Goal: Task Accomplishment & Management: Use online tool/utility

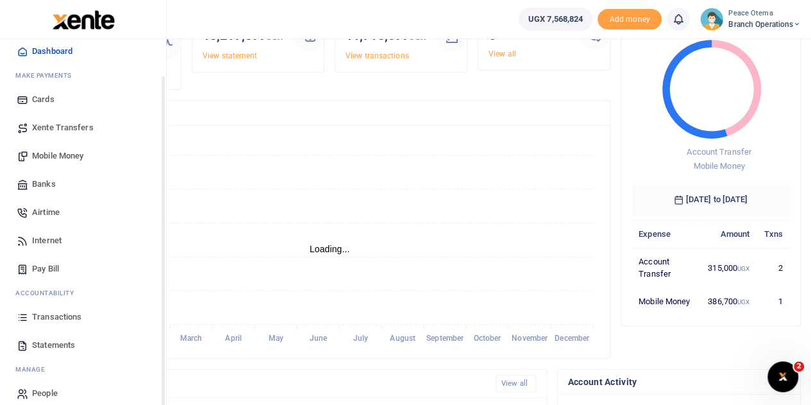
scroll to position [53, 0]
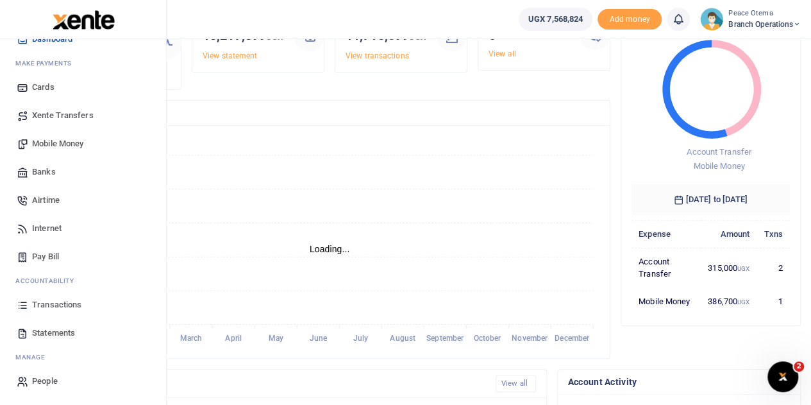
click at [50, 301] on span "Transactions" at bounding box center [56, 304] width 49 height 13
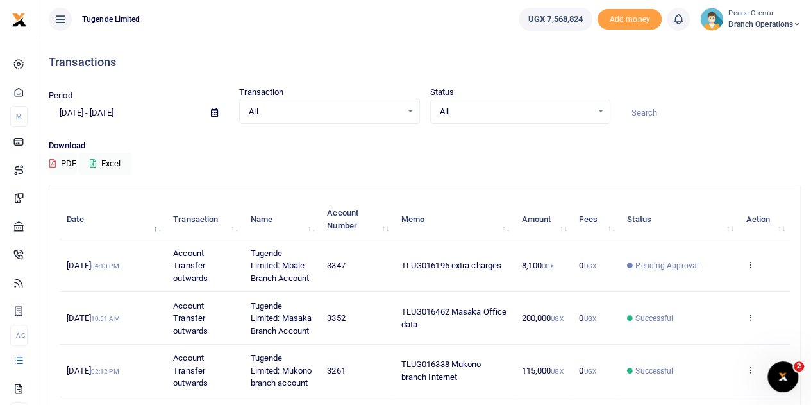
click at [639, 117] on input at bounding box center [711, 113] width 180 height 22
paste input "TLUG-016381"
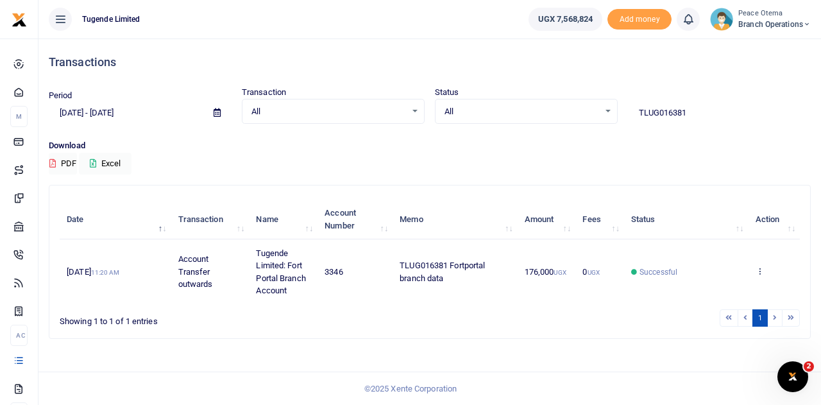
drag, startPoint x: 704, startPoint y: 114, endPoint x: 559, endPoint y: 111, distance: 145.6
click at [559, 111] on div "Period 08/07/2025 - 09/05/2025 Transaction All Select an option... All Airtime …" at bounding box center [430, 105] width 772 height 38
paste input "-016497"
drag, startPoint x: 703, startPoint y: 108, endPoint x: 575, endPoint y: 110, distance: 127.7
click at [575, 110] on div "Period 08/07/2025 - 09/05/2025 Transaction All Select an option... All Airtime …" at bounding box center [430, 105] width 772 height 38
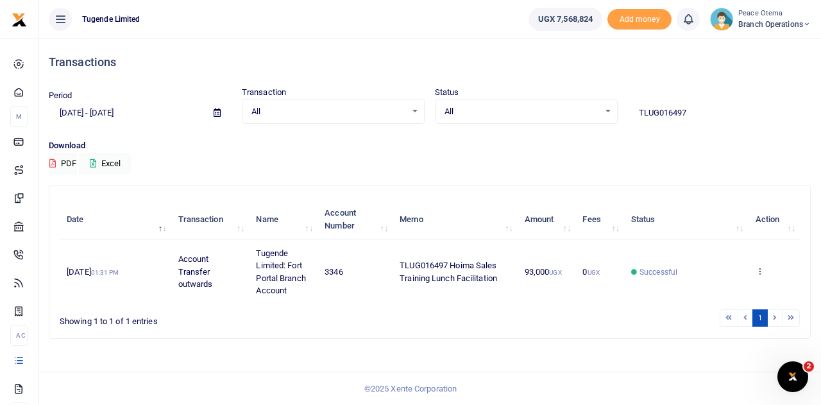
paste input "-016493"
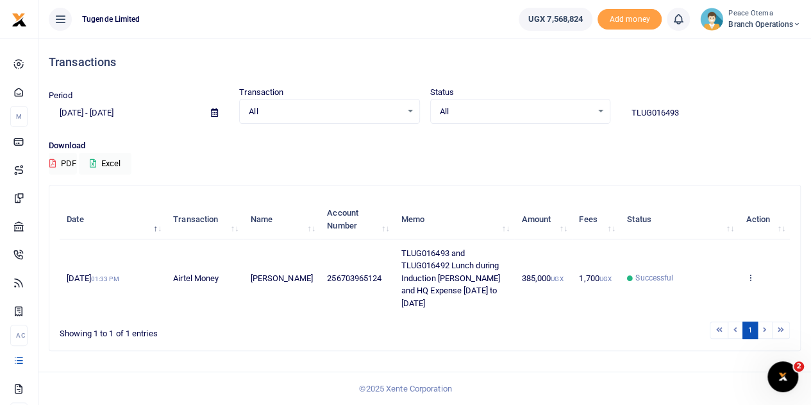
drag, startPoint x: 691, startPoint y: 114, endPoint x: 590, endPoint y: 110, distance: 100.8
click at [590, 110] on div "Period 08/07/2025 - 09/05/2025 Transaction All Select an option... All Airtime …" at bounding box center [425, 105] width 763 height 38
paste input "-016338"
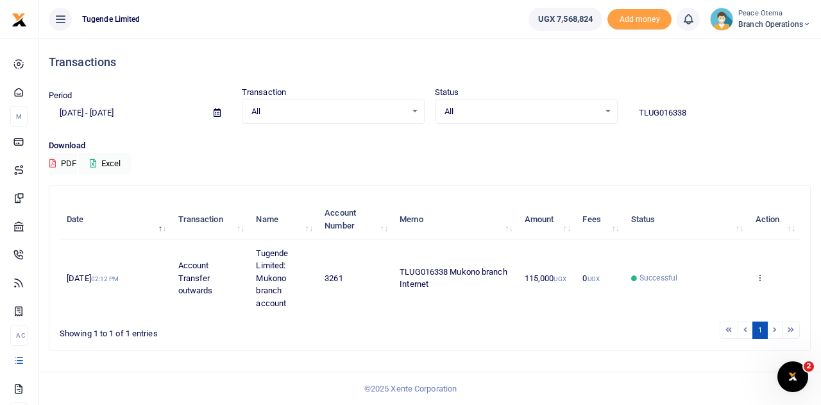
drag, startPoint x: 706, startPoint y: 115, endPoint x: 572, endPoint y: 117, distance: 134.1
click at [572, 117] on div "Period 08/07/2025 - 09/05/2025 Transaction All Select an option... All Airtime …" at bounding box center [430, 105] width 772 height 38
paste input "-016462"
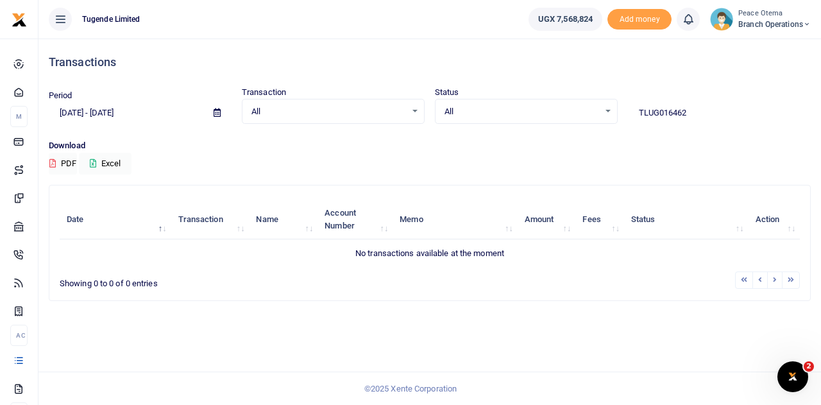
type input "TLUG016462"
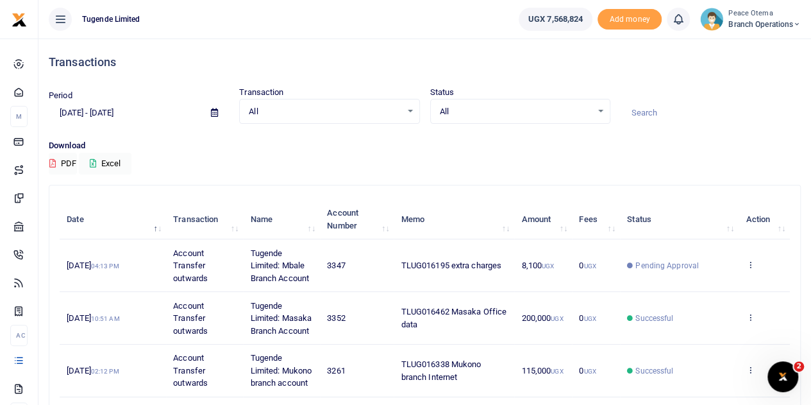
click at [639, 117] on input at bounding box center [711, 113] width 180 height 22
paste input "TLUG-016331"
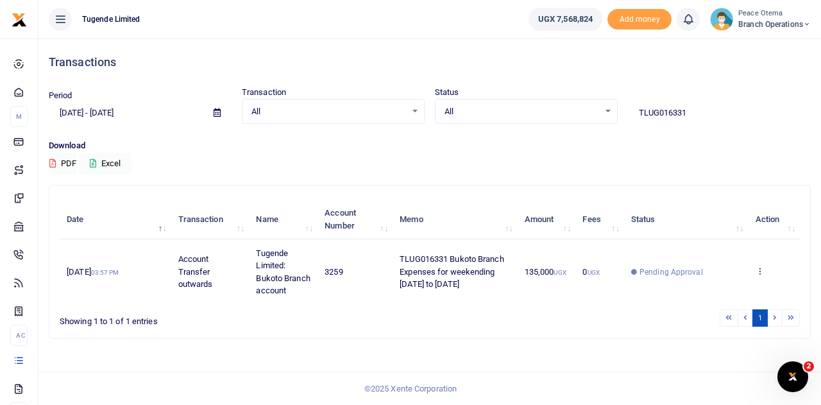
drag, startPoint x: 697, startPoint y: 110, endPoint x: 557, endPoint y: 110, distance: 139.8
click at [557, 110] on div "Period 08/07/2025 - 09/05/2025 Transaction All Select an option... All Airtime …" at bounding box center [430, 105] width 772 height 38
paste input "-016344"
drag, startPoint x: 697, startPoint y: 112, endPoint x: 562, endPoint y: 117, distance: 134.8
click at [562, 117] on div "Period 08/07/2025 - 09/05/2025 Transaction All Select an option... All Airtime …" at bounding box center [430, 105] width 772 height 38
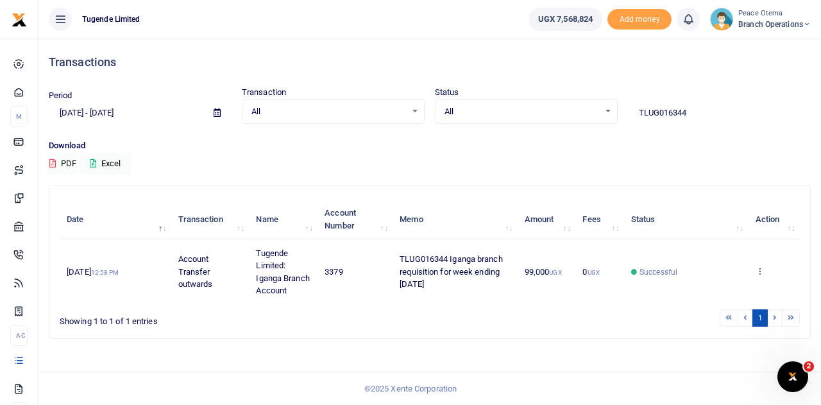
paste input "-"
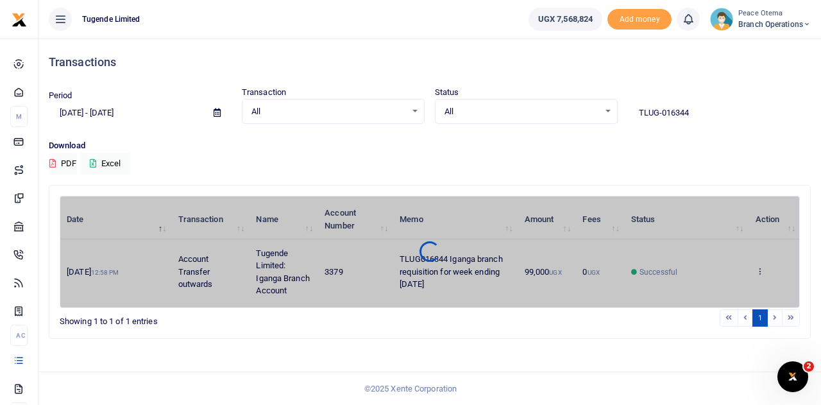
type input "TLUG016344"
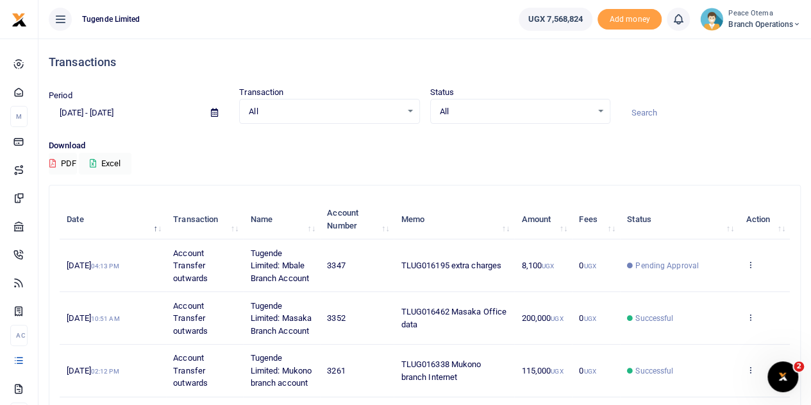
click at [649, 115] on input at bounding box center [711, 113] width 180 height 22
paste input "TLUG-016380"
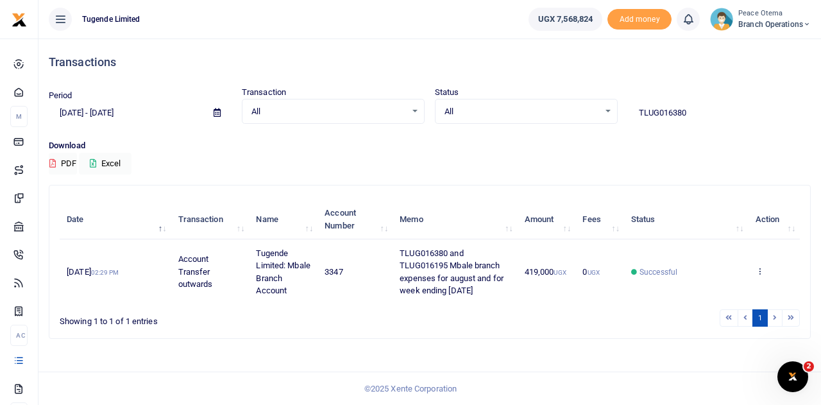
type input "TLUG016380"
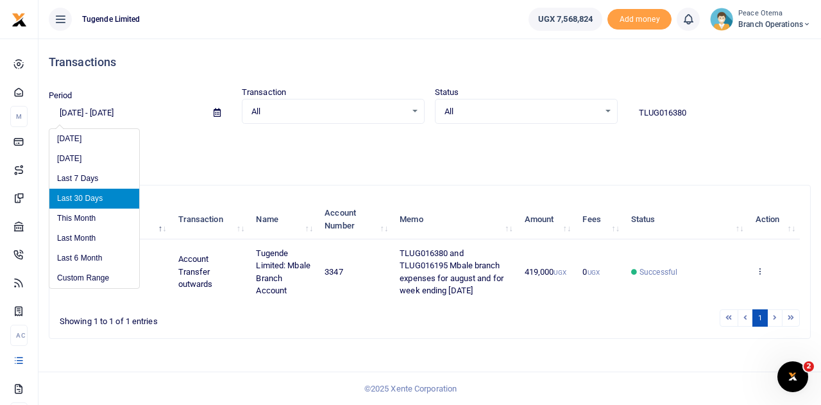
click at [70, 112] on input "[DATE] - [DATE]" at bounding box center [126, 113] width 155 height 22
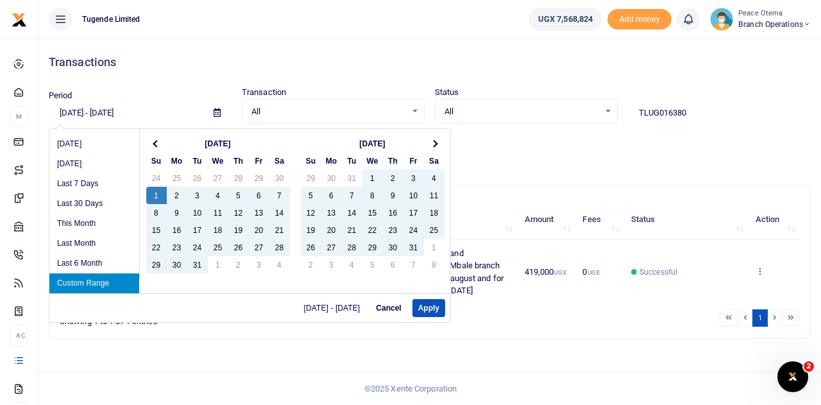
type input "12/01/2024 - 09/05/2025"
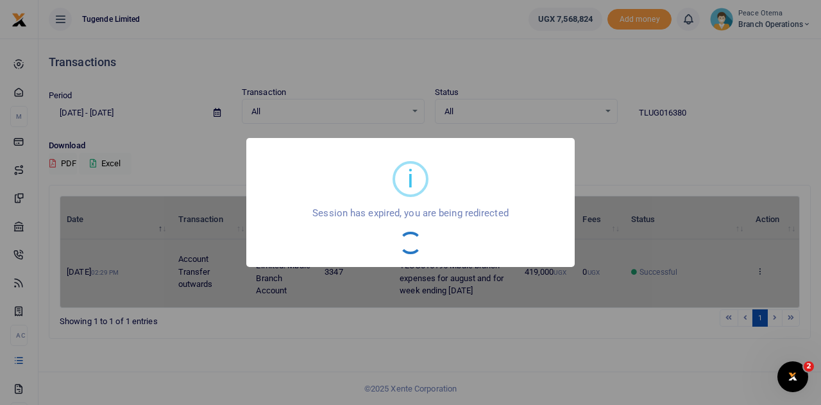
click at [118, 110] on div "i × Session has expired, you are being redirected OK No Cancel" at bounding box center [410, 202] width 821 height 405
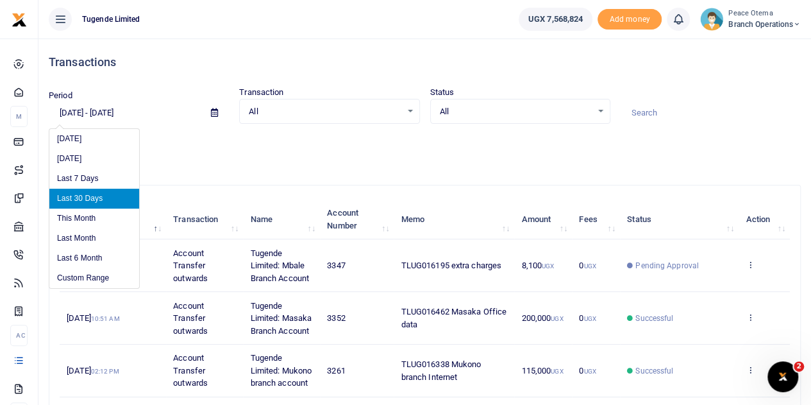
click at [70, 112] on input "08/07/2025 - 09/05/2025" at bounding box center [125, 113] width 152 height 22
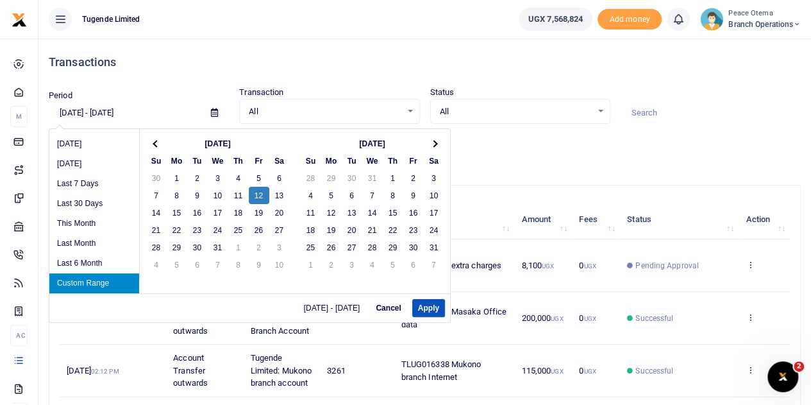
click at [103, 113] on input "12/12/2025 - 09/05/2025" at bounding box center [125, 113] width 152 height 22
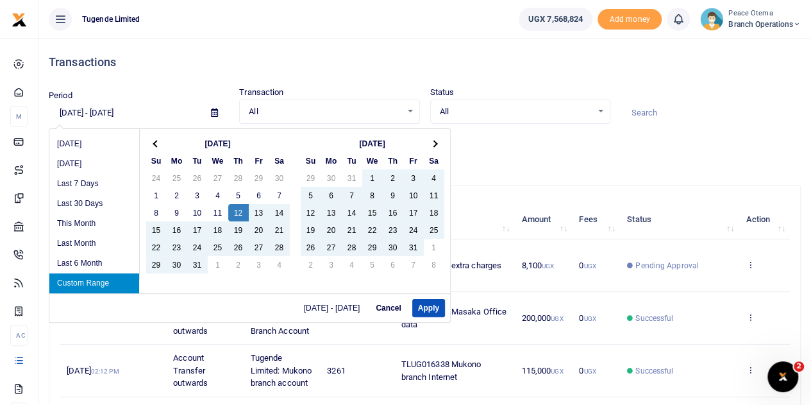
click at [118, 112] on input "12/12/2024 - 09/05/2025" at bounding box center [125, 113] width 152 height 22
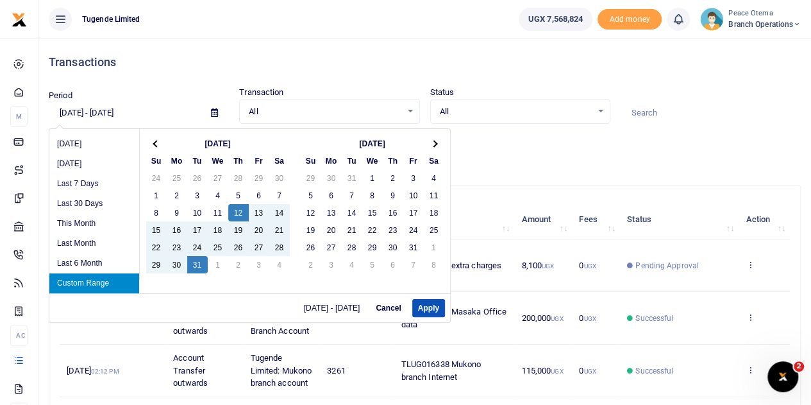
type input "12/12/2024 - 12/31/2024"
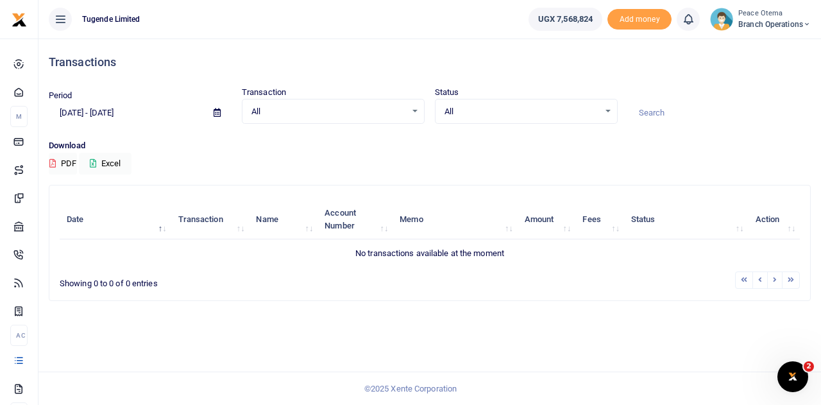
click at [654, 114] on input at bounding box center [719, 113] width 183 height 22
paste input "TLUG-011441"
type input "TLUG 011441"
click at [69, 112] on input "12/12/2024 - 12/31/2024" at bounding box center [126, 113] width 155 height 22
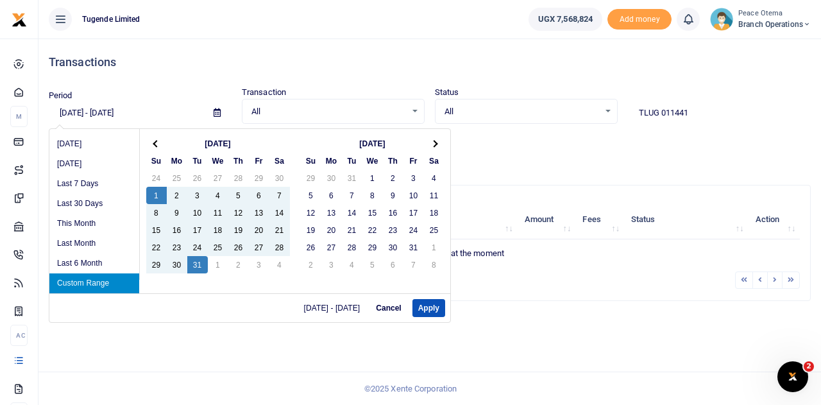
type input "12/01/2024 - 12/31/2024"
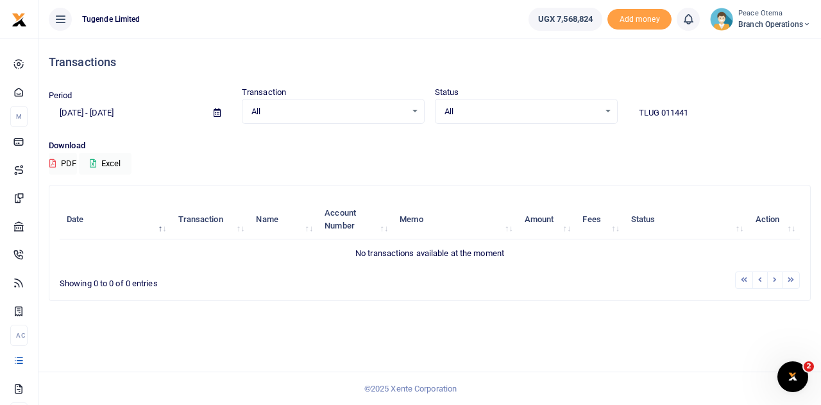
click at [662, 114] on input "TLUG 011441" at bounding box center [719, 113] width 183 height 22
click at [805, 25] on icon at bounding box center [807, 24] width 8 height 9
click at [763, 48] on link "Switch accounts" at bounding box center [761, 47] width 101 height 18
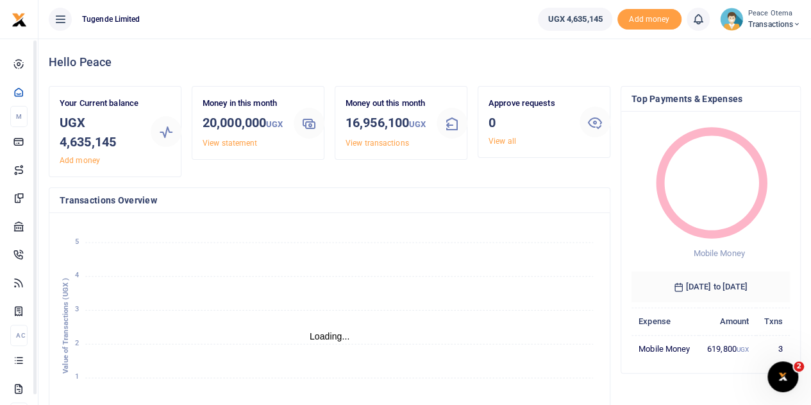
scroll to position [10, 10]
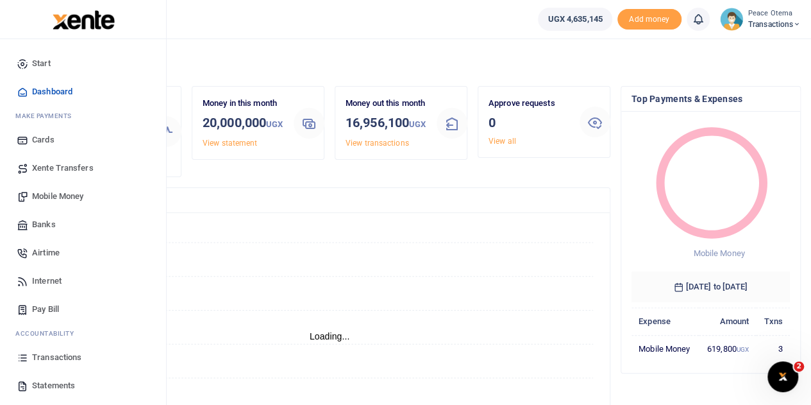
click at [54, 357] on span "Transactions" at bounding box center [56, 357] width 49 height 13
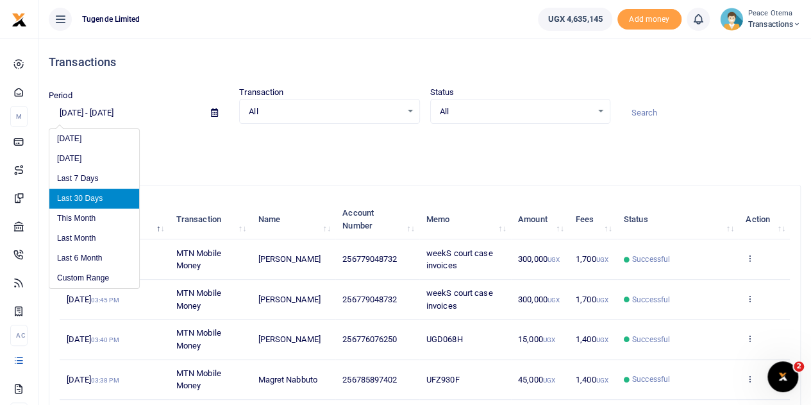
click at [69, 111] on input "08/07/2025 - 09/05/2025" at bounding box center [125, 113] width 152 height 22
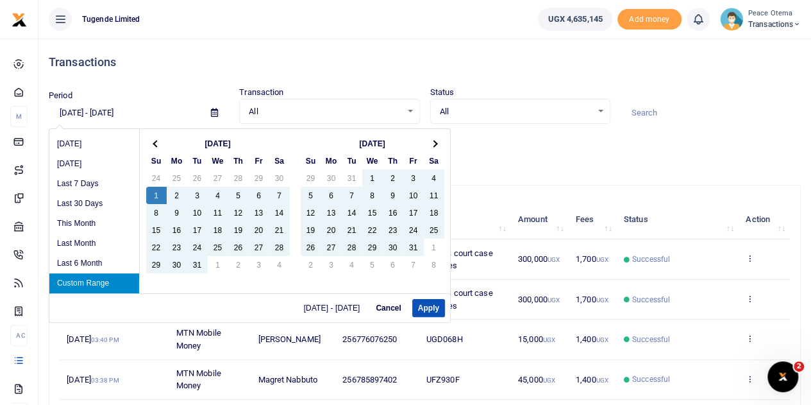
click at [119, 112] on input "12/01/2024 - 09/05/2025" at bounding box center [125, 113] width 152 height 22
click at [157, 113] on input "12/01/2024 - 12/31/2025" at bounding box center [125, 113] width 152 height 22
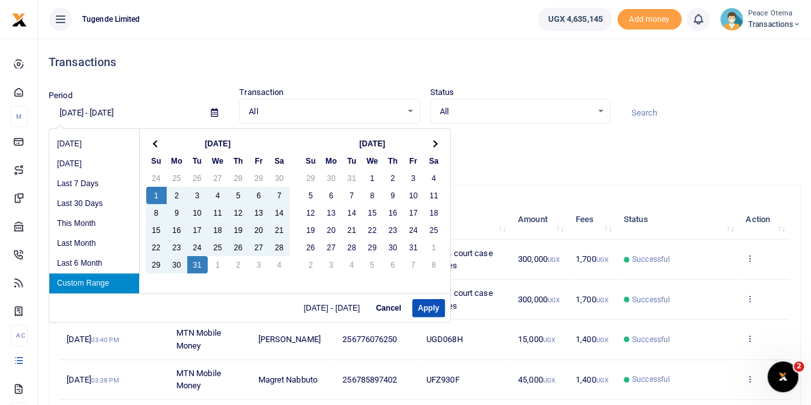
type input "12/01/2024 - 12/31/2024"
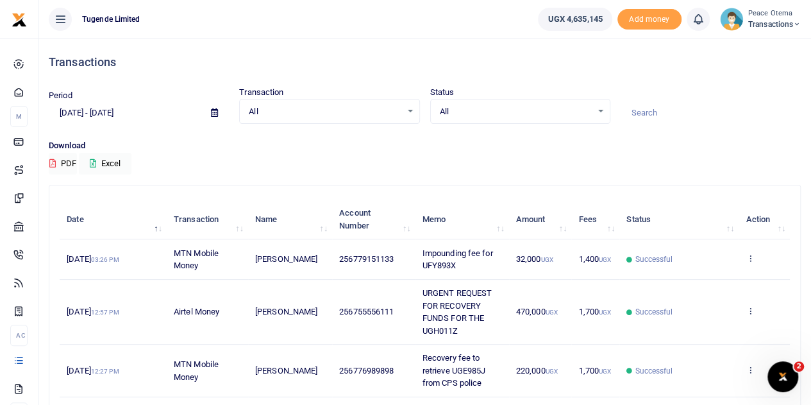
click at [662, 112] on input at bounding box center [711, 113] width 180 height 22
paste input "TLUG-011441"
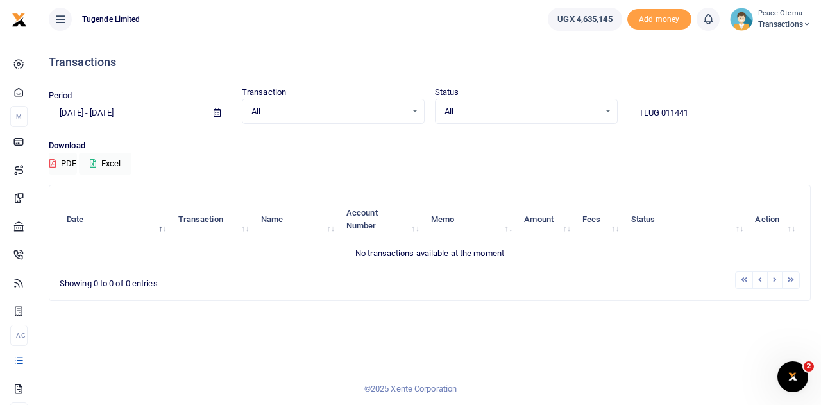
type input "TLUG 011441"
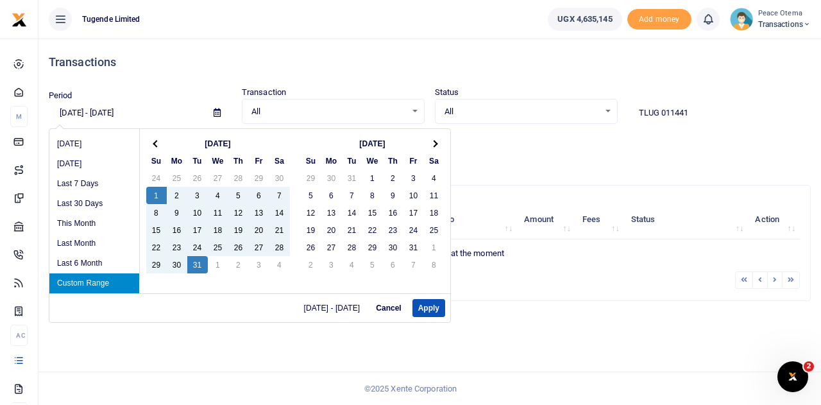
click at [67, 109] on input "12/01/2024 - 12/31/2024" at bounding box center [126, 113] width 155 height 22
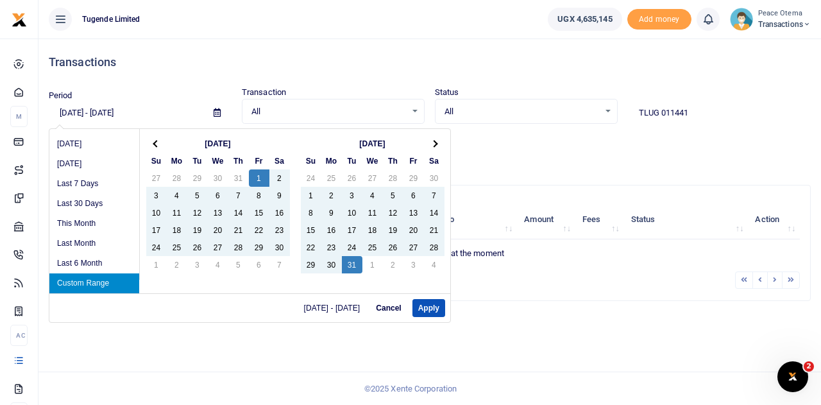
type input "11/01/2024 - 12/31/2024"
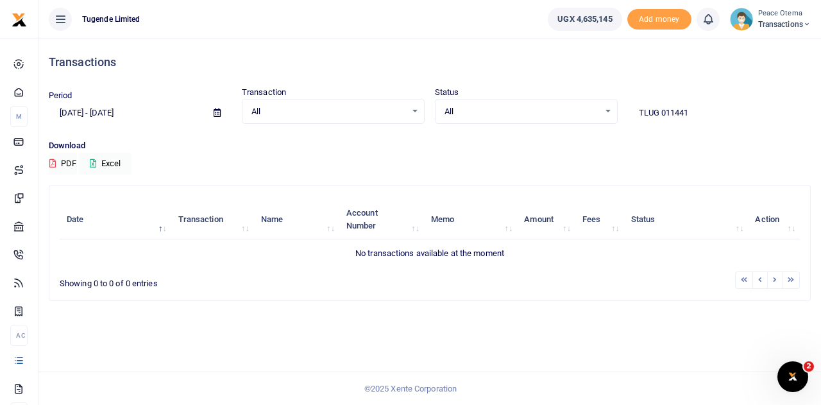
click at [661, 112] on input "TLUG 011441" at bounding box center [719, 113] width 183 height 22
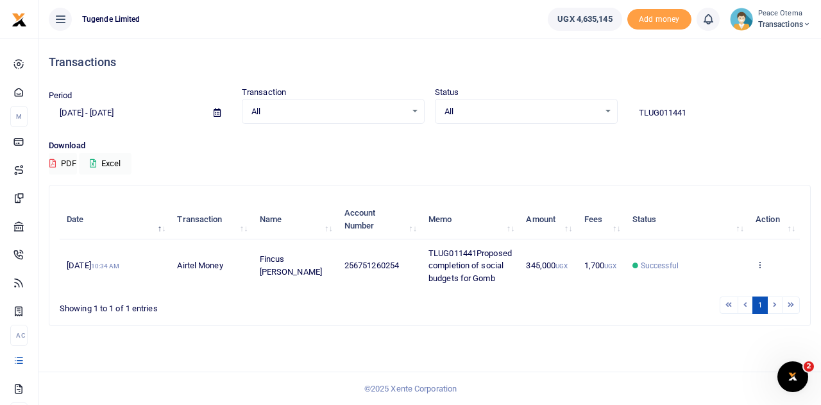
type input "TLUG011441"
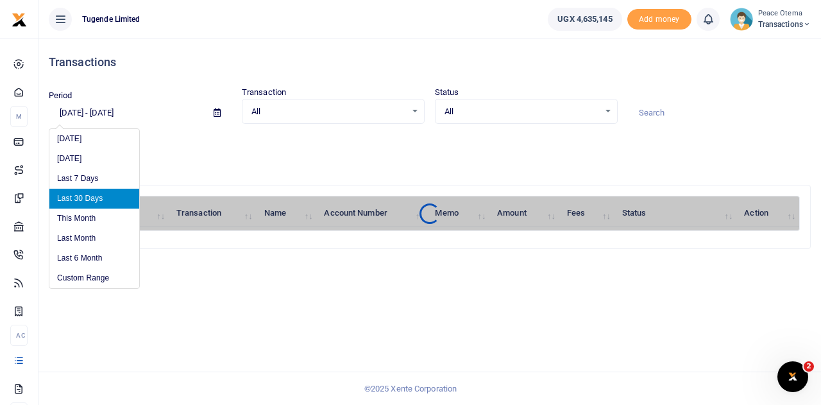
click at [69, 112] on input "[DATE] - [DATE]" at bounding box center [126, 113] width 155 height 22
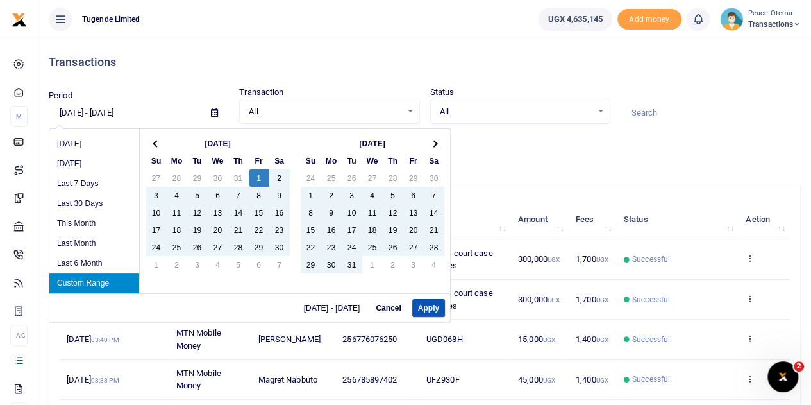
click at [119, 114] on input "[DATE] - [DATE]" at bounding box center [125, 113] width 152 height 22
type input "[DATE] - [DATE]"
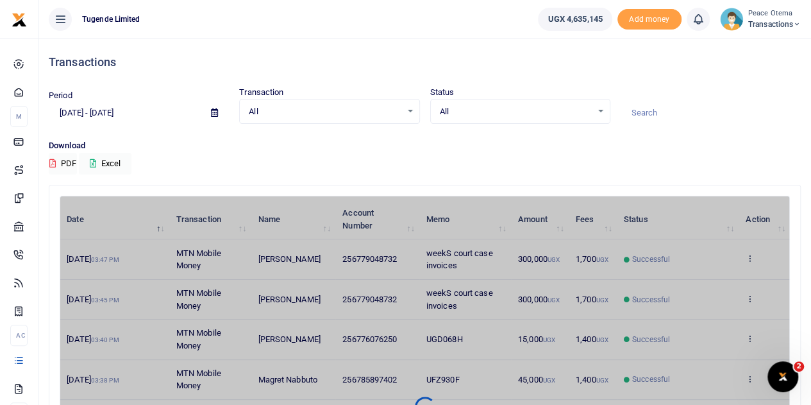
click at [535, 151] on p "Download" at bounding box center [425, 145] width 752 height 13
click at [634, 114] on input at bounding box center [711, 113] width 180 height 22
paste input "TLUG-011441"
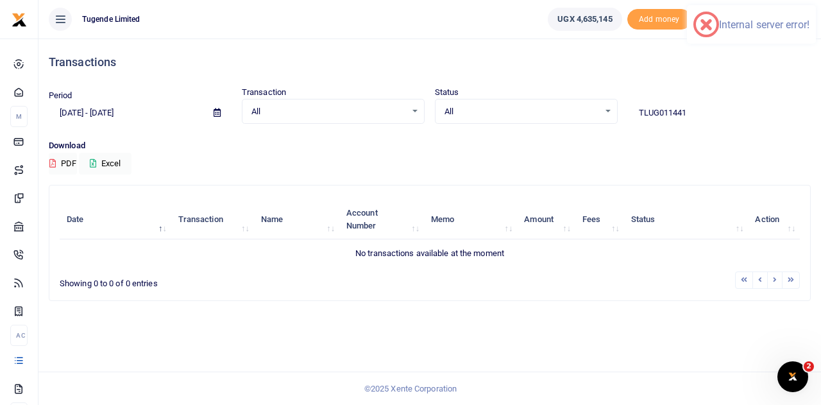
click at [658, 112] on input "TLUG011441" at bounding box center [719, 113] width 183 height 22
click at [697, 114] on input "TLUG011441" at bounding box center [719, 113] width 183 height 22
click at [658, 112] on input "TLUG011441" at bounding box center [719, 113] width 183 height 22
type input "TLUG 011441"
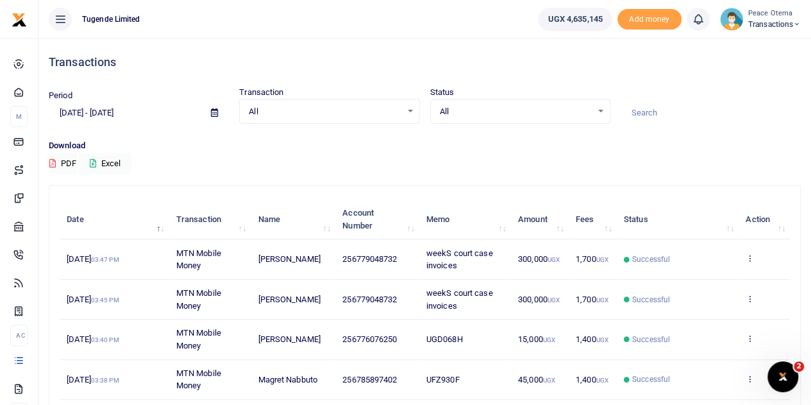
click at [804, 24] on li "Peace Otema Transactions Switch accounts My profile Help Center Logout" at bounding box center [760, 19] width 91 height 23
click at [795, 24] on icon at bounding box center [798, 24] width 8 height 9
click at [752, 47] on link "Switch accounts" at bounding box center [752, 47] width 101 height 18
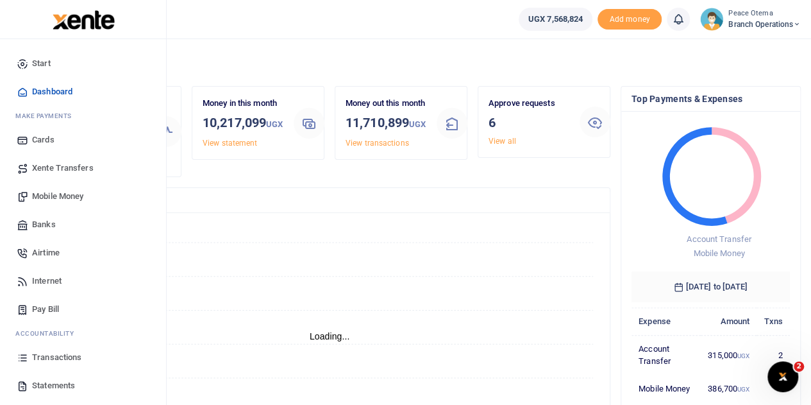
click at [47, 355] on span "Transactions" at bounding box center [56, 357] width 49 height 13
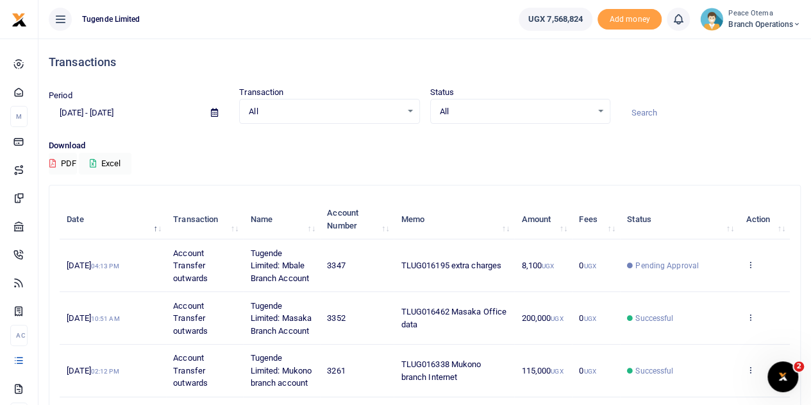
click at [654, 108] on input at bounding box center [711, 113] width 180 height 22
paste input "TLUG-016414"
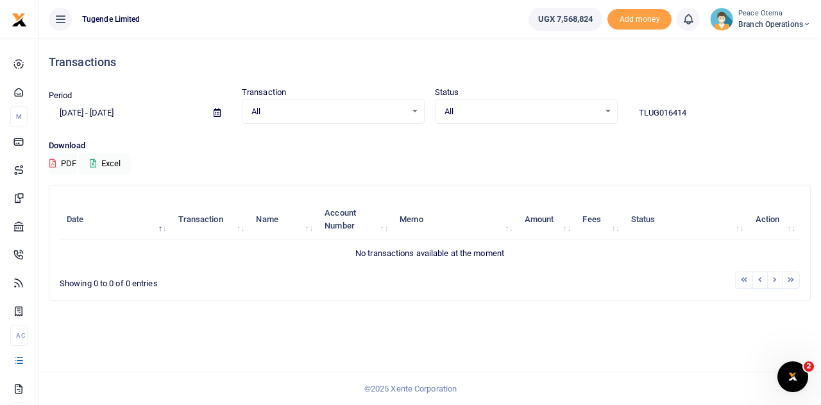
click at [658, 114] on input "TLUG016414" at bounding box center [719, 113] width 183 height 22
type input "TLUG016414"
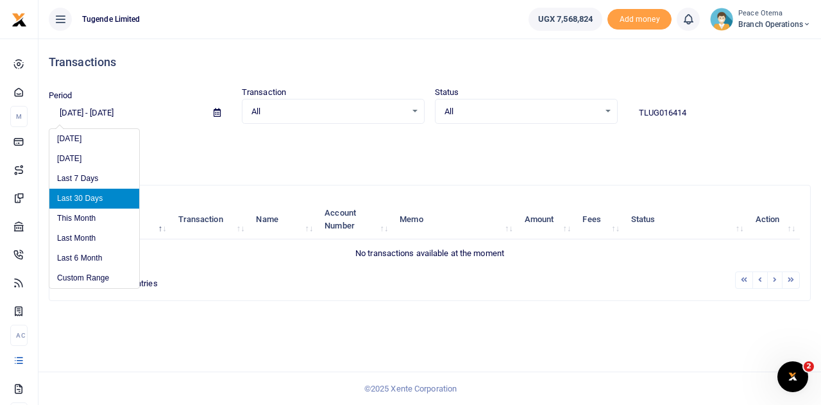
click at [69, 110] on input "[DATE] - [DATE]" at bounding box center [126, 113] width 155 height 22
click at [73, 260] on li "Last 6 Month" at bounding box center [94, 258] width 90 height 20
type input "03/05/2025 - 09/05/2025"
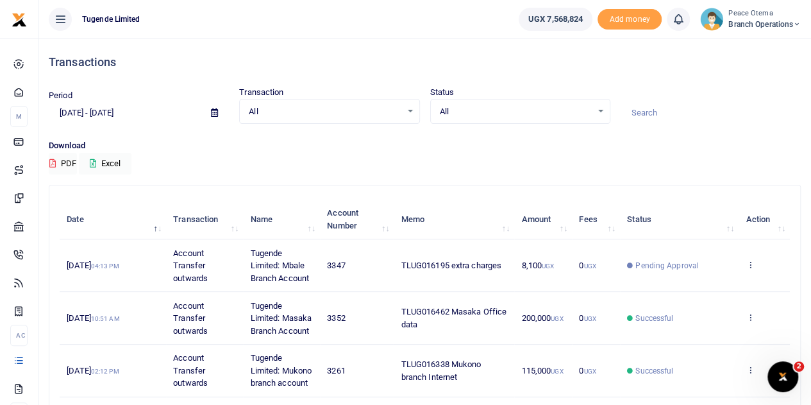
click at [653, 109] on input at bounding box center [711, 113] width 180 height 22
paste input "TLUG-016393"
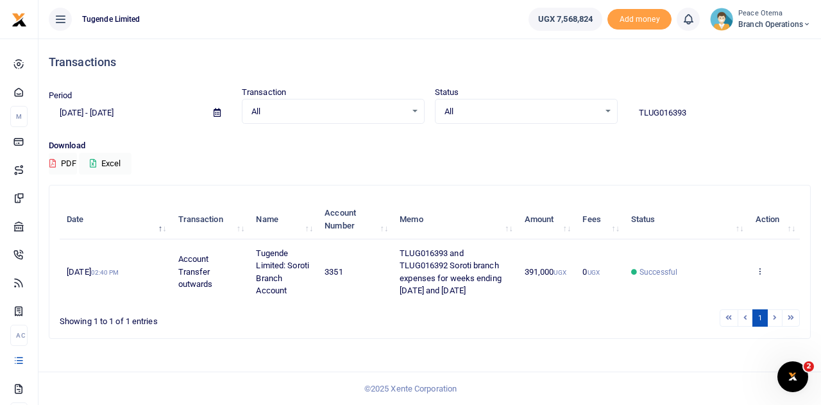
drag, startPoint x: 693, startPoint y: 111, endPoint x: 595, endPoint y: 97, distance: 99.2
click at [595, 97] on div "Period 08/07/2025 - 09/05/2025 Transaction All Select an option... All Airtime …" at bounding box center [430, 105] width 772 height 38
paste input "-016331"
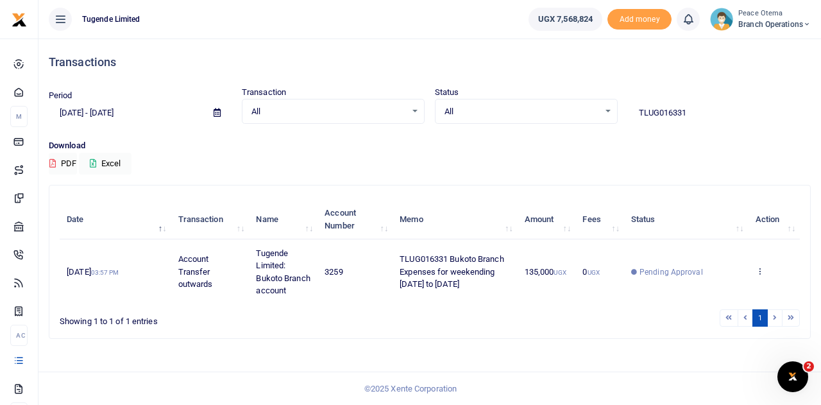
drag, startPoint x: 700, startPoint y: 107, endPoint x: 577, endPoint y: 112, distance: 123.2
click at [577, 112] on div "Period 08/07/2025 - 09/05/2025 Transaction All Select an option... All Airtime …" at bounding box center [430, 105] width 772 height 38
paste input "-016344"
drag, startPoint x: 692, startPoint y: 113, endPoint x: 581, endPoint y: 114, distance: 111.0
click at [581, 114] on div "Period 08/07/2025 - 09/05/2025 Transaction All Select an option... All Airtime …" at bounding box center [430, 105] width 772 height 38
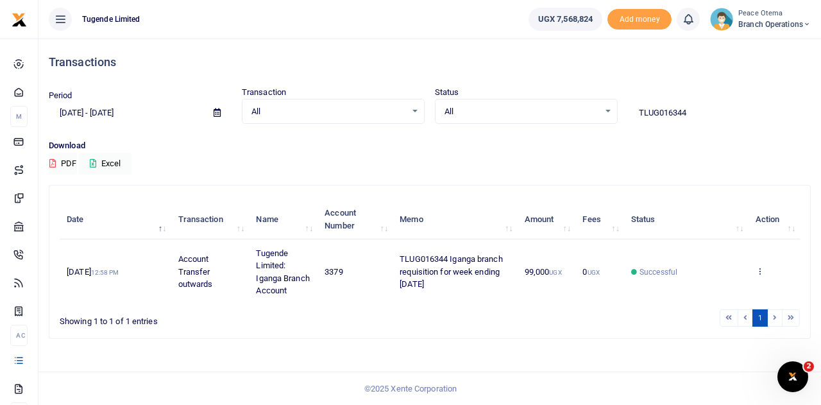
paste input "-016343"
drag, startPoint x: 694, startPoint y: 112, endPoint x: 606, endPoint y: 110, distance: 88.5
click at [606, 110] on div "Period 08/07/2025 - 09/05/2025 Transaction All Select an option... All Airtime …" at bounding box center [430, 105] width 772 height 38
type input "v"
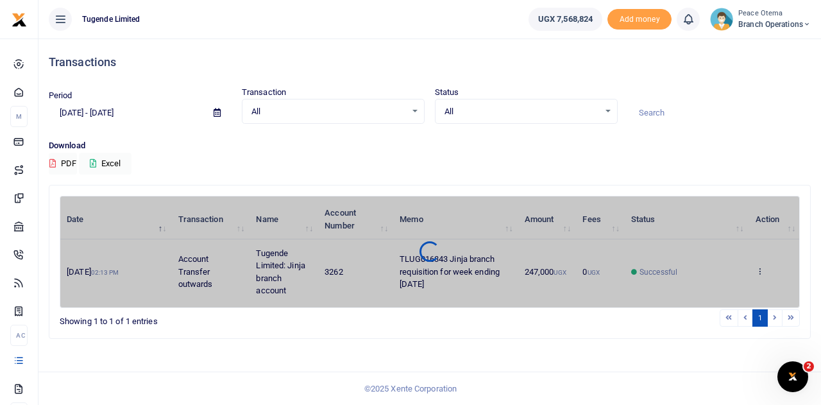
paste input "TLUG-016380"
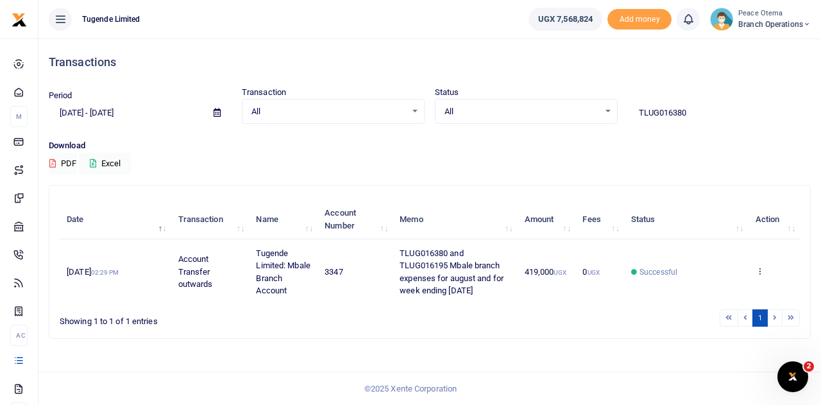
drag, startPoint x: 703, startPoint y: 116, endPoint x: 570, endPoint y: 121, distance: 132.9
click at [570, 121] on div "Period 08/07/2025 - 09/05/2025 Transaction All Select an option... All Airtime …" at bounding box center [430, 105] width 772 height 38
paste input "-016195"
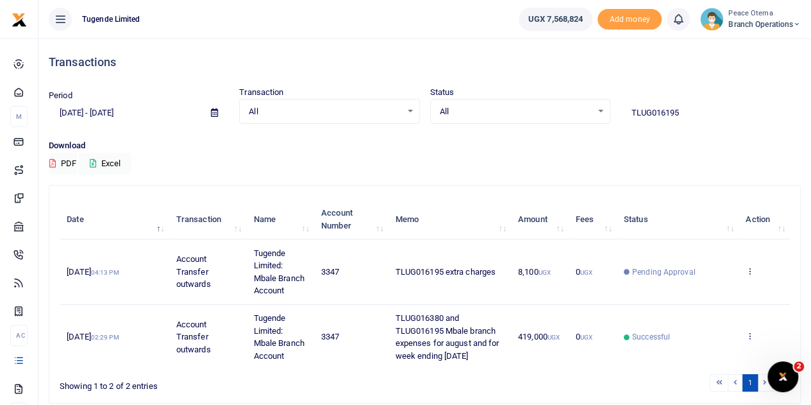
drag, startPoint x: 702, startPoint y: 116, endPoint x: 568, endPoint y: 115, distance: 133.4
click at [568, 115] on div "Period 08/07/2025 - 09/05/2025 Transaction All Select an option... All Airtime …" at bounding box center [425, 105] width 763 height 38
paste input "-016381"
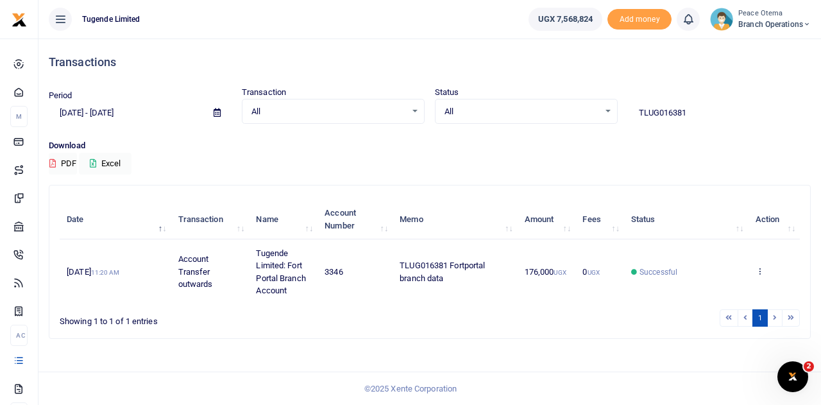
drag, startPoint x: 695, startPoint y: 111, endPoint x: 586, endPoint y: 123, distance: 109.0
click at [586, 123] on div "Period 08/07/2025 - 09/05/2025 Transaction All Select an option... All Airtime …" at bounding box center [430, 105] width 772 height 38
paste input "-016528"
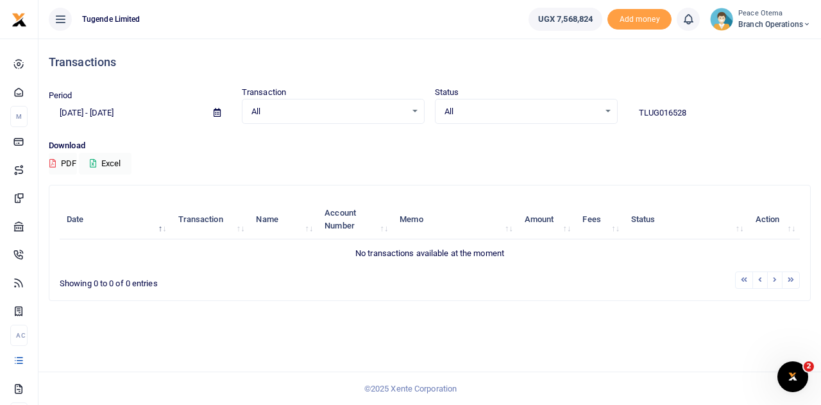
drag, startPoint x: 693, startPoint y: 114, endPoint x: 576, endPoint y: 110, distance: 117.4
click at [576, 110] on div "Period 08/07/2025 - 09/05/2025 Transaction All Select an option... All Airtime …" at bounding box center [430, 105] width 772 height 38
paste input "-"
type input "TLUG016528"
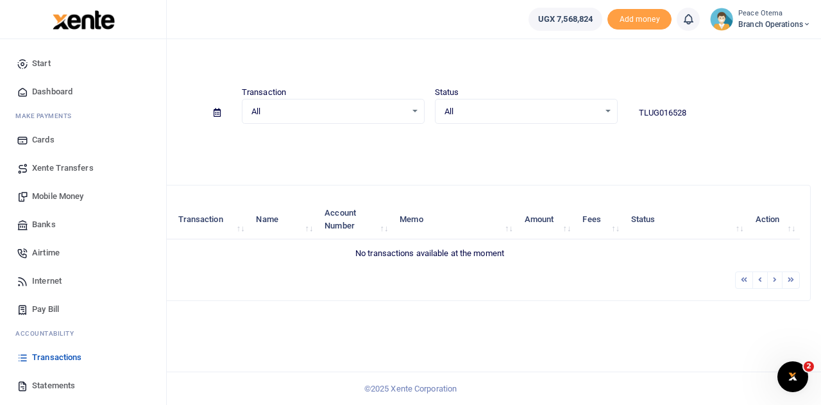
click at [39, 362] on span "Transactions" at bounding box center [56, 357] width 49 height 13
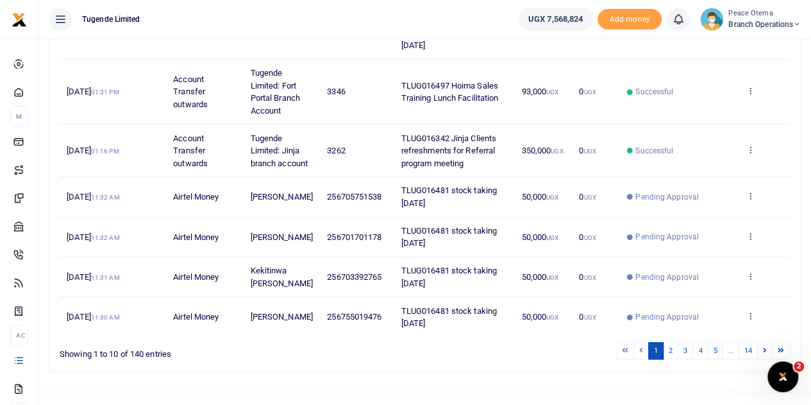
scroll to position [519, 0]
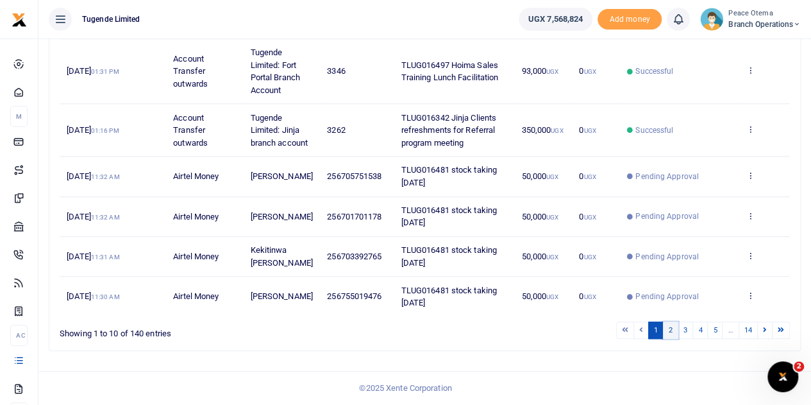
click at [674, 333] on link "2" at bounding box center [670, 329] width 15 height 17
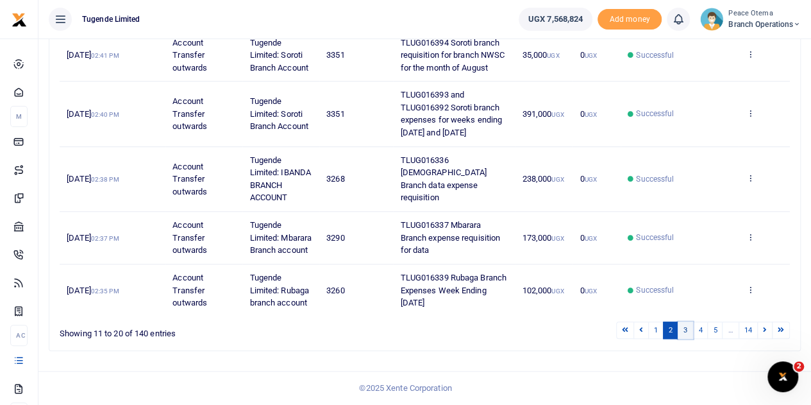
click at [688, 329] on link "3" at bounding box center [685, 329] width 15 height 17
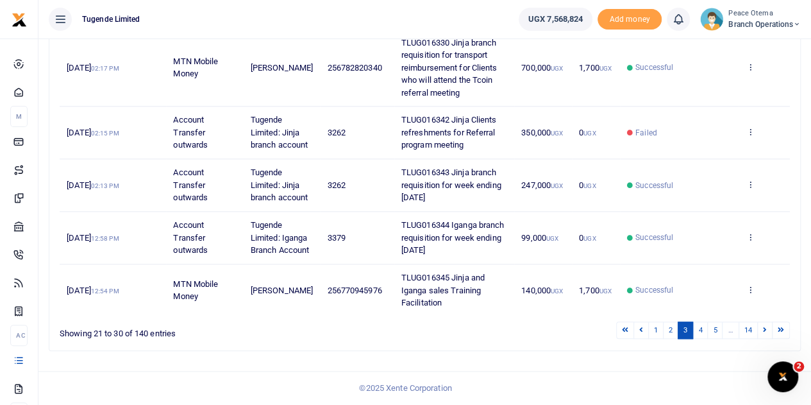
scroll to position [581, 0]
click at [702, 329] on link "4" at bounding box center [700, 329] width 15 height 17
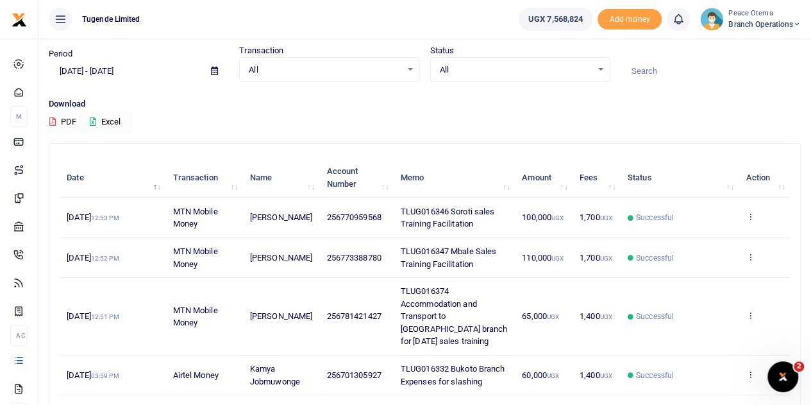
scroll to position [30, 0]
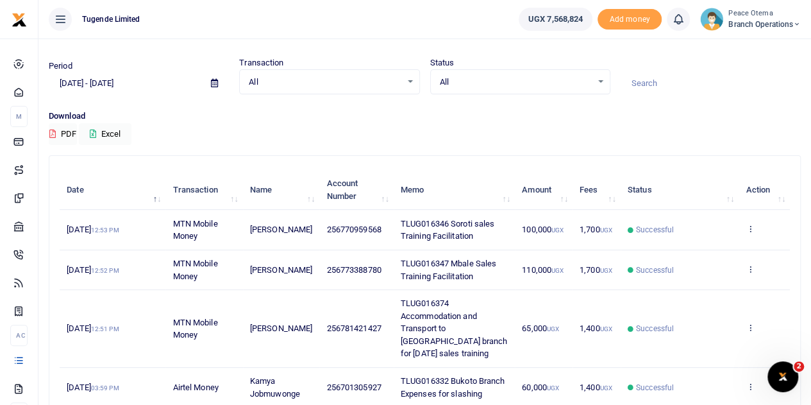
click at [634, 79] on input at bounding box center [711, 83] width 180 height 22
paste input "TLUG-016453"
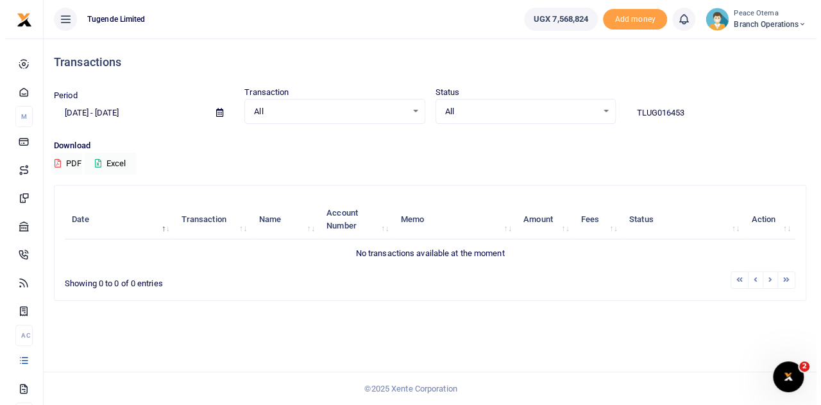
scroll to position [0, 0]
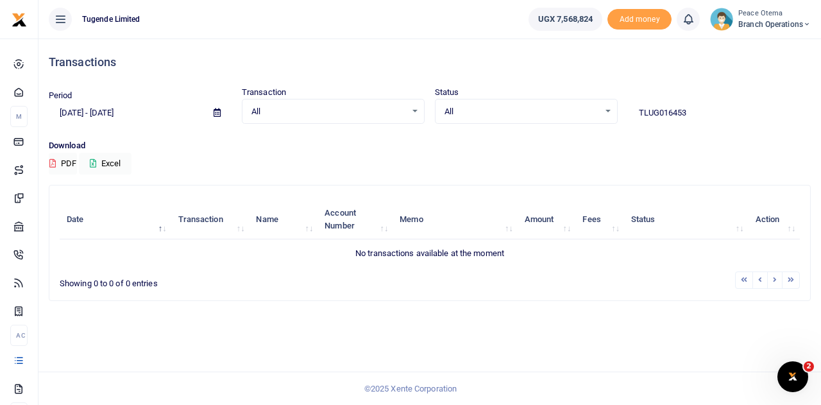
type input "TLUG016453"
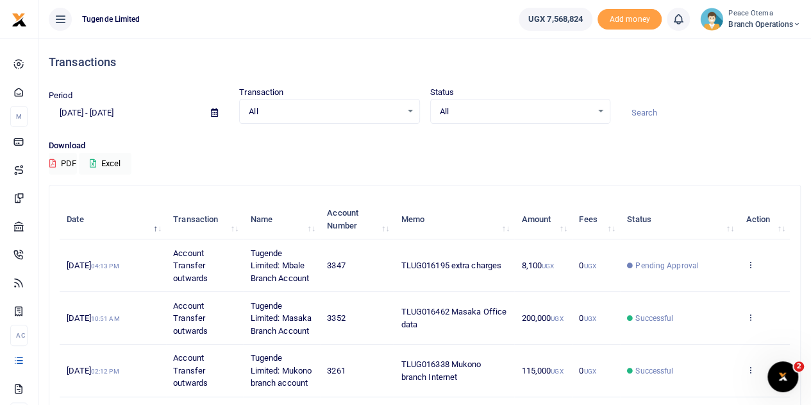
click at [643, 119] on input at bounding box center [711, 113] width 180 height 22
paste input "TLUG-016506"
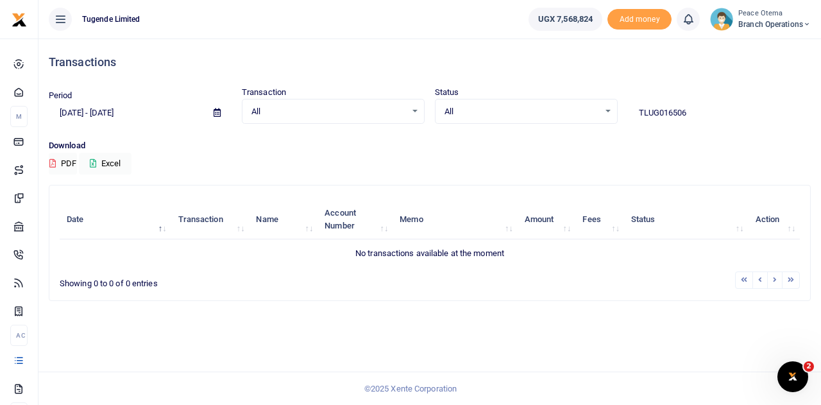
type input "TLUG016506"
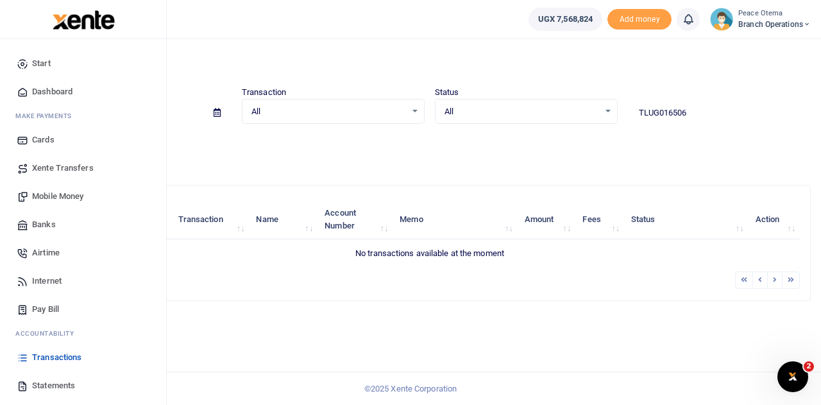
click at [38, 170] on span "Xente Transfers" at bounding box center [63, 168] width 62 height 13
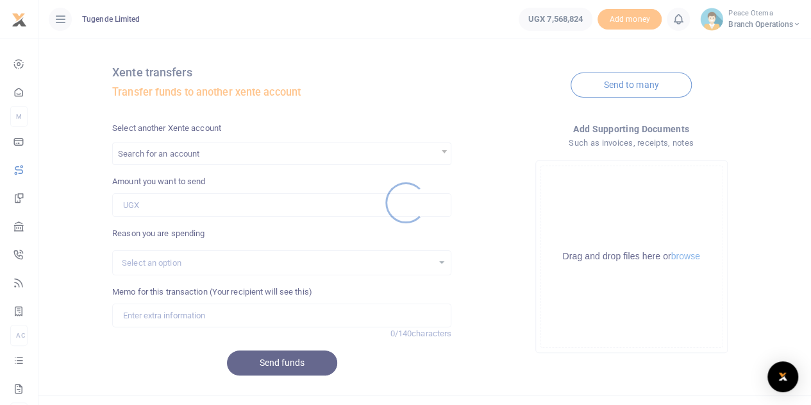
click at [185, 153] on div at bounding box center [405, 202] width 811 height 405
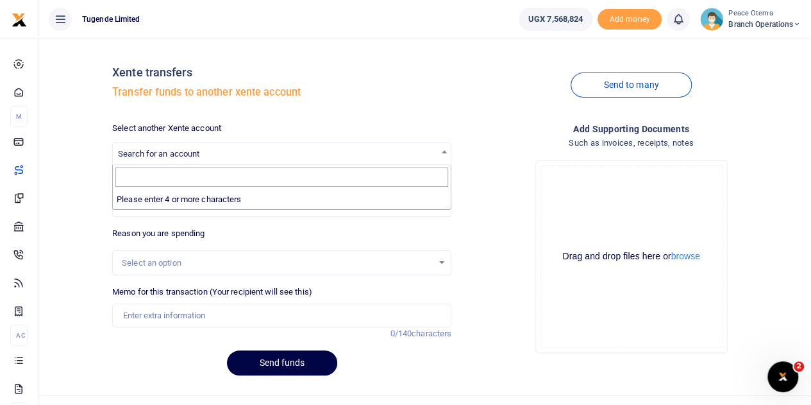
click at [185, 153] on span "Search for an account" at bounding box center [158, 154] width 81 height 10
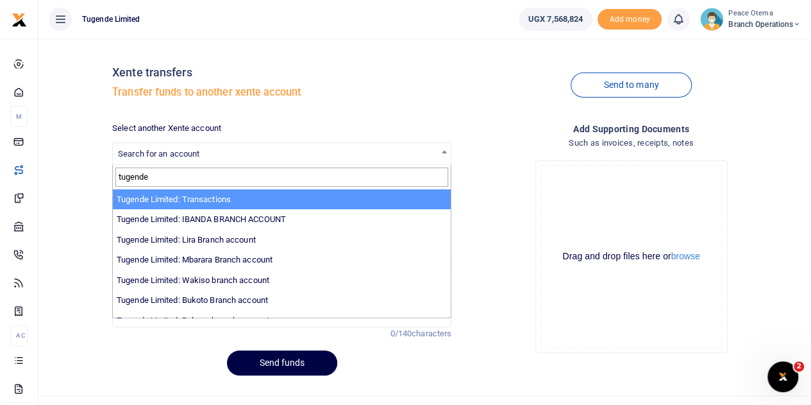
type input "tugende"
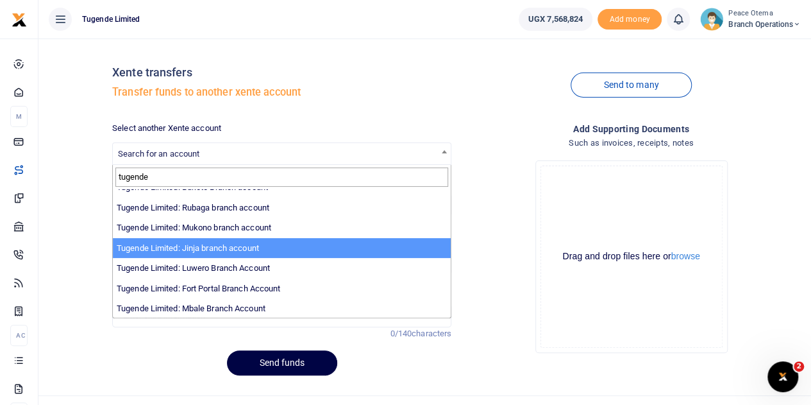
scroll to position [114, 0]
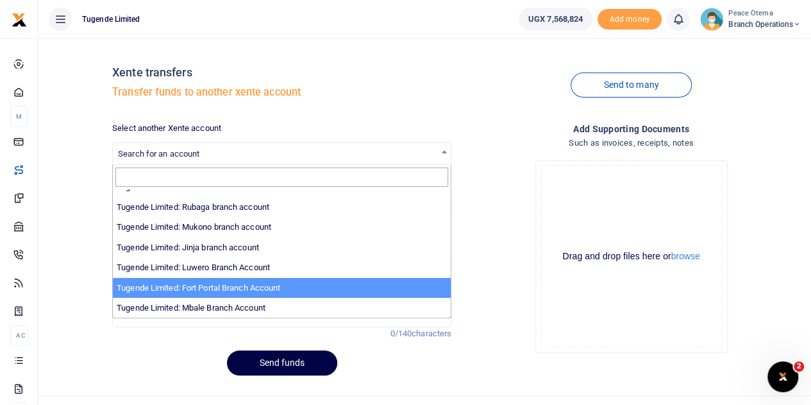
select select "3346"
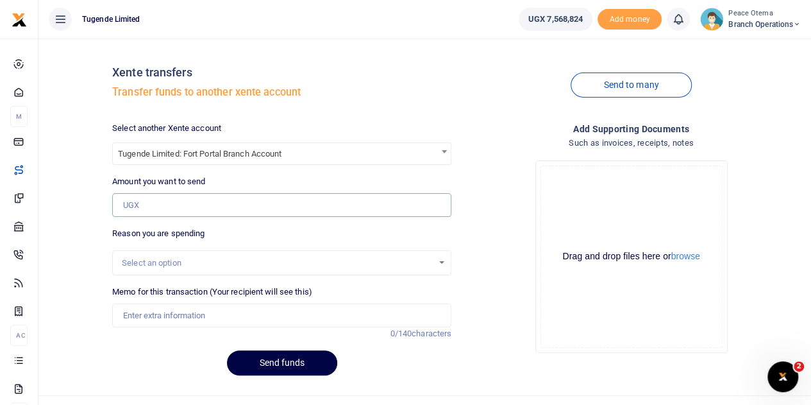
click at [155, 216] on input "Amount you want to send" at bounding box center [281, 205] width 339 height 24
click at [144, 207] on input "Amount you want to send" at bounding box center [281, 205] width 339 height 24
paste input "186,000.00"
type input "186,000"
click at [151, 318] on input "Memo for this transaction (Your recipient will see this)" at bounding box center [281, 315] width 339 height 24
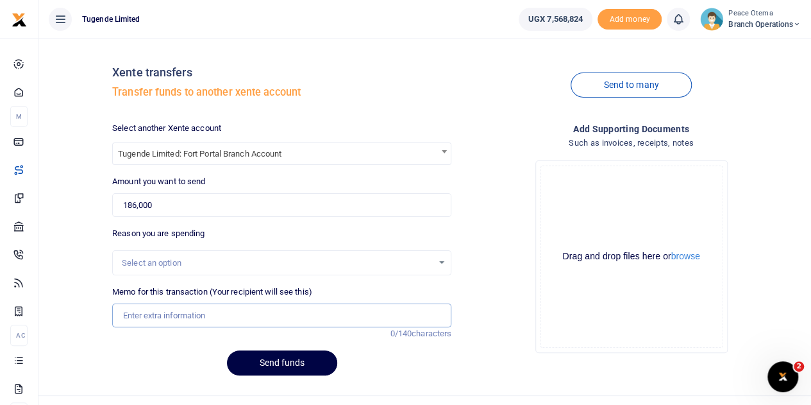
paste input "TLUG-016366"
click at [189, 316] on input "TLUG016366" at bounding box center [281, 315] width 339 height 24
click at [180, 311] on input "TLUG016366" at bounding box center [281, 315] width 339 height 24
paste input "Fort portal branch expenses for week ending [DATE]"
type input "TLUG016366 Fort portal branch expenses for week ending 31st Aug 2025"
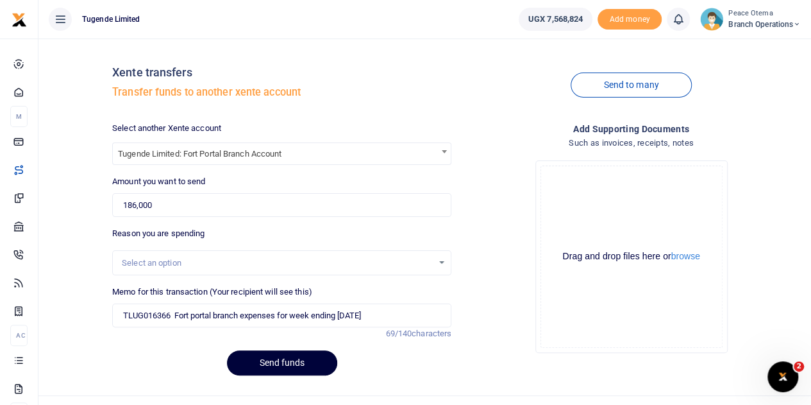
click at [291, 364] on button "Send funds" at bounding box center [282, 362] width 110 height 25
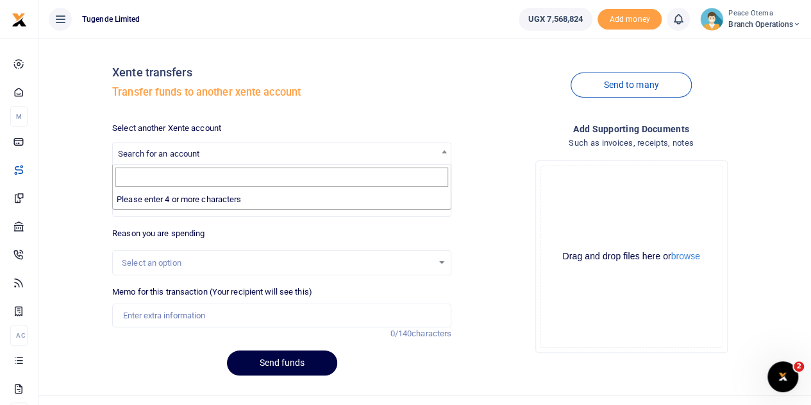
click at [153, 150] on span "Search for an account" at bounding box center [158, 154] width 81 height 10
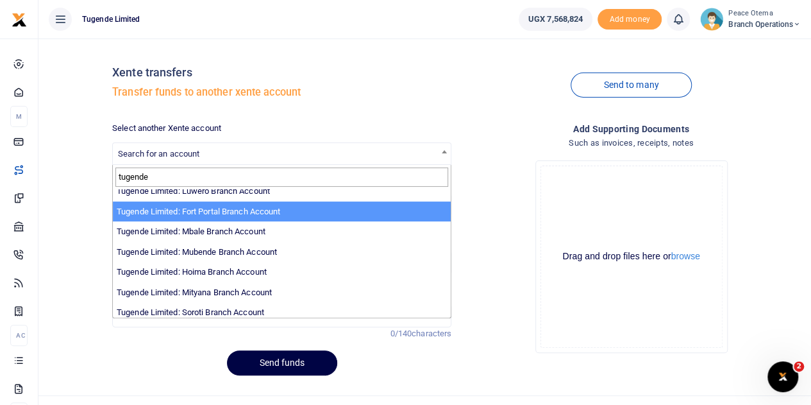
scroll to position [196, 0]
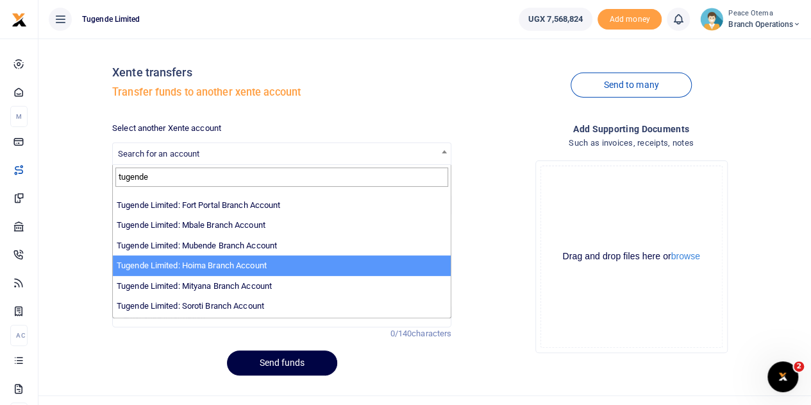
type input "tugende"
select select "3349"
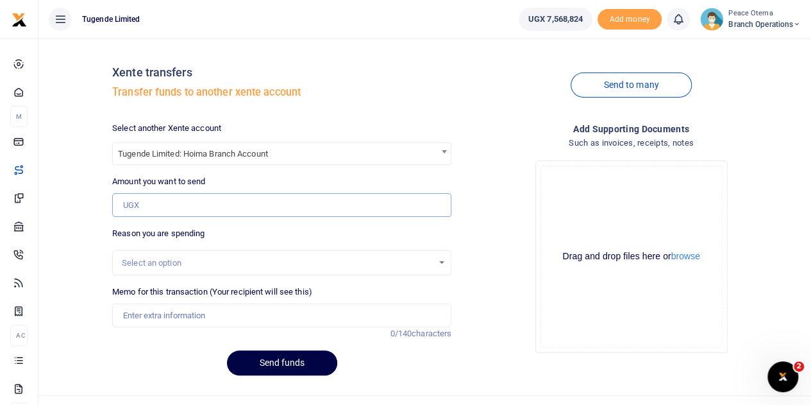
click at [159, 211] on input "Amount you want to send" at bounding box center [281, 205] width 339 height 24
click at [144, 210] on input "Amount you want to send" at bounding box center [281, 205] width 339 height 24
paste input "446,000.00"
type input "446,000"
click at [142, 317] on input "Memo for this transaction (Your recipient will see this)" at bounding box center [281, 315] width 339 height 24
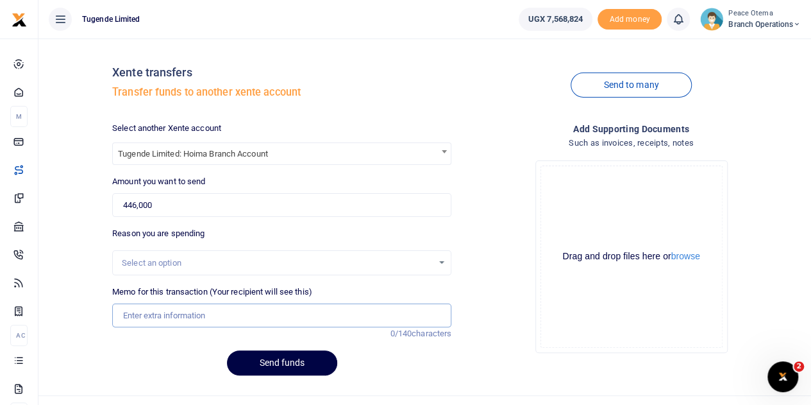
paste input "TLUG-016488"
click at [197, 320] on input "TLUG016488" at bounding box center [281, 315] width 339 height 24
type input "TLUG016488 Hoima branch expenses from 1st to 13th Sept 2025"
click at [275, 369] on button "Send funds" at bounding box center [282, 362] width 110 height 25
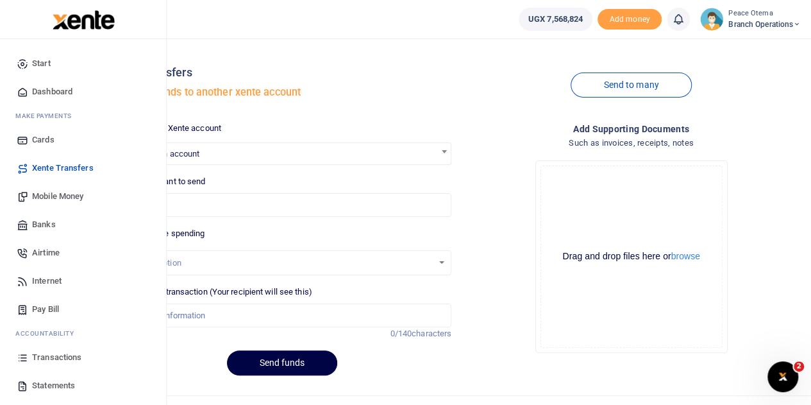
click at [59, 194] on span "Mobile Money" at bounding box center [57, 196] width 51 height 13
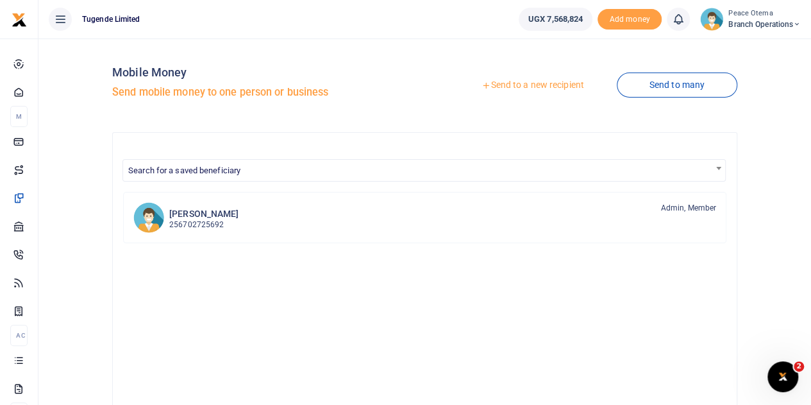
click at [482, 89] on icon at bounding box center [486, 85] width 9 height 9
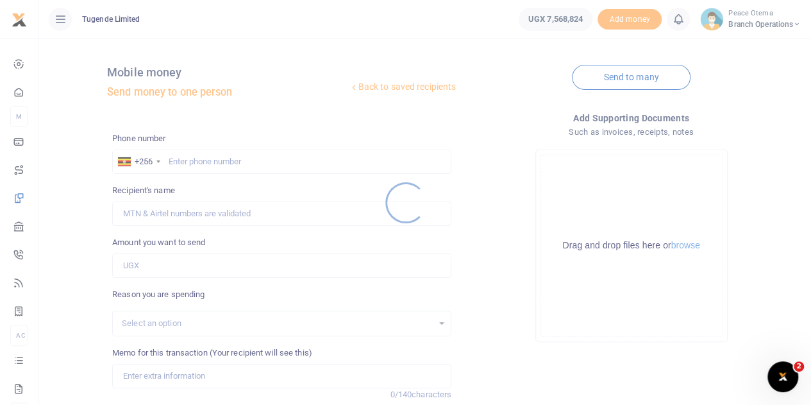
click at [189, 158] on div at bounding box center [405, 202] width 811 height 405
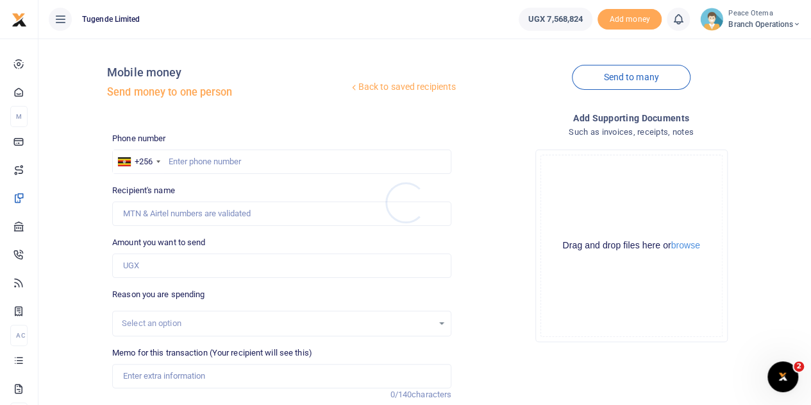
click at [189, 158] on div at bounding box center [405, 202] width 811 height 405
click at [189, 158] on input "text" at bounding box center [281, 161] width 339 height 24
paste input "782457842"
type input "782457842"
type input "Oscar Tumwesige"
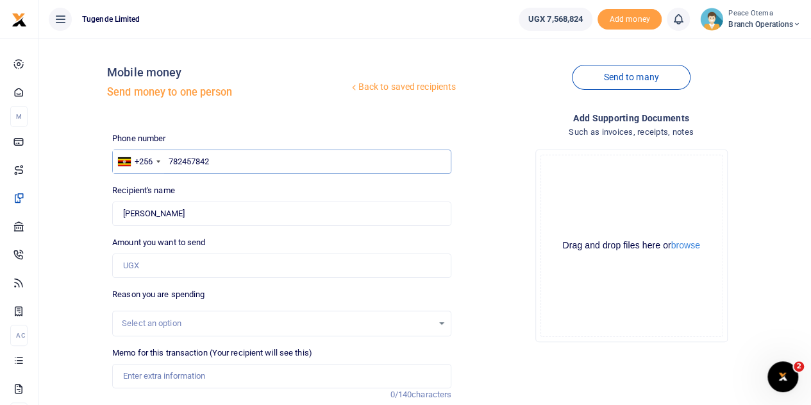
type input "782457842"
click at [162, 266] on input "Amount you want to send" at bounding box center [281, 265] width 339 height 24
paste input "55,000.00"
type input "55,000"
click at [132, 380] on input "Memo for this transaction (Your recipient will see this)" at bounding box center [281, 376] width 339 height 24
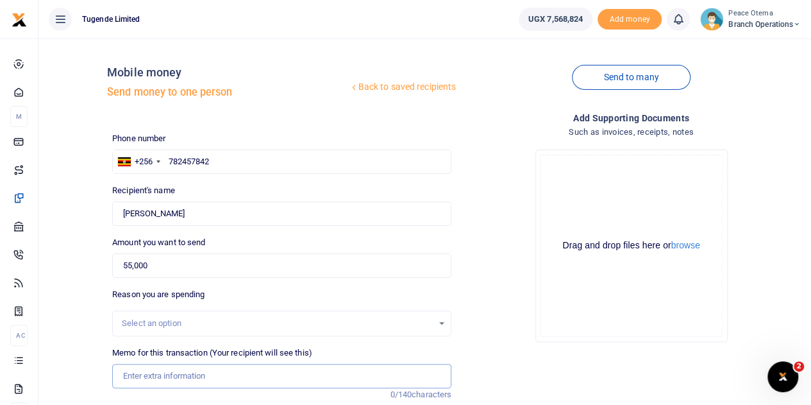
paste input "TLUG-016486"
click at [187, 375] on input "TLUG016486" at bounding box center [281, 376] width 339 height 24
click at [186, 377] on input "TLUG016486" at bounding box center [281, 376] width 339 height 24
paste input "Compound Slashing"
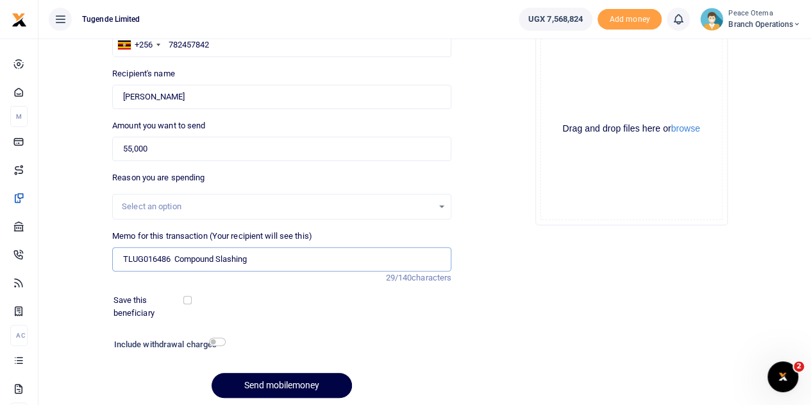
scroll to position [122, 0]
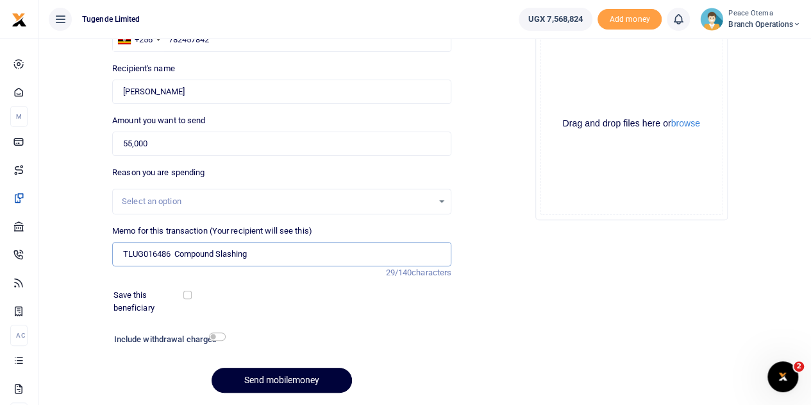
type input "TLUG016486 Compound Slashing"
click at [254, 375] on button "Send mobilemoney" at bounding box center [282, 380] width 140 height 25
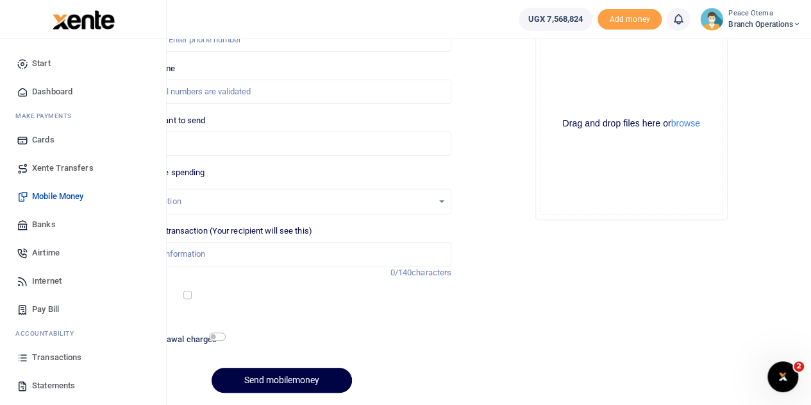
click at [44, 250] on span "Airtime" at bounding box center [46, 252] width 28 height 13
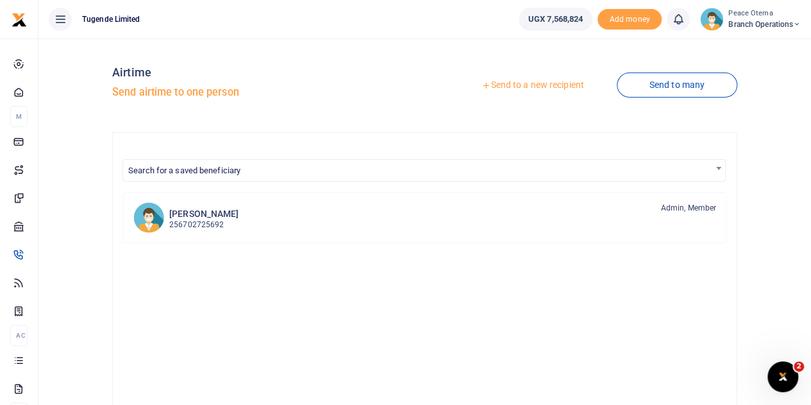
click at [482, 88] on icon at bounding box center [486, 85] width 9 height 9
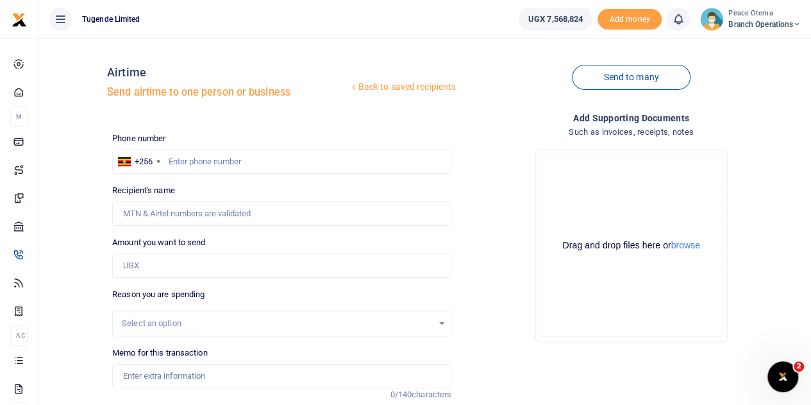
click at [175, 157] on div at bounding box center [405, 202] width 811 height 405
click at [175, 157] on input "text" at bounding box center [281, 161] width 339 height 24
paste input "706680276"
type input "706680276"
click at [153, 262] on input "Amount you want to send" at bounding box center [281, 265] width 339 height 24
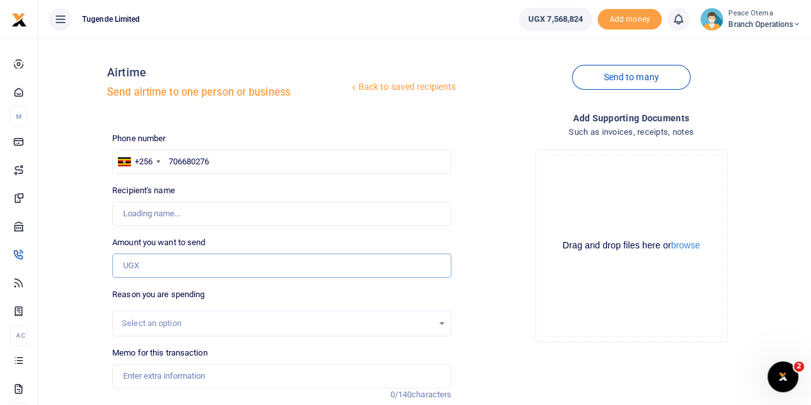
type input "[PERSON_NAME]"
type input "80,000"
click at [169, 378] on input "Memo for this transaction" at bounding box center [281, 376] width 339 height 24
click at [136, 384] on input "Memo for this transaction" at bounding box center [281, 376] width 339 height 24
paste input "TLUG-016519"
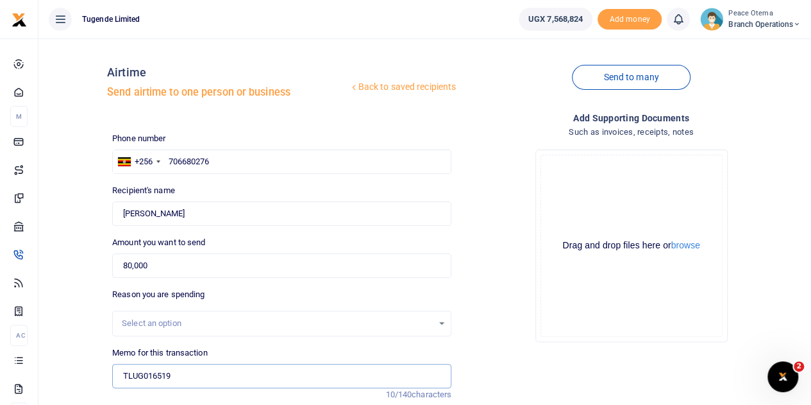
click at [185, 375] on input "TLUG016519" at bounding box center [281, 376] width 339 height 24
drag, startPoint x: 203, startPoint y: 210, endPoint x: 112, endPoint y: 205, distance: 90.6
click at [112, 205] on input "Found" at bounding box center [281, 213] width 339 height 24
click at [285, 380] on input "TLUG016519 Airtime and data for" at bounding box center [281, 376] width 339 height 24
paste input "Allon Akampweera"
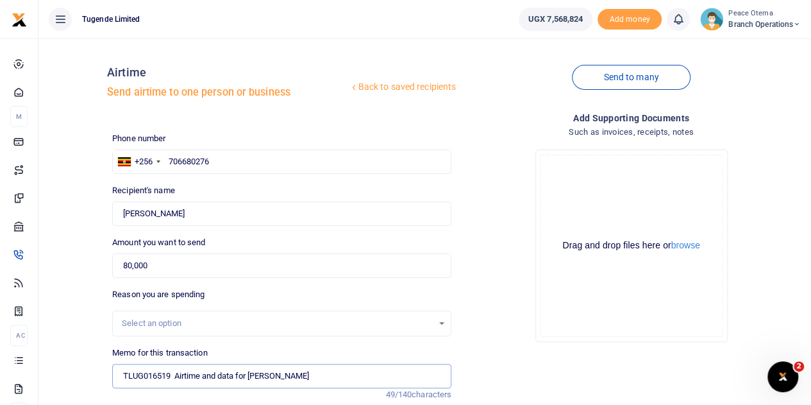
scroll to position [120, 0]
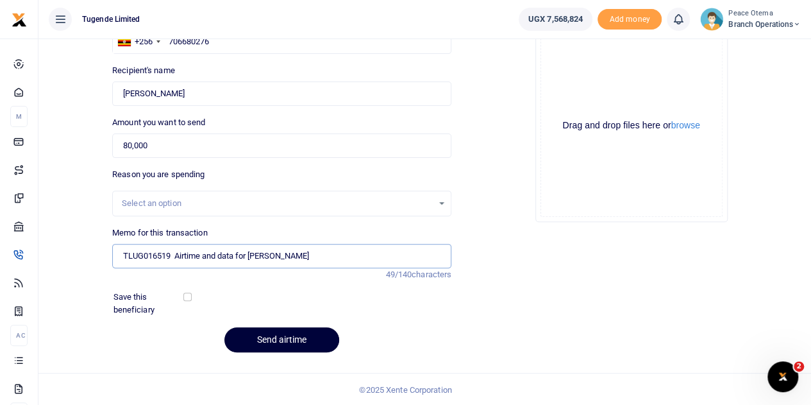
type input "TLUG016519 Airtime and data for Allon Akampweera"
click at [270, 341] on button "Send airtime" at bounding box center [282, 339] width 115 height 25
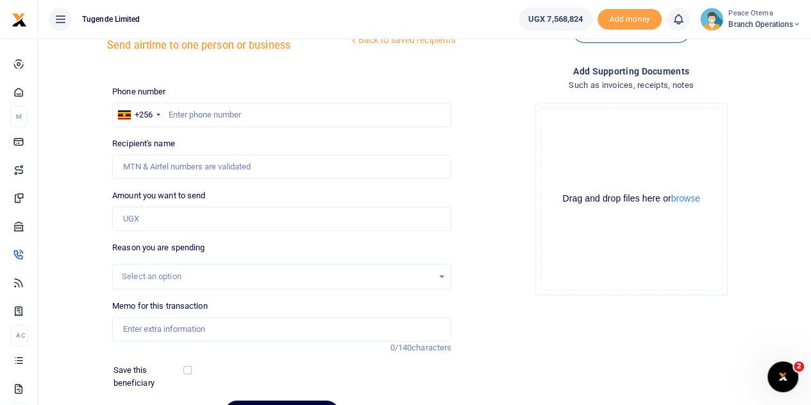
scroll to position [42, 0]
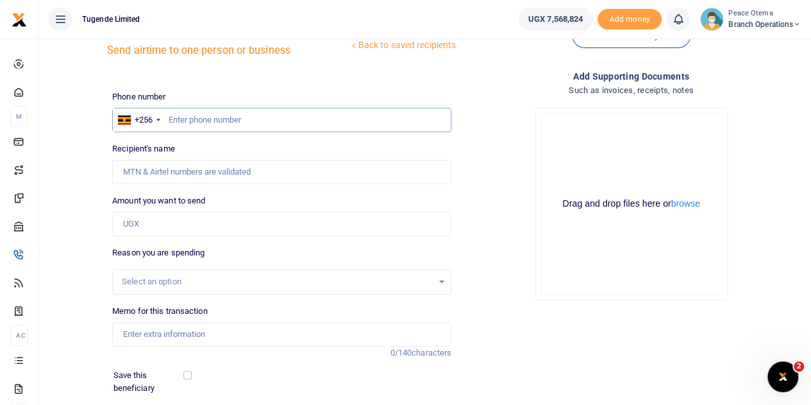
click at [193, 119] on input "text" at bounding box center [281, 120] width 339 height 24
paste input "787076288"
type input "787076288"
type input "Seamus Amanya"
type input "787076288"
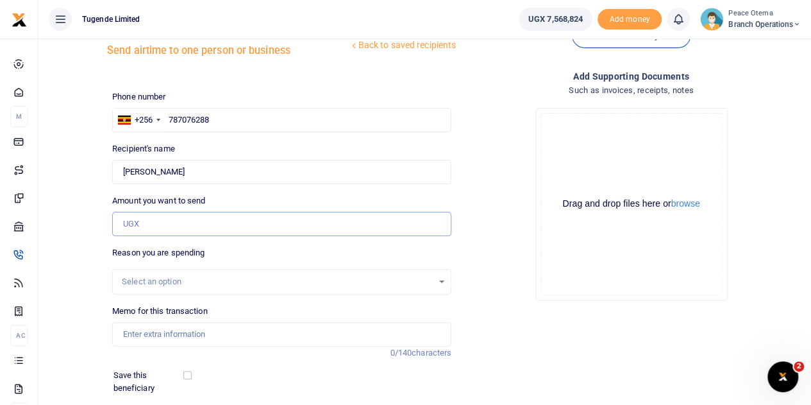
click at [155, 223] on input "Amount you want to send" at bounding box center [281, 224] width 339 height 24
type input "30,000"
click at [169, 330] on input "Memo for this transaction" at bounding box center [281, 334] width 339 height 24
click at [141, 329] on input "Memo for this transaction" at bounding box center [281, 334] width 339 height 24
paste input "TLUG-016519"
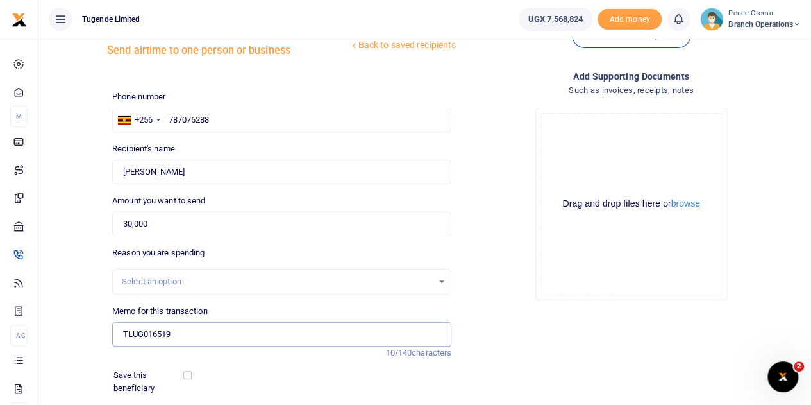
click at [195, 335] on input "TLUG016519" at bounding box center [281, 334] width 339 height 24
click at [219, 334] on input "TLUG016519 Airtime and data for [PERSON_NAME]" at bounding box center [281, 334] width 339 height 24
drag, startPoint x: 192, startPoint y: 162, endPoint x: 83, endPoint y: 168, distance: 109.2
click at [83, 168] on div "Back to saved recipients Airtime Send airtime to one person or business Send to…" at bounding box center [425, 224] width 763 height 434
drag, startPoint x: 208, startPoint y: 332, endPoint x: 313, endPoint y: 343, distance: 105.8
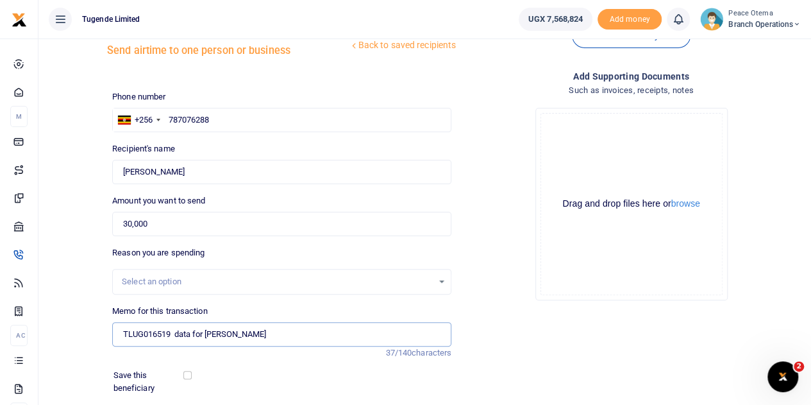
click at [313, 343] on input "TLUG016519 data for Allon Akampweera" at bounding box center [281, 334] width 339 height 24
paste input "Seamus Amany"
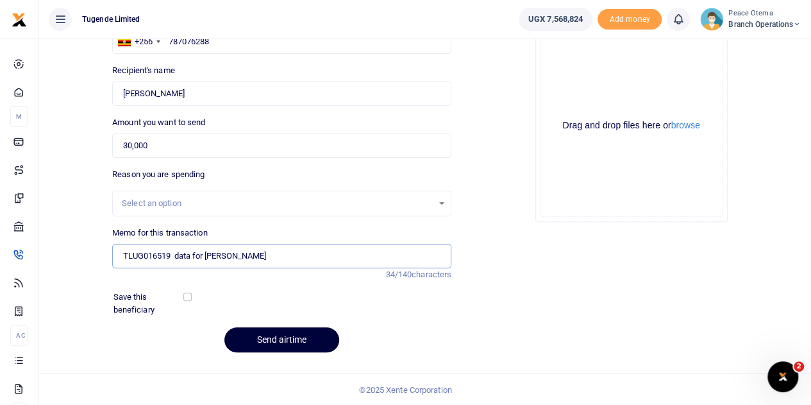
type input "TLUG016519 data for Seamus Amanya"
click at [298, 337] on button "Send airtime" at bounding box center [282, 339] width 115 height 25
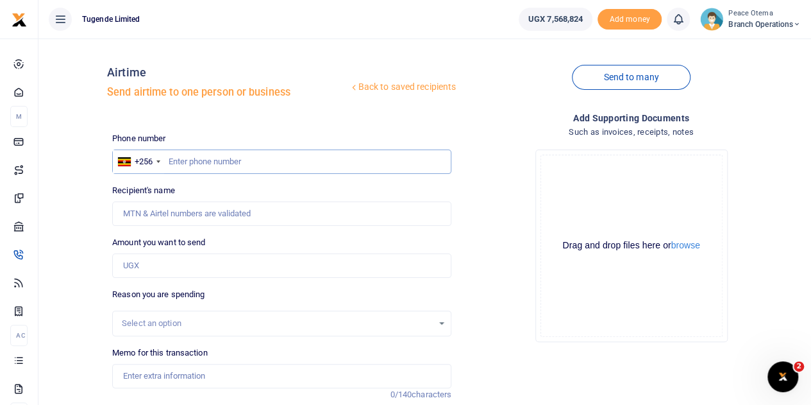
click at [182, 160] on input "text" at bounding box center [281, 161] width 339 height 24
click at [216, 164] on input "text" at bounding box center [281, 161] width 339 height 24
paste input "750072253"
type input "750072253"
click at [164, 259] on input "Amount you want to send" at bounding box center [281, 265] width 339 height 24
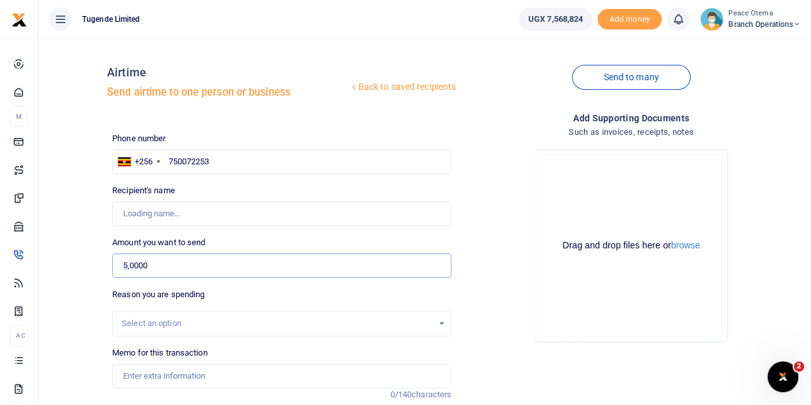
type input "50,000"
type input "Seamus Amanya"
type input "50,000"
click at [158, 379] on input "Memo for this transaction" at bounding box center [281, 376] width 339 height 24
click at [144, 383] on input "Memo for this transaction" at bounding box center [281, 376] width 339 height 24
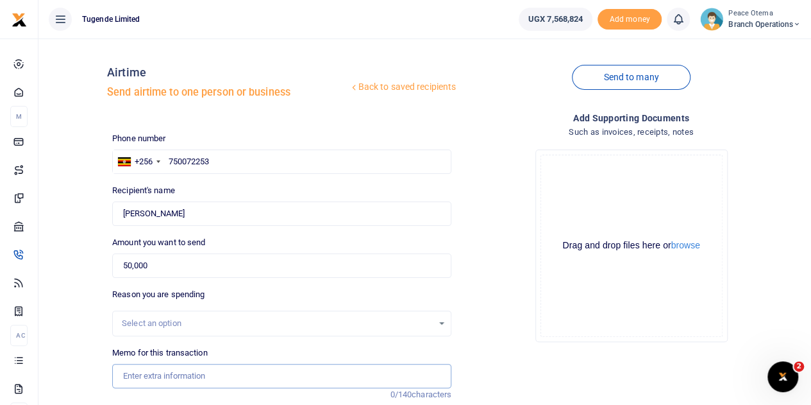
paste input "TLUG-016519"
click at [194, 382] on input "TLUG016519" at bounding box center [281, 376] width 339 height 24
click at [191, 375] on input "TLUG016519 data for Seamus Amanya" at bounding box center [281, 376] width 339 height 24
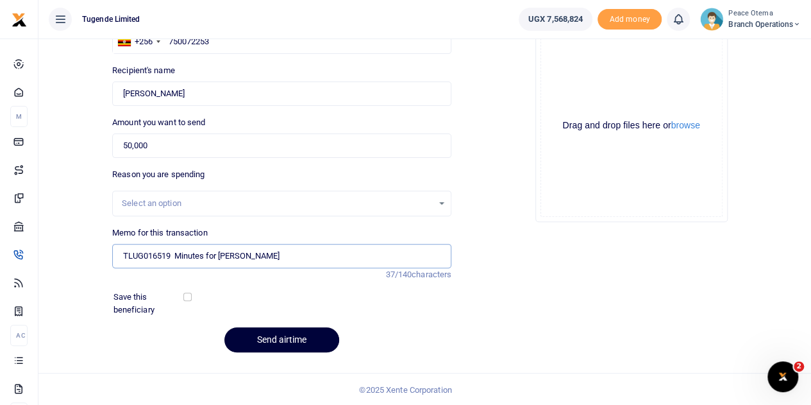
type input "TLUG016519 Minutes for Seamus Amanya"
click at [278, 339] on button "Send airtime" at bounding box center [282, 339] width 115 height 25
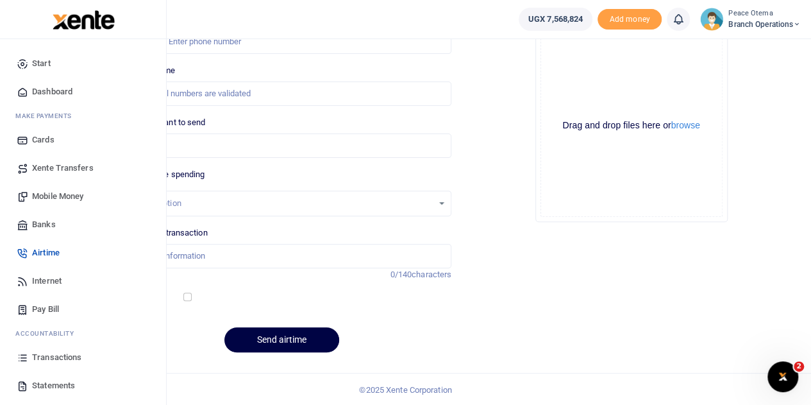
click at [46, 360] on span "Transactions" at bounding box center [56, 357] width 49 height 13
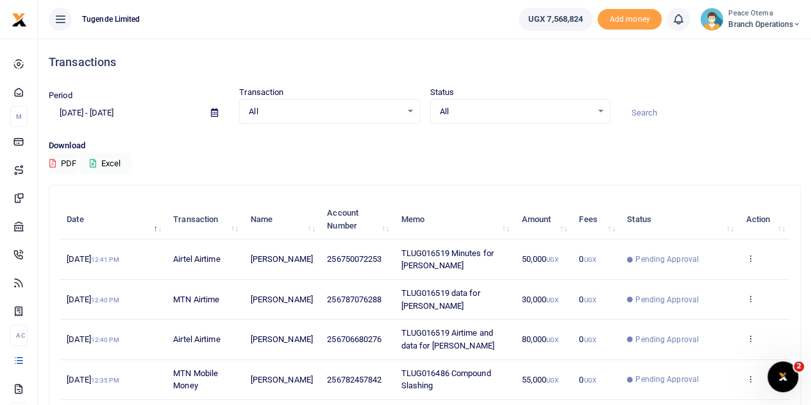
click at [652, 111] on input at bounding box center [711, 113] width 180 height 22
paste input "TLUG-016530"
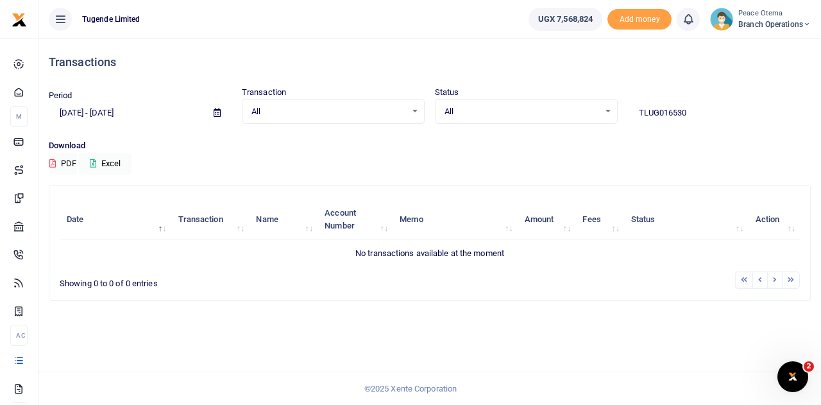
type input "TLUG016530"
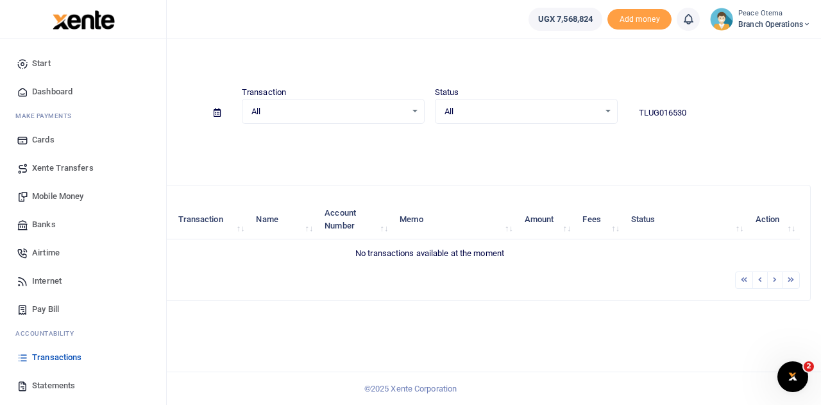
click at [58, 168] on span "Xente Transfers" at bounding box center [63, 168] width 62 height 13
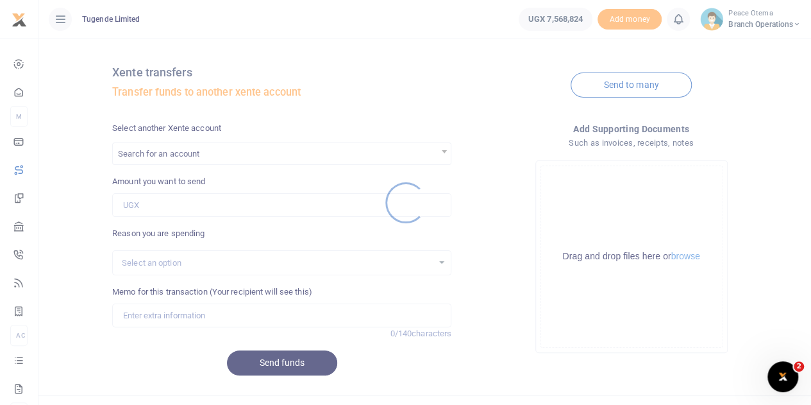
click at [164, 157] on div at bounding box center [405, 202] width 811 height 405
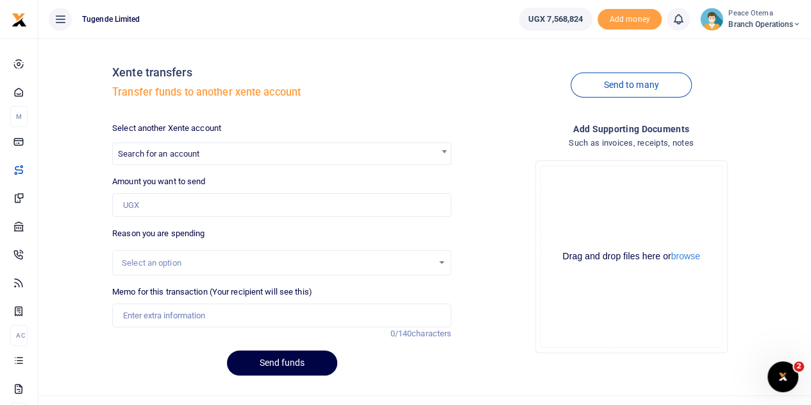
click at [164, 157] on div at bounding box center [405, 202] width 811 height 405
click at [164, 157] on span "Search for an account" at bounding box center [158, 154] width 81 height 10
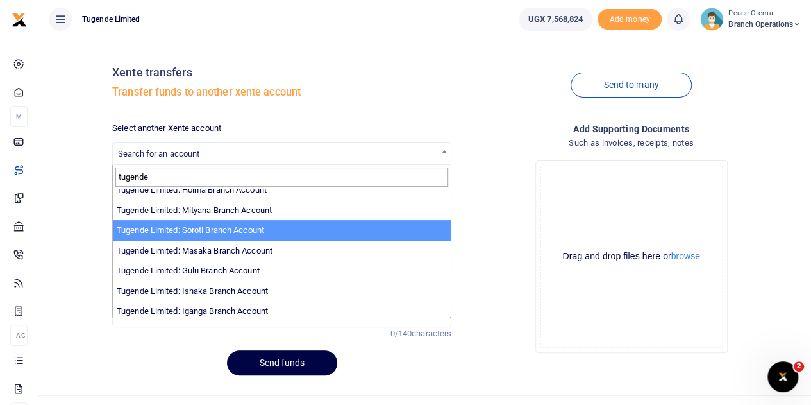
scroll to position [289, 0]
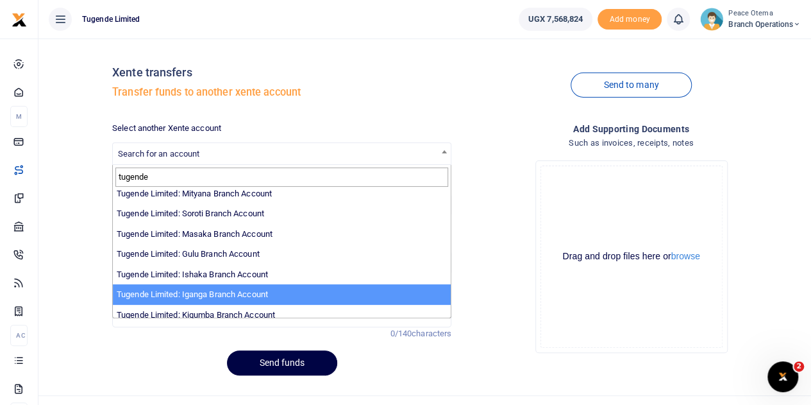
type input "tugende"
select select "3379"
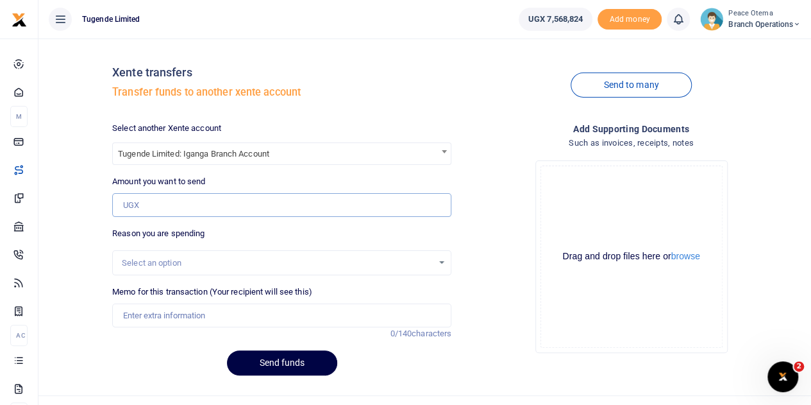
click at [144, 211] on input "Amount you want to send" at bounding box center [281, 205] width 339 height 24
paste input "279,800.00"
type input "279,800"
click at [159, 308] on input "Memo for this transaction (Your recipient will see this)" at bounding box center [281, 315] width 339 height 24
click at [132, 318] on input "Memo for this transaction (Your recipient will see this)" at bounding box center [281, 315] width 339 height 24
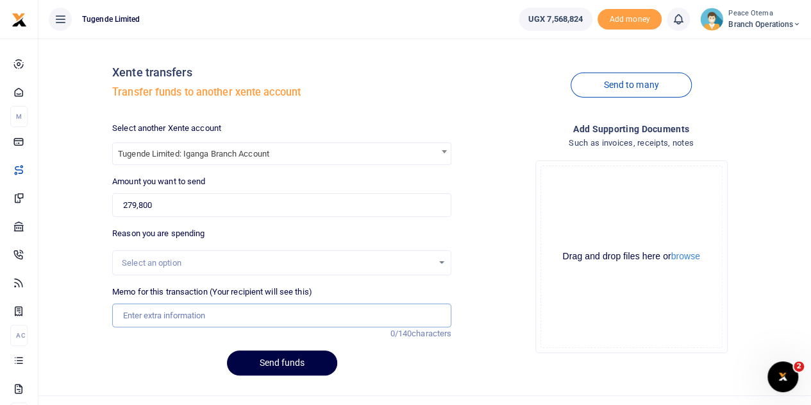
paste input "TLUG-016530"
click at [172, 316] on input "TLUG016530" at bounding box center [281, 315] width 339 height 24
click at [178, 314] on input "TLUG016530" at bounding box center [281, 315] width 339 height 24
paste input "Iganga branch requisition for week ending 06 Sept 2025"
type input "TLUG016530 Iganga branch requisition for week ending 06 Sept 2025"
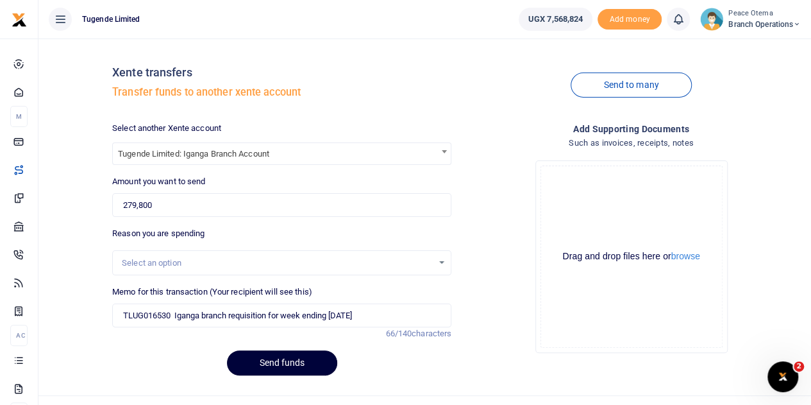
click at [271, 363] on button "Send funds" at bounding box center [282, 362] width 110 height 25
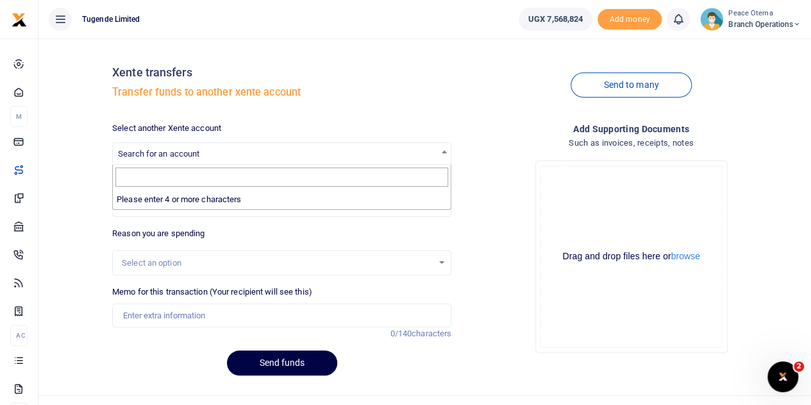
click at [144, 148] on span "Search for an account" at bounding box center [282, 153] width 338 height 20
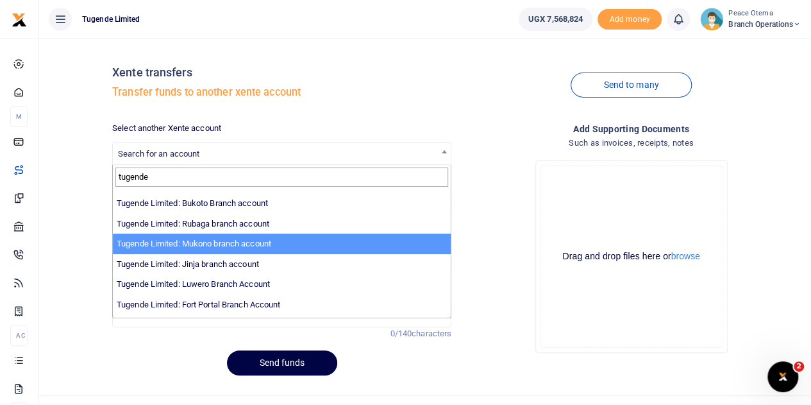
scroll to position [104, 0]
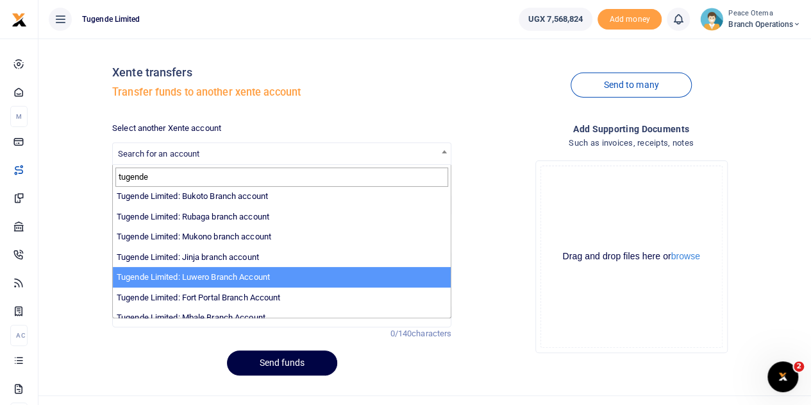
type input "tugende"
select select "3345"
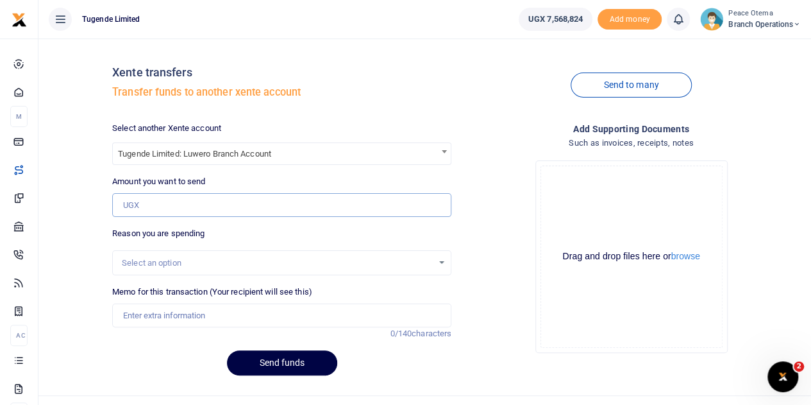
click at [153, 203] on input "Amount you want to send" at bounding box center [281, 205] width 339 height 24
click at [153, 214] on input "Amount you want to send" at bounding box center [281, 205] width 339 height 24
paste input "566,000.00"
type input "566,000"
click at [158, 314] on input "Memo for this transaction (Your recipient will see this)" at bounding box center [281, 315] width 339 height 24
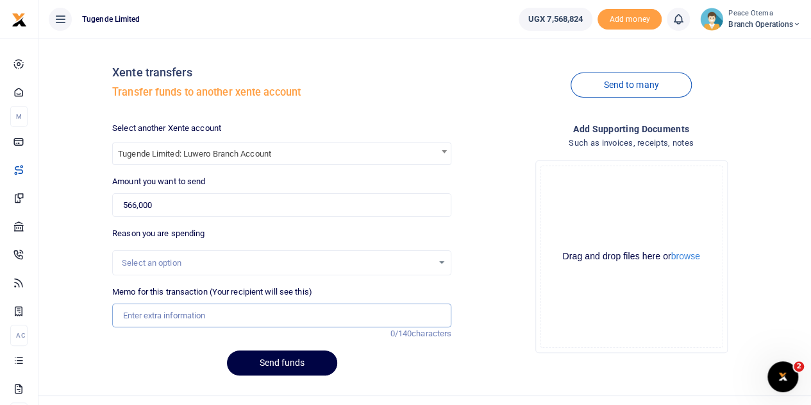
click at [135, 318] on input "Memo for this transaction (Your recipient will see this)" at bounding box center [281, 315] width 339 height 24
paste input "TLUG-016501"
click at [185, 310] on input "TLUG016501" at bounding box center [281, 315] width 339 height 24
click at [182, 313] on input "TLUG016501" at bounding box center [281, 315] width 339 height 24
paste input "TLUG-016500"
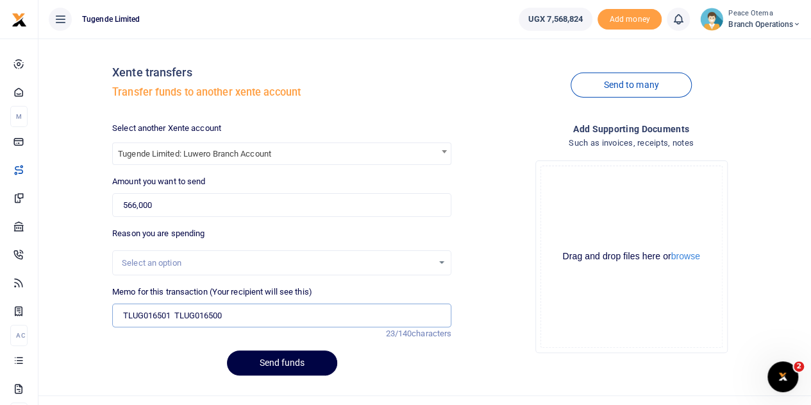
click at [235, 312] on input "TLUG016501 TLUG016500" at bounding box center [281, 315] width 339 height 24
click at [241, 314] on input "TLUG016501 TLUG016500" at bounding box center [281, 315] width 339 height 24
paste input "TLUG-016499"
click at [292, 323] on input "TLUG016501 TLUG016500 TLUG016499" at bounding box center [281, 315] width 339 height 24
click at [315, 316] on input "TLUG016501 TLUG016500 TLUG016499 Luwero" at bounding box center [281, 315] width 339 height 24
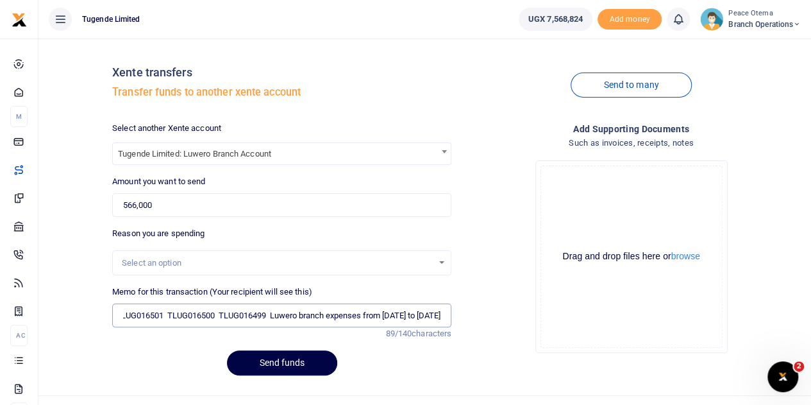
scroll to position [0, 49]
type input "TLUG016501 TLUG016500 TLUG016499 Luwero branch expenses from 18th aug to 6th Se…"
click at [283, 368] on button "Send funds" at bounding box center [282, 362] width 110 height 25
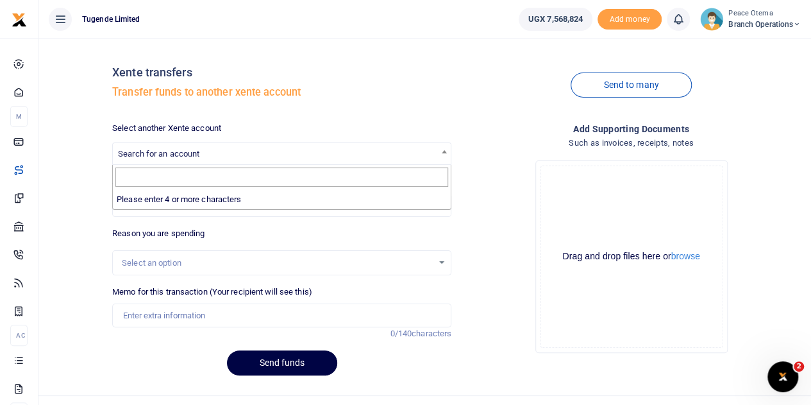
click at [160, 147] on span "Search for an account" at bounding box center [282, 153] width 338 height 20
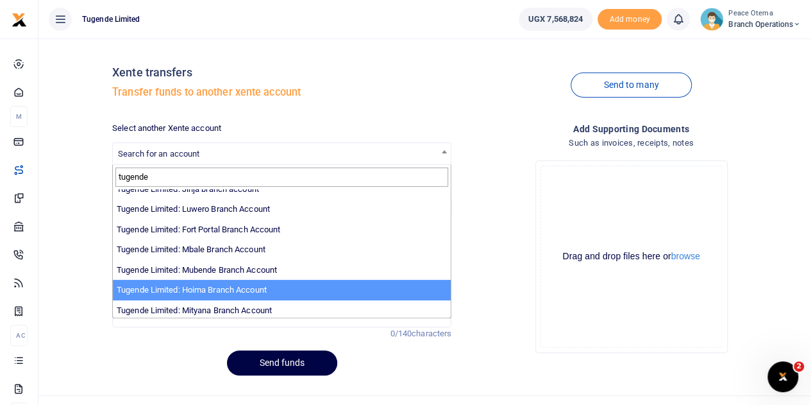
scroll to position [172, 0]
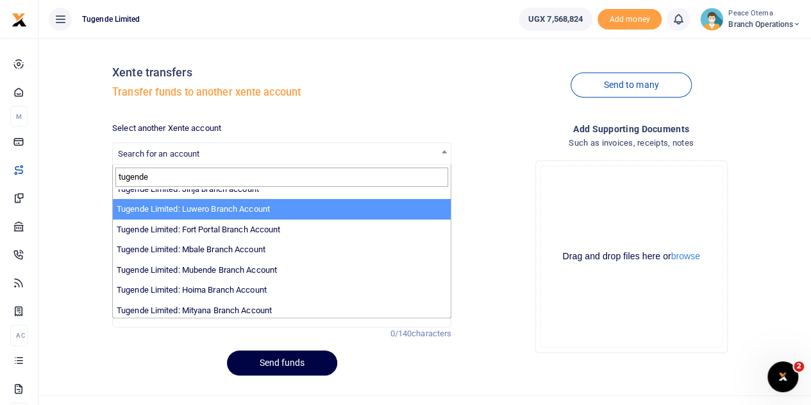
type input "tugende"
select select "3345"
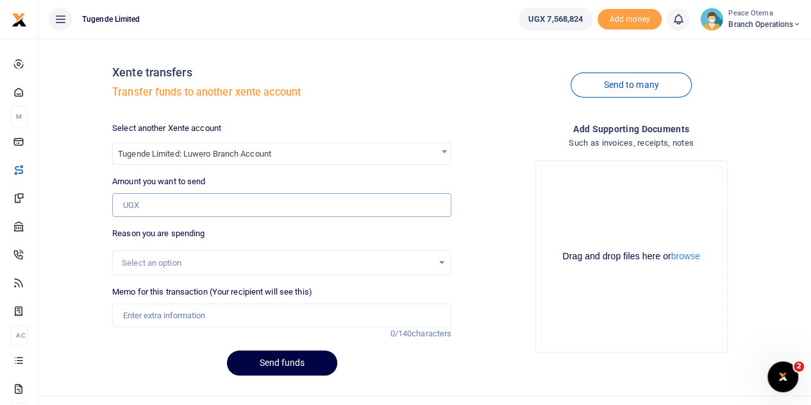
click at [150, 203] on input "Amount you want to send" at bounding box center [281, 205] width 339 height 24
click at [139, 199] on input "Amount you want to send" at bounding box center [281, 205] width 339 height 24
paste input "205,000.00"
type input "205,000"
click at [148, 310] on input "Memo for this transaction (Your recipient will see this)" at bounding box center [281, 315] width 339 height 24
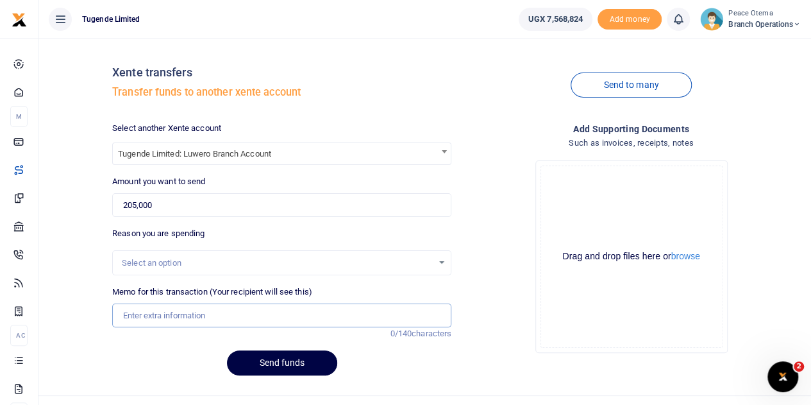
click at [131, 316] on input "Memo for this transaction (Your recipient will see this)" at bounding box center [281, 315] width 339 height 24
paste input "TLUG-016498"
click at [186, 312] on input "TLUG016498" at bounding box center [281, 315] width 339 height 24
type input "TLUG016498 Yaka for Luwero branch"
click at [275, 362] on button "Send funds" at bounding box center [282, 362] width 110 height 25
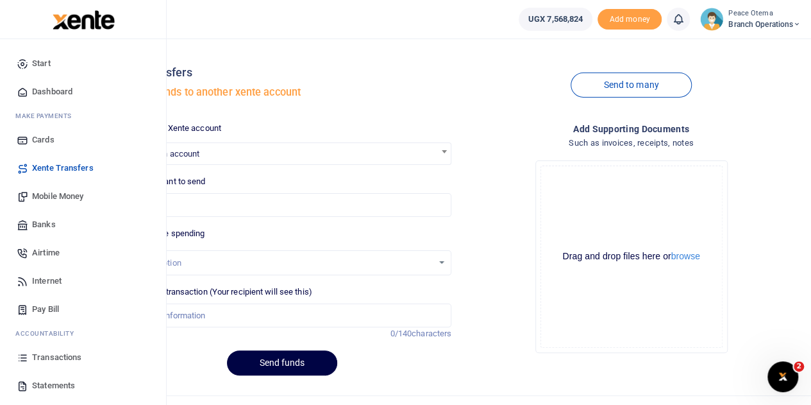
click at [58, 196] on span "Mobile Money" at bounding box center [57, 196] width 51 height 13
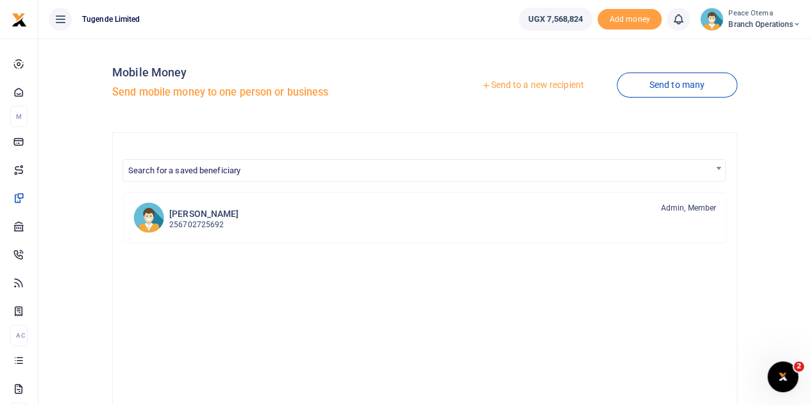
click at [482, 86] on icon at bounding box center [486, 85] width 9 height 9
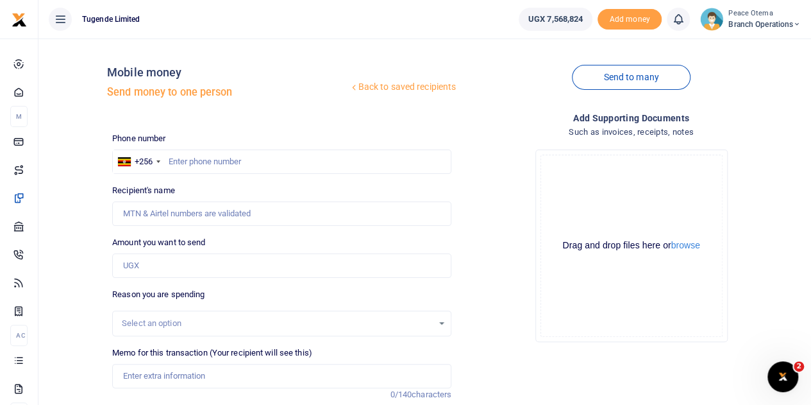
click at [186, 160] on div at bounding box center [405, 202] width 811 height 405
click at [186, 160] on input "text" at bounding box center [281, 161] width 339 height 24
paste input "705793932"
type input "705793932"
type input "Edith Nanteza"
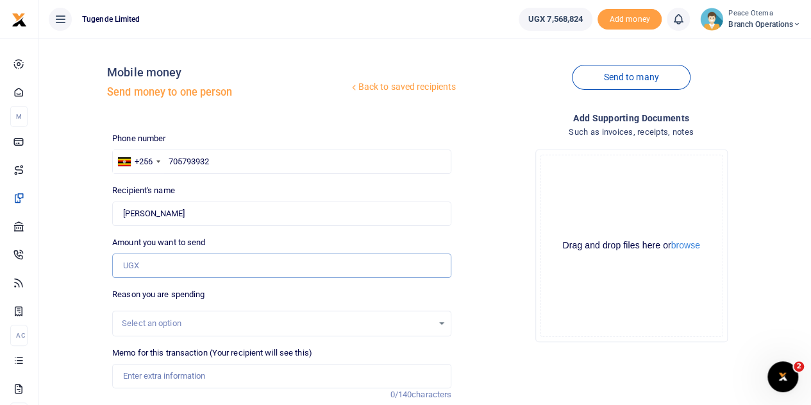
click at [148, 266] on input "Amount you want to send" at bounding box center [281, 265] width 339 height 24
type input "48,000"
click at [153, 375] on input "Memo for this transaction (Your recipient will see this)" at bounding box center [281, 376] width 339 height 24
click at [142, 375] on input "Memo for this transaction (Your recipient will see this)" at bounding box center [281, 376] width 339 height 24
paste input "TLUG-016522"
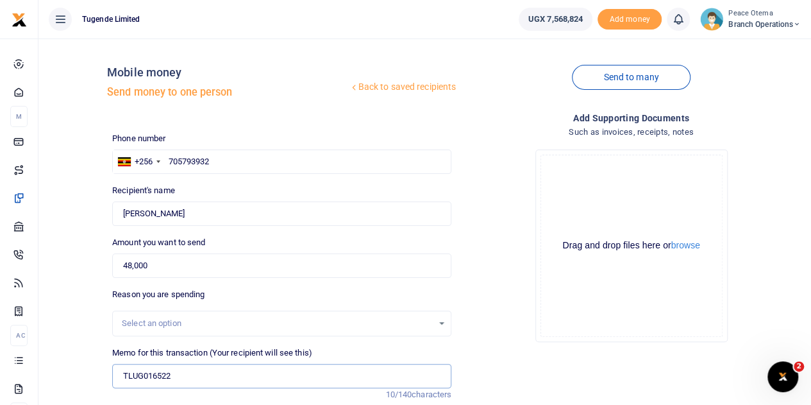
click at [188, 369] on input "TLUG016522" at bounding box center [281, 376] width 339 height 24
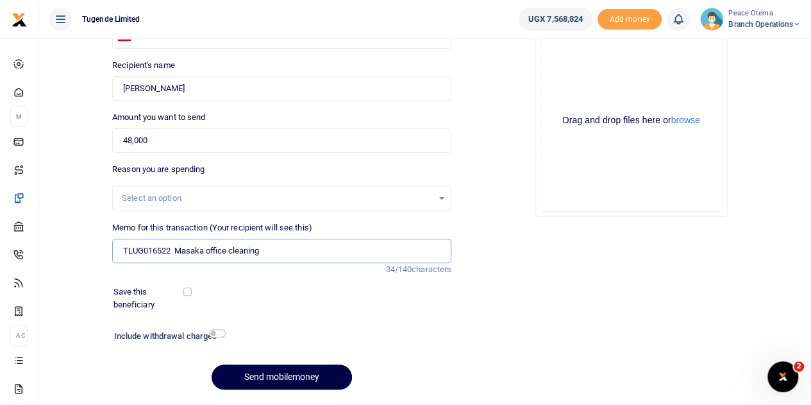
scroll to position [126, 0]
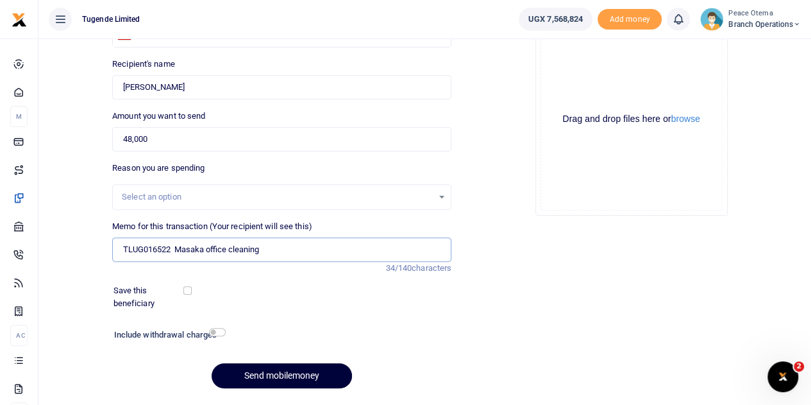
type input "TLUG016522 Masaka office cleaning"
click at [246, 379] on button "Send mobilemoney" at bounding box center [282, 375] width 140 height 25
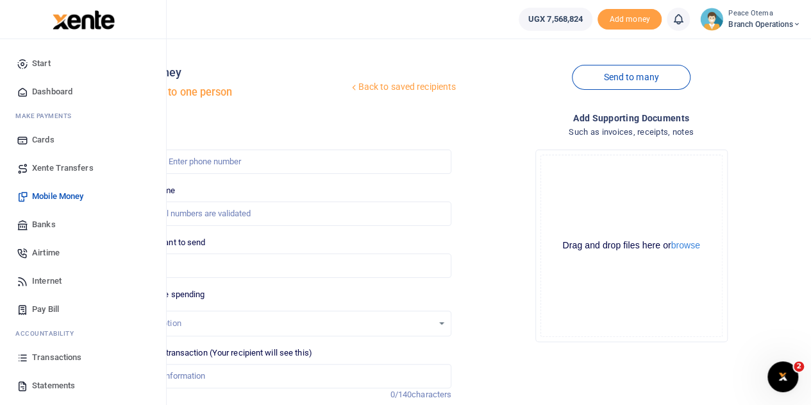
click at [50, 167] on span "Xente Transfers" at bounding box center [63, 168] width 62 height 13
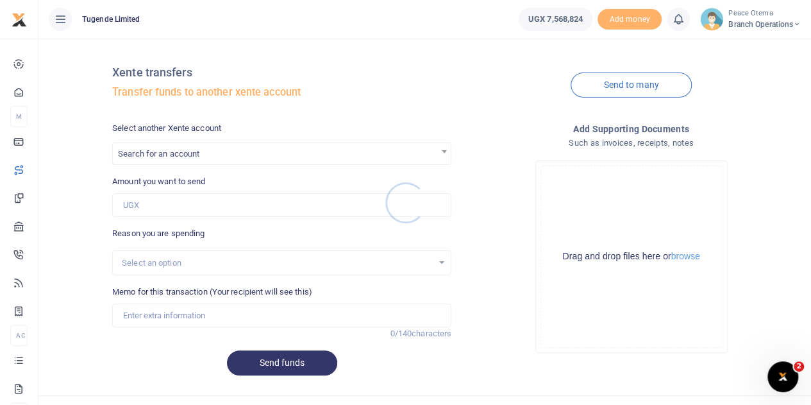
click at [152, 148] on div at bounding box center [405, 202] width 811 height 405
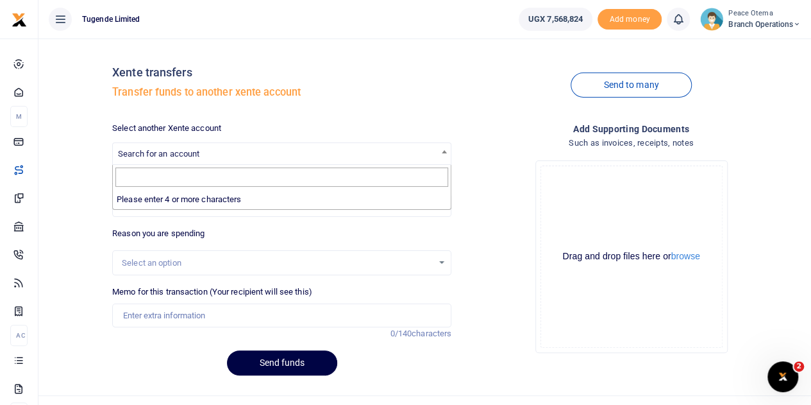
click at [152, 148] on span "Search for an account" at bounding box center [282, 153] width 338 height 20
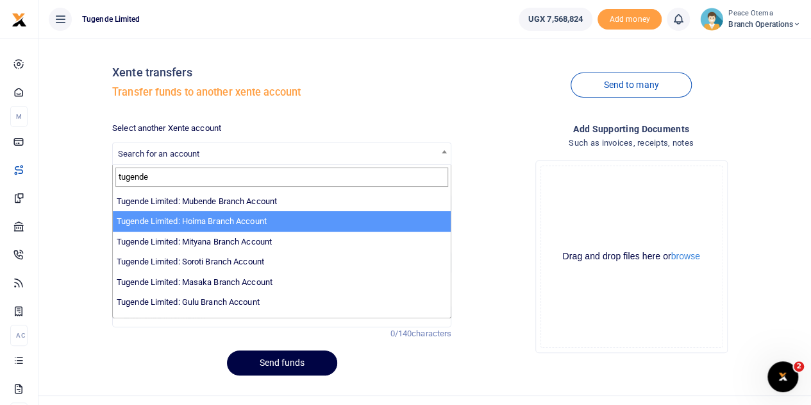
scroll to position [241, 0]
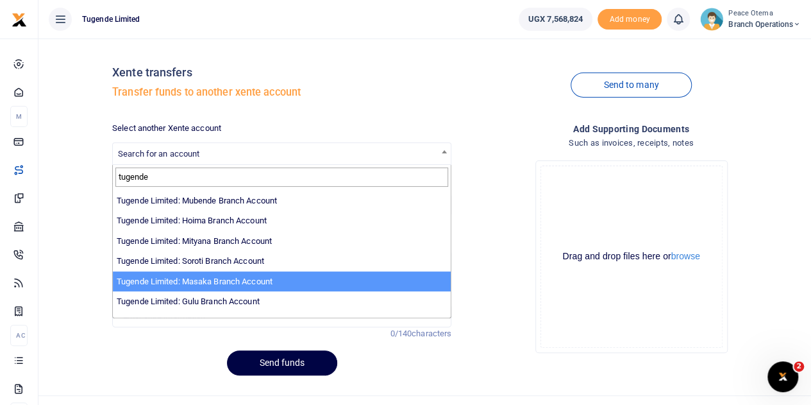
type input "tugende"
select select "3352"
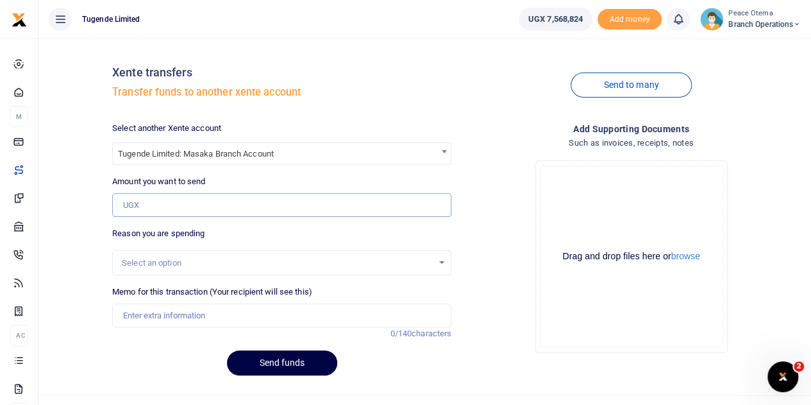
click at [149, 212] on input "Amount you want to send" at bounding box center [281, 205] width 339 height 24
click at [139, 205] on input "Amount you want to send" at bounding box center [281, 205] width 339 height 24
paste input "153,000.00"
type input "153,000"
click at [137, 311] on input "Memo for this transaction (Your recipient will see this)" at bounding box center [281, 315] width 339 height 24
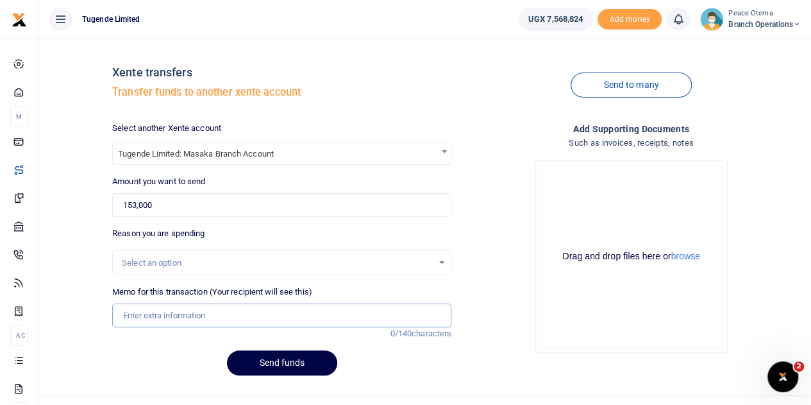
paste input "TLUG-016460"
click at [186, 318] on input "TLUG016460" at bounding box center [281, 315] width 339 height 24
click at [193, 315] on input "TLUG016460 and" at bounding box center [281, 315] width 339 height 24
paste input "TLUG-016459"
click at [258, 314] on input "TLUG016460 and TLUG016459" at bounding box center [281, 315] width 339 height 24
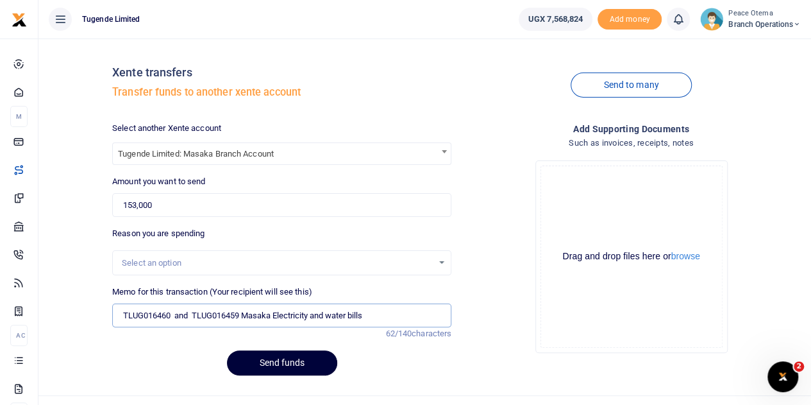
type input "TLUG016460 and TLUG016459 Masaka Electricity and water bills"
click at [275, 364] on button "Send funds" at bounding box center [282, 362] width 110 height 25
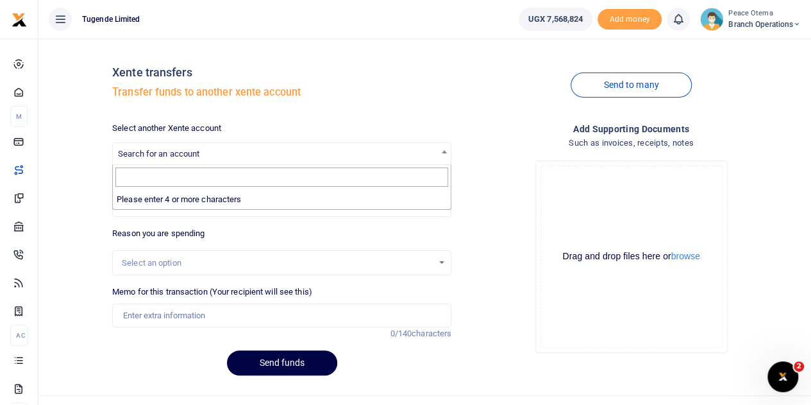
click at [169, 153] on span "Search for an account" at bounding box center [158, 154] width 81 height 10
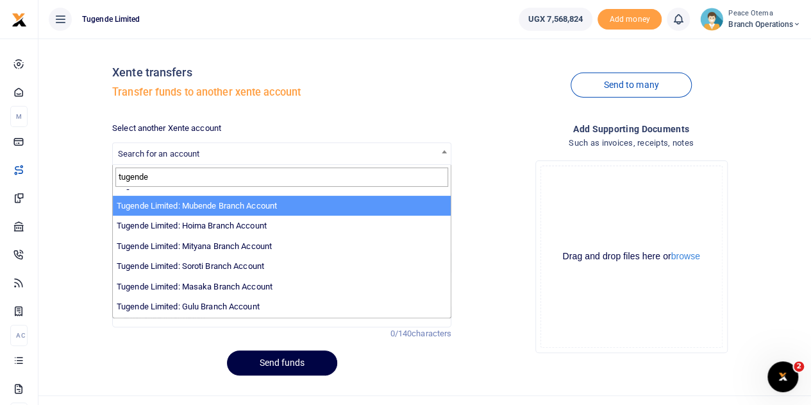
scroll to position [237, 0]
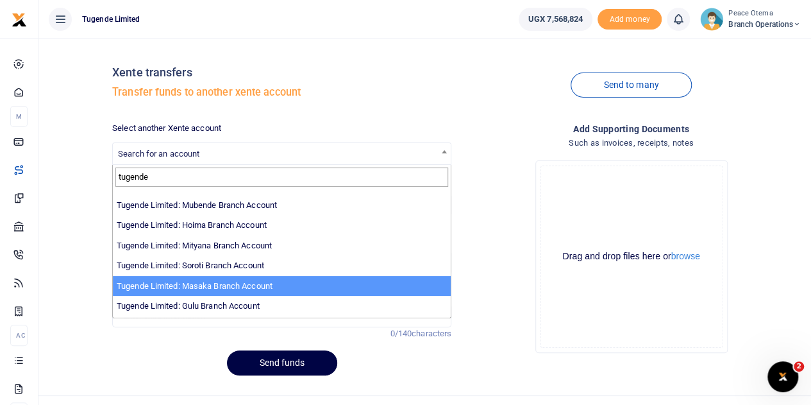
type input "tugende"
select select "3352"
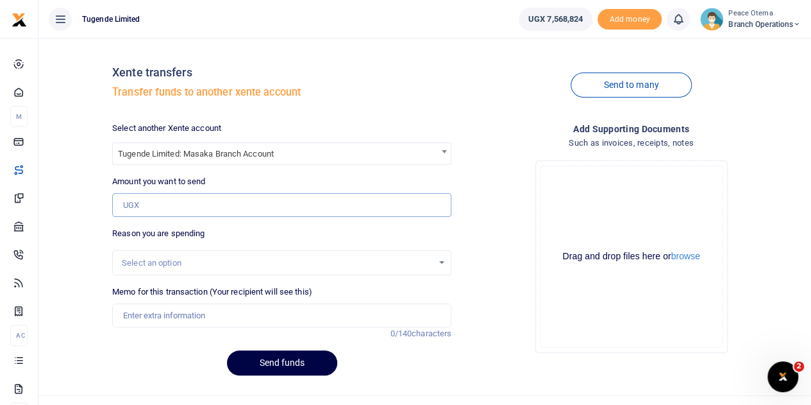
click at [144, 206] on input "Amount you want to send" at bounding box center [281, 205] width 339 height 24
paste input "86,000.00"
type input "86,000"
click at [142, 315] on input "Memo for this transaction (Your recipient will see this)" at bounding box center [281, 315] width 339 height 24
paste input "TLUG-016463"
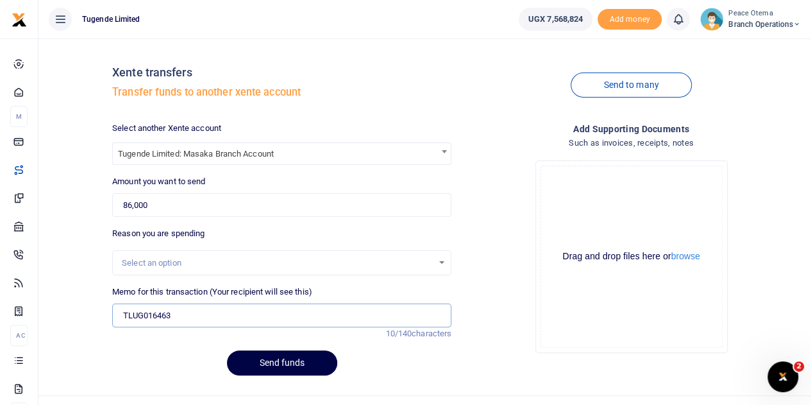
click at [193, 315] on input "TLUG016463" at bounding box center [281, 315] width 339 height 24
click at [187, 320] on input "TLUG016463" at bounding box center [281, 315] width 339 height 24
paste input "Masaka Branch Staff Breakfast Requisition Week Ending 30.08.25"
type input "TLUG016463 Masaka Branch Staff Breakfast Requisition Week Ending 30th Aug 2025"
click at [271, 366] on button "Send funds" at bounding box center [282, 362] width 110 height 25
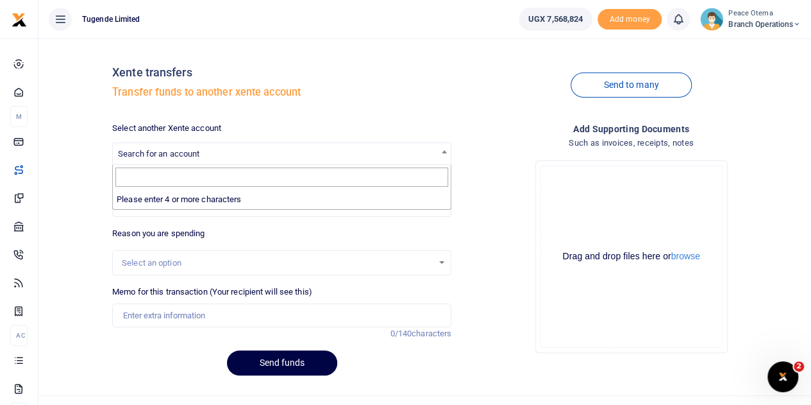
click at [159, 159] on span "Search for an account" at bounding box center [282, 153] width 338 height 20
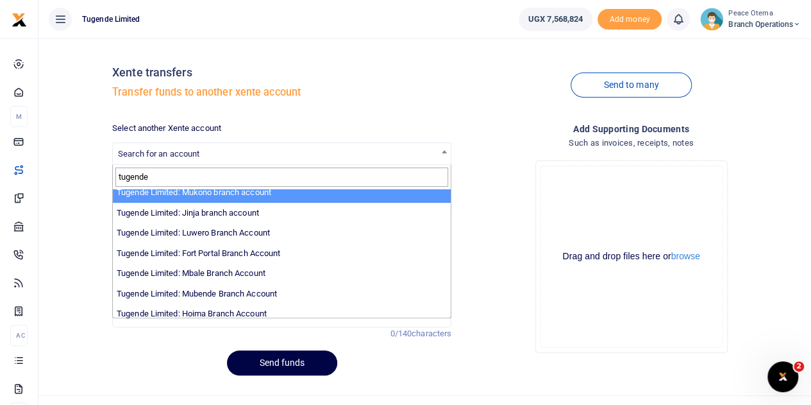
scroll to position [149, 0]
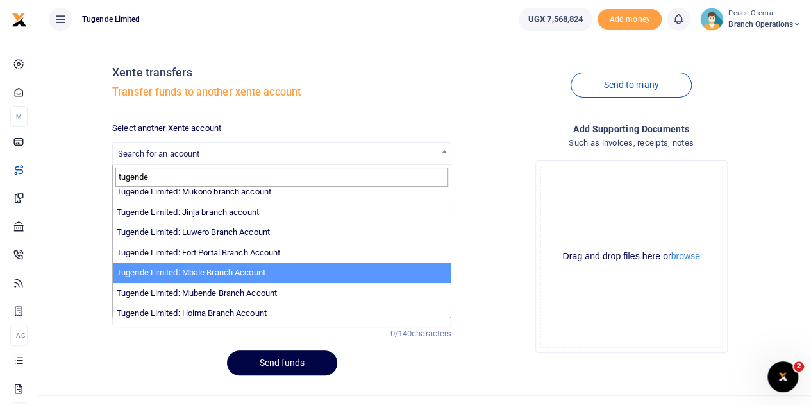
type input "tugende"
select select "3347"
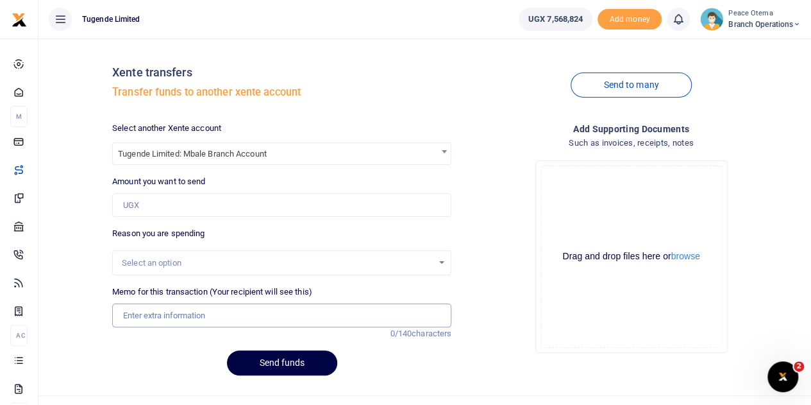
click at [145, 321] on input "Memo for this transaction (Your recipient will see this)" at bounding box center [281, 315] width 339 height 24
paste input "TLUG-016520"
click at [145, 315] on input "TLUG-016520" at bounding box center [281, 315] width 339 height 24
type input "TLUG016520"
click at [191, 315] on input "TLUG016520" at bounding box center [281, 315] width 339 height 24
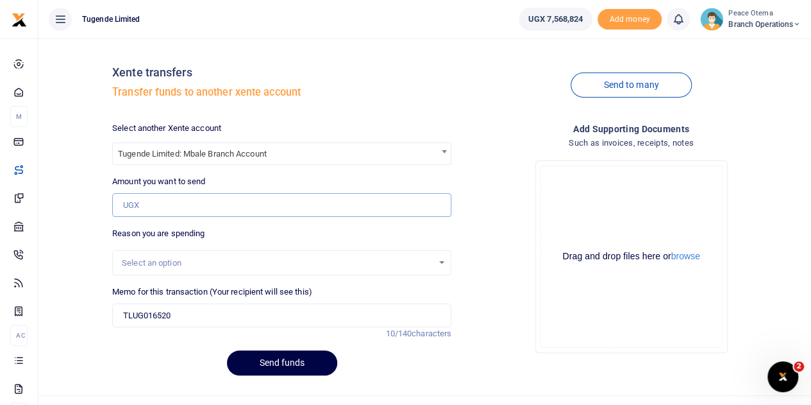
click at [155, 205] on input "Amount you want to send" at bounding box center [281, 205] width 339 height 24
paste input "207,000.00"
type input "207,000"
click at [191, 323] on input "TLUG016520" at bounding box center [281, 315] width 339 height 24
click at [182, 307] on input "TLUG016520" at bounding box center [281, 315] width 339 height 24
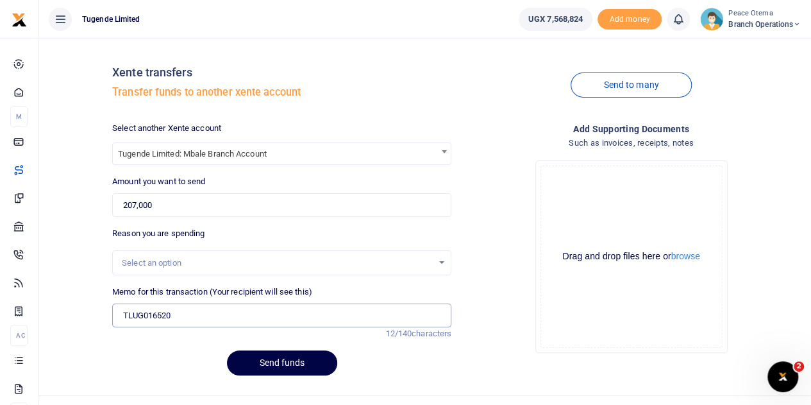
paste input "Mbale September 2025 ELECTRICITY"
type input "TLUG016520 Mbale September 2025 ELECTRICITY"
click at [282, 361] on button "Send funds" at bounding box center [282, 362] width 110 height 25
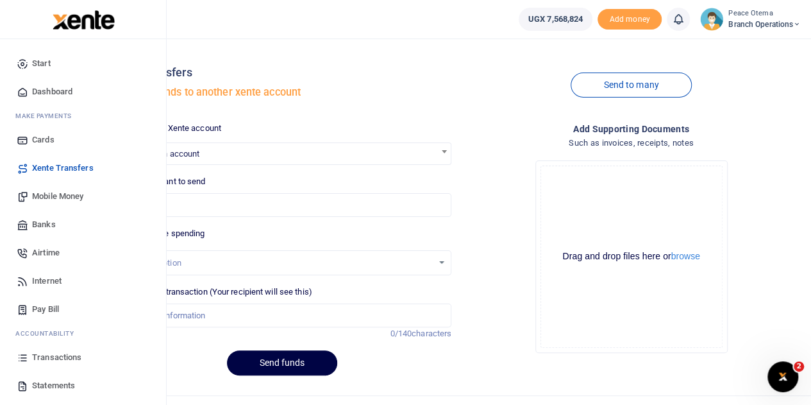
click at [55, 361] on span "Transactions" at bounding box center [56, 357] width 49 height 13
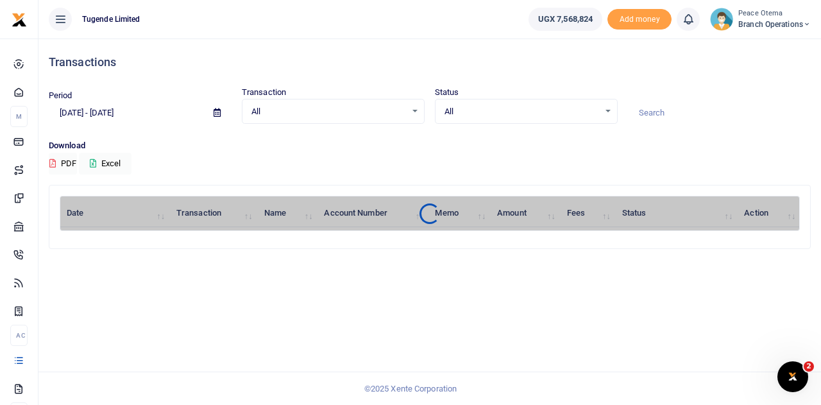
click at [658, 111] on input at bounding box center [719, 113] width 183 height 22
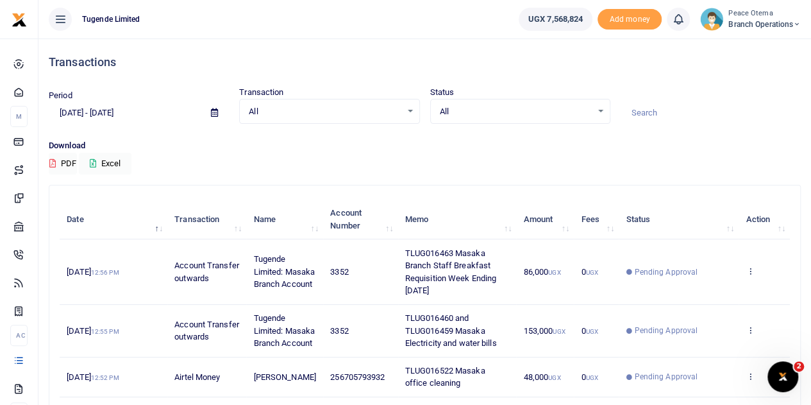
click at [658, 111] on input at bounding box center [711, 113] width 180 height 22
click at [640, 111] on input at bounding box center [711, 113] width 180 height 22
paste input "TLUG-016485"
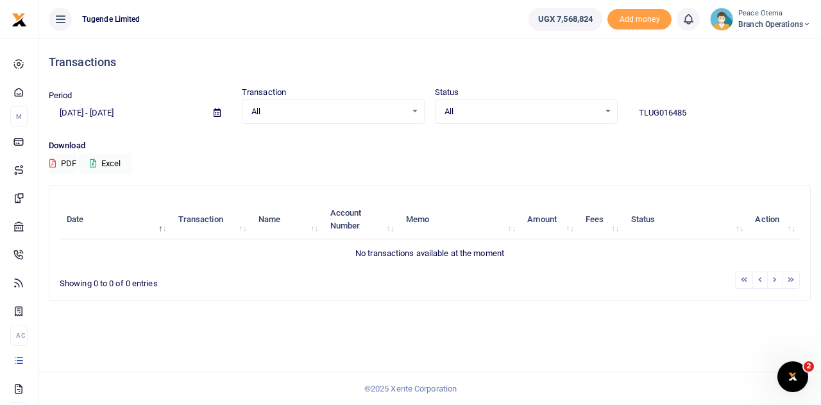
drag, startPoint x: 697, startPoint y: 111, endPoint x: 584, endPoint y: 111, distance: 112.9
click at [584, 111] on div "Period 08/07/2025 - 09/05/2025 Transaction All Select an option... All Airtime …" at bounding box center [430, 105] width 772 height 38
paste input "-016517"
type input "TLUG016517"
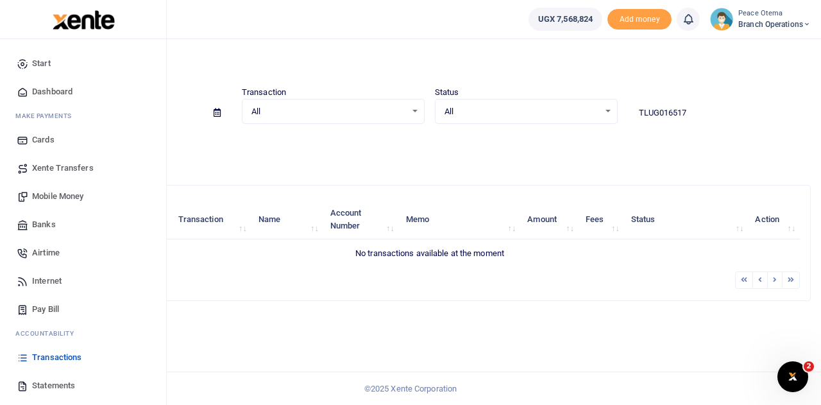
click at [51, 167] on span "Xente Transfers" at bounding box center [63, 168] width 62 height 13
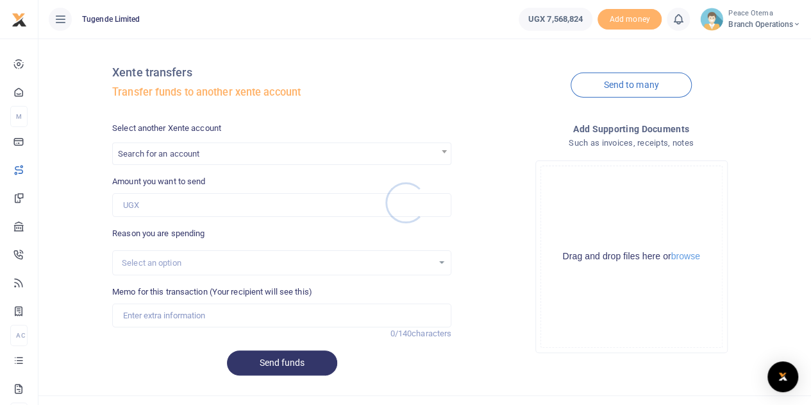
click at [171, 154] on div at bounding box center [405, 202] width 811 height 405
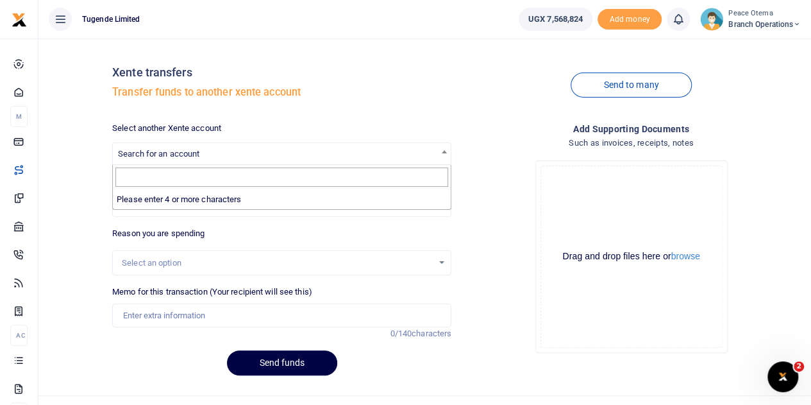
click at [171, 154] on span "Search for an account" at bounding box center [158, 154] width 81 height 10
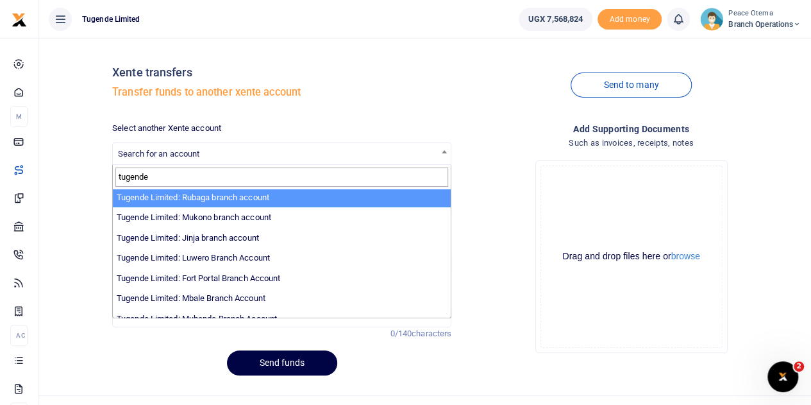
scroll to position [124, 0]
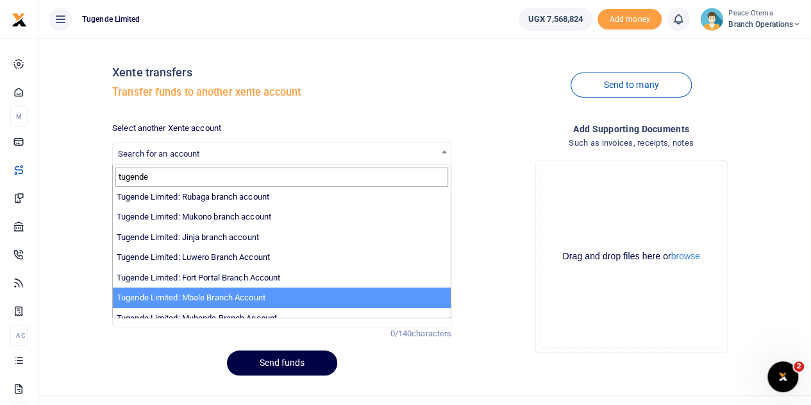
type input "tugende"
select select "3347"
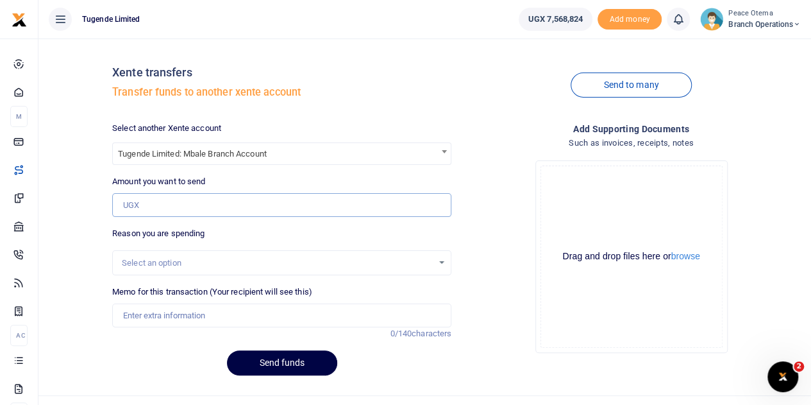
click at [149, 202] on input "Amount you want to send" at bounding box center [281, 205] width 339 height 24
click at [132, 208] on input "Amount you want to send" at bounding box center [281, 205] width 339 height 24
paste input "548,000.00"
type input "548,000"
click at [149, 315] on input "Memo for this transaction (Your recipient will see this)" at bounding box center [281, 315] width 339 height 24
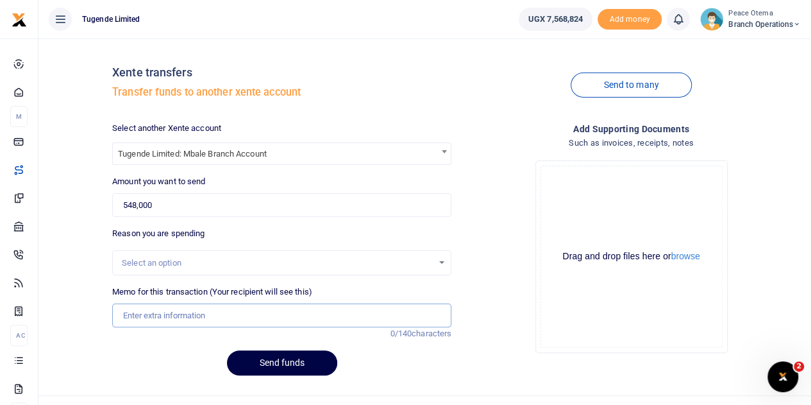
click at [132, 316] on input "Memo for this transaction (Your recipient will see this)" at bounding box center [281, 315] width 339 height 24
paste input "TLUG-016518"
click at [186, 319] on input "TLUG016518" at bounding box center [281, 315] width 339 height 24
click at [182, 318] on input "TLUG016518" at bounding box center [281, 315] width 339 height 24
paste input "TLUG-016517"
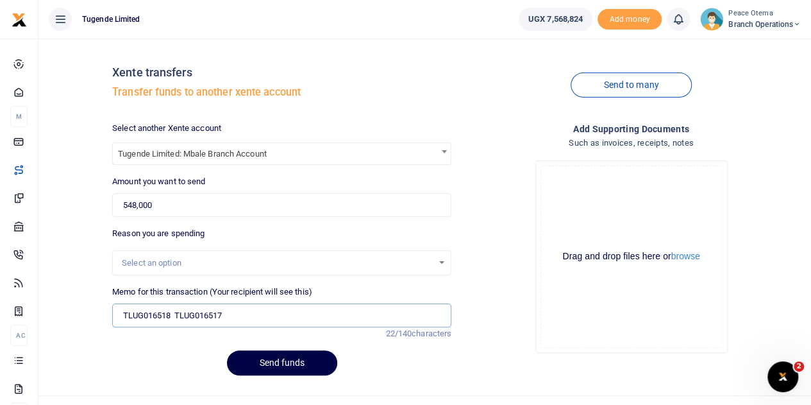
click at [232, 316] on input "TLUG016518 TLUG016517" at bounding box center [281, 315] width 339 height 24
click at [239, 309] on input "TLUG016518 TLUG016517" at bounding box center [281, 315] width 339 height 24
paste input "TLUG-016485"
click at [288, 316] on input "TLUG016518 TLUG016517 TLUG016485" at bounding box center [281, 315] width 339 height 24
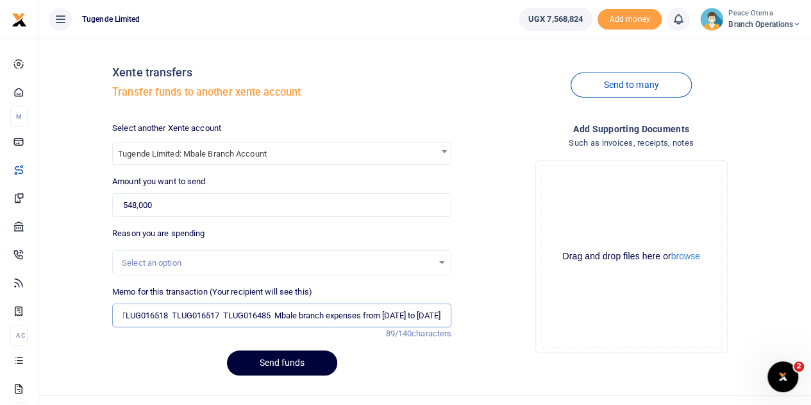
type input "TLUG016518 TLUG016517 TLUG016485 Mbale branch expenses from 1st to 13th septemb…"
click at [271, 368] on button "Send funds" at bounding box center [282, 362] width 110 height 25
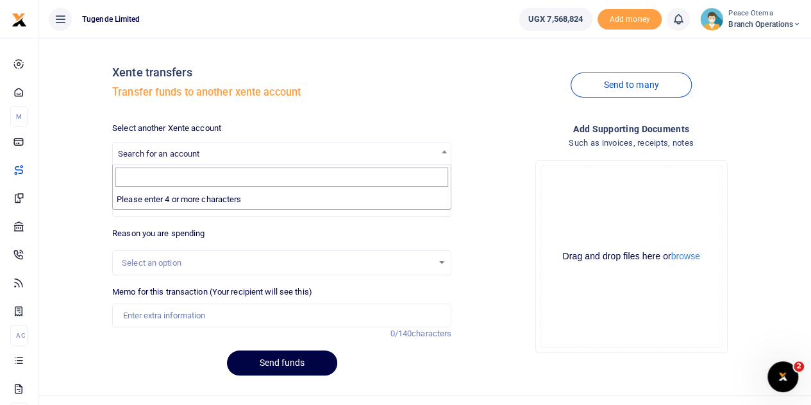
click at [165, 150] on span "Search for an account" at bounding box center [158, 154] width 81 height 10
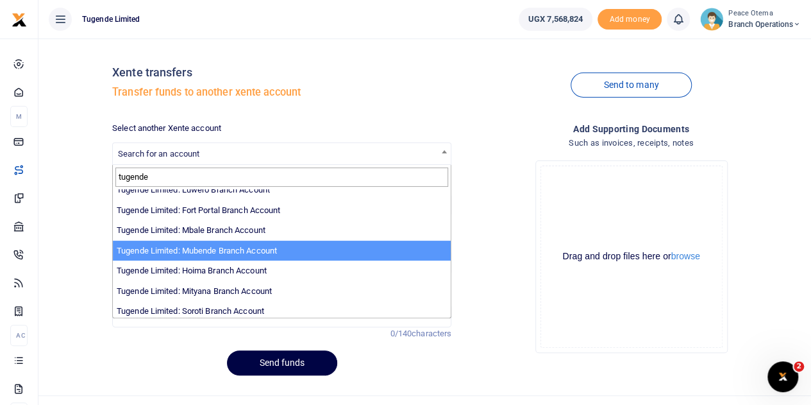
scroll to position [192, 0]
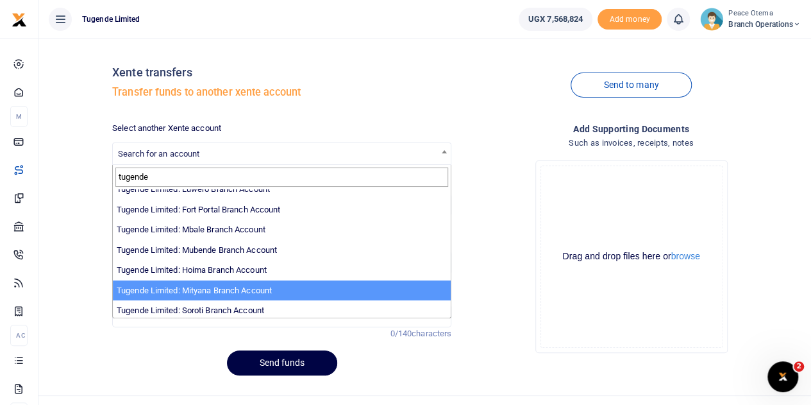
type input "tugende"
select select "3350"
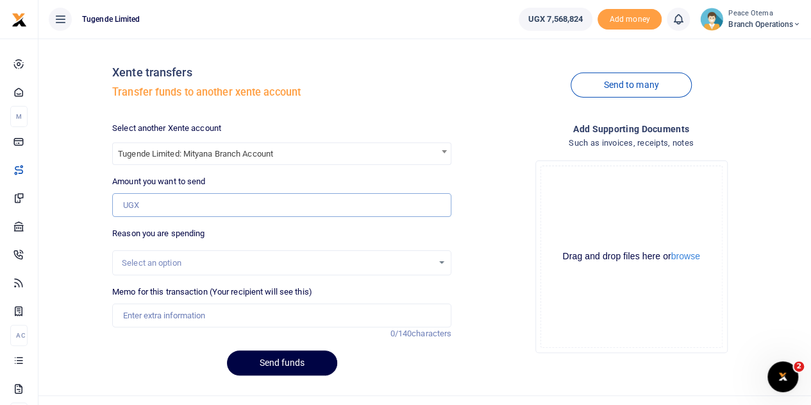
click at [159, 199] on input "Amount you want to send" at bounding box center [281, 205] width 339 height 24
click at [143, 211] on input "Amount you want to send" at bounding box center [281, 205] width 339 height 24
paste input "156,000.00"
type input "156,000"
click at [135, 316] on input "Memo for this transaction (Your recipient will see this)" at bounding box center [281, 315] width 339 height 24
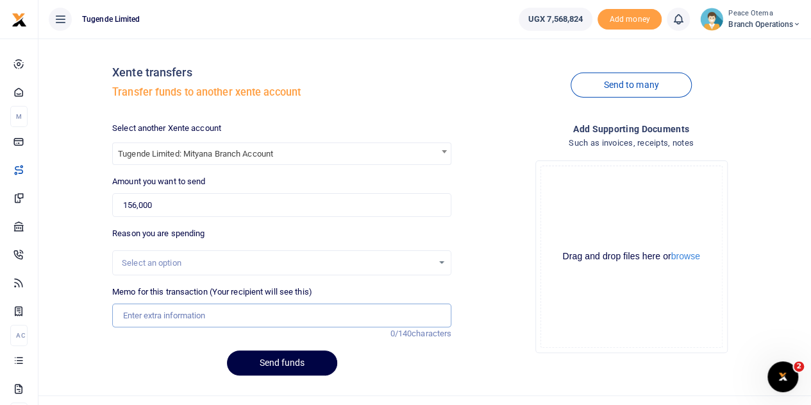
paste input "TLUG-016491"
click at [196, 321] on input "TLUG016491" at bounding box center [281, 315] width 339 height 24
click at [185, 323] on input "TLUG016491" at bounding box center [281, 315] width 339 height 24
paste input "TLUG-016445"
click at [248, 316] on input "TLUG016491 TLUG016445" at bounding box center [281, 315] width 339 height 24
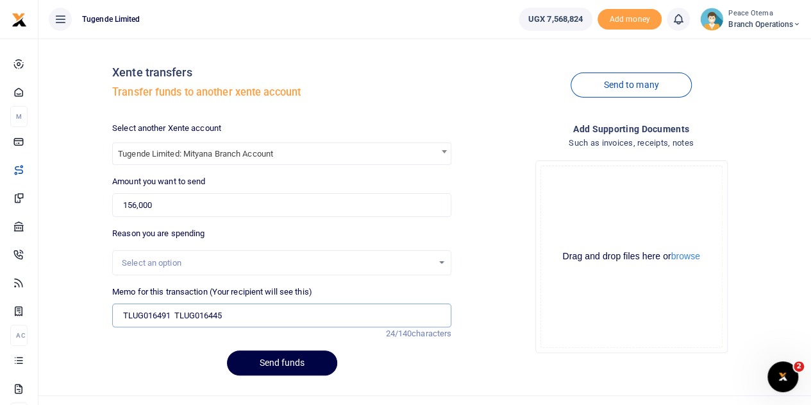
click at [235, 314] on input "TLUG016491 TLUG016445" at bounding box center [281, 315] width 339 height 24
paste input "TLUG-016289"
click at [298, 310] on input "TLUG016491 TLUG016445 TLUG016289" at bounding box center [281, 315] width 339 height 24
type input "TLUG016491 TLUG016445 TLUG016289 Mityana branch break fast from 24th Aug to 13t…"
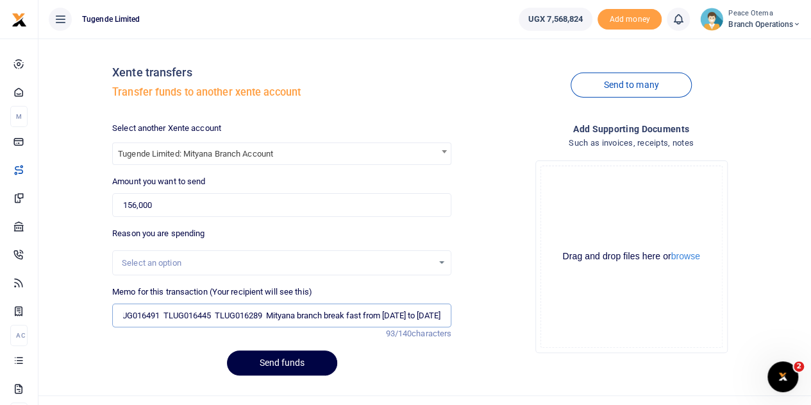
scroll to position [0, 0]
click at [274, 362] on button "Send funds" at bounding box center [282, 362] width 110 height 25
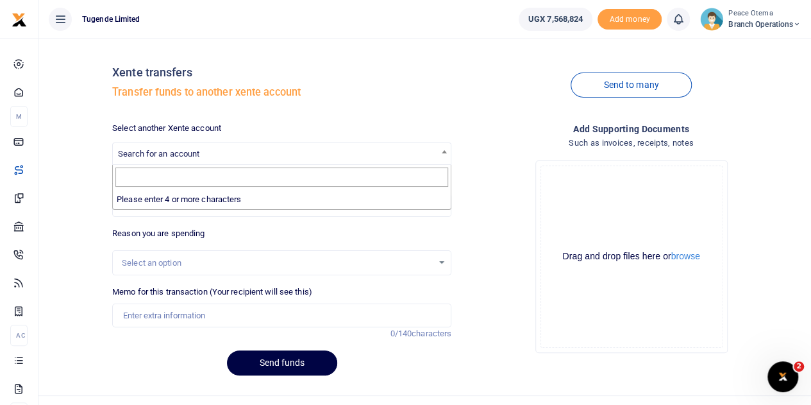
click at [196, 151] on span "Search for an account" at bounding box center [158, 154] width 81 height 10
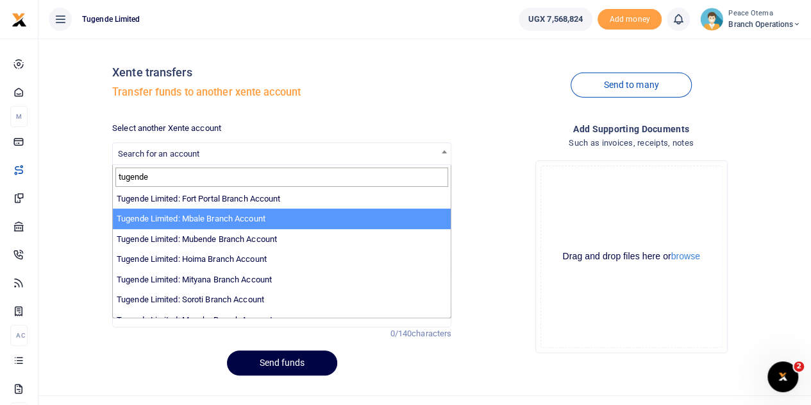
scroll to position [236, 0]
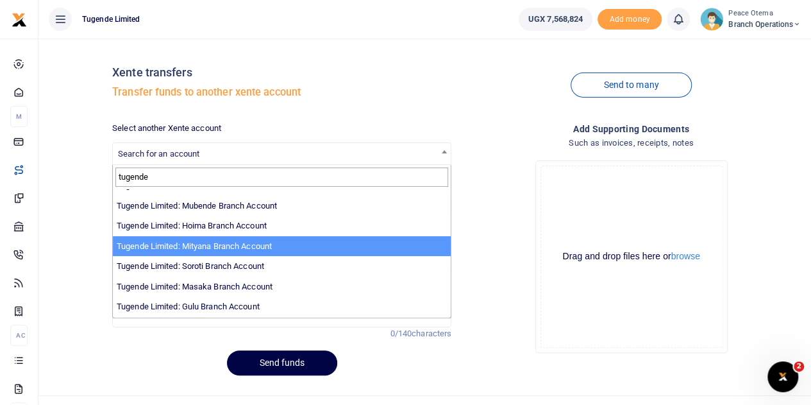
type input "tugende"
select select "3350"
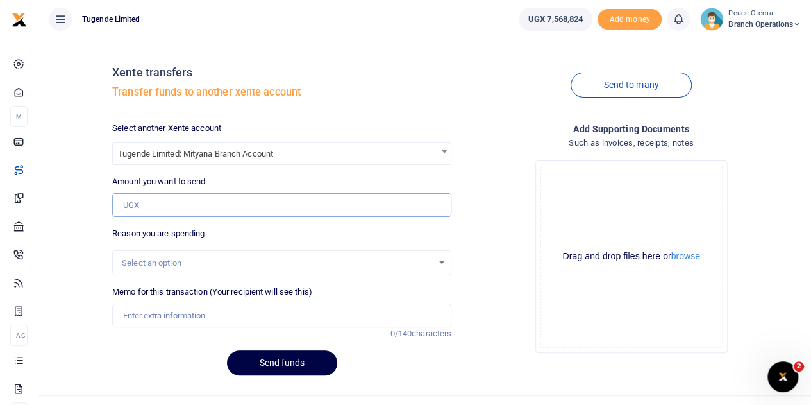
click at [174, 203] on input "Amount you want to send" at bounding box center [281, 205] width 339 height 24
click at [147, 209] on input "Amount you want to send" at bounding box center [281, 205] width 339 height 24
paste input "60,000.00"
type input "60,000"
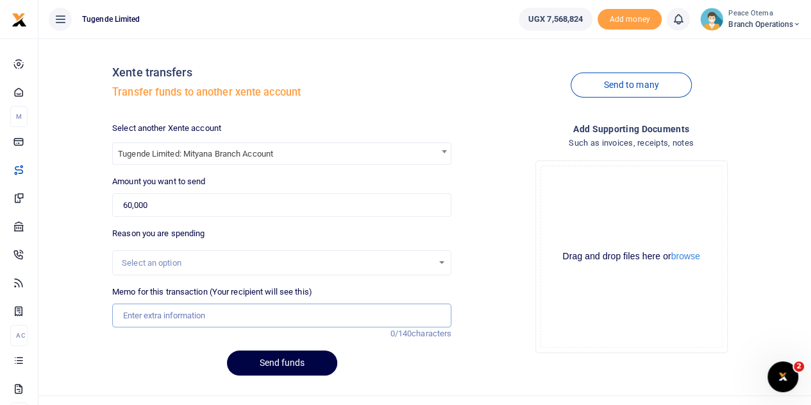
click at [140, 314] on input "Memo for this transaction (Your recipient will see this)" at bounding box center [281, 315] width 339 height 24
paste input "TLUG-016438"
click at [196, 316] on input "TLUG016438" at bounding box center [281, 315] width 339 height 24
click at [186, 314] on input "TLUG016438" at bounding box center [281, 315] width 339 height 24
paste input "Mityana Branch national water bill"
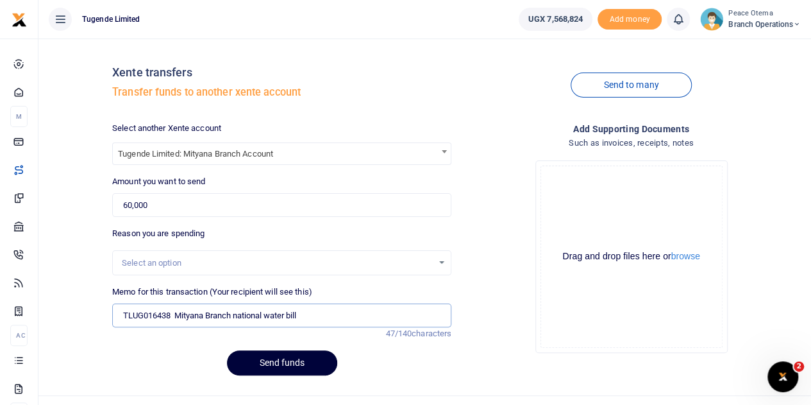
type input "TLUG016438 Mityana Branch national water bill"
click at [273, 365] on button "Send funds" at bounding box center [282, 362] width 110 height 25
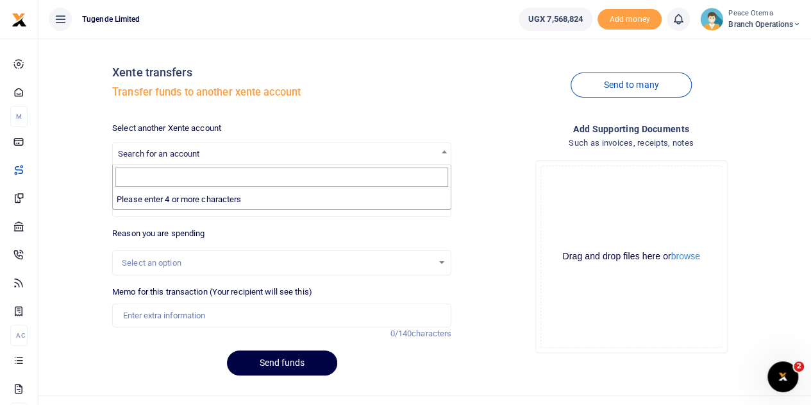
click at [160, 153] on span "Search for an account" at bounding box center [158, 154] width 81 height 10
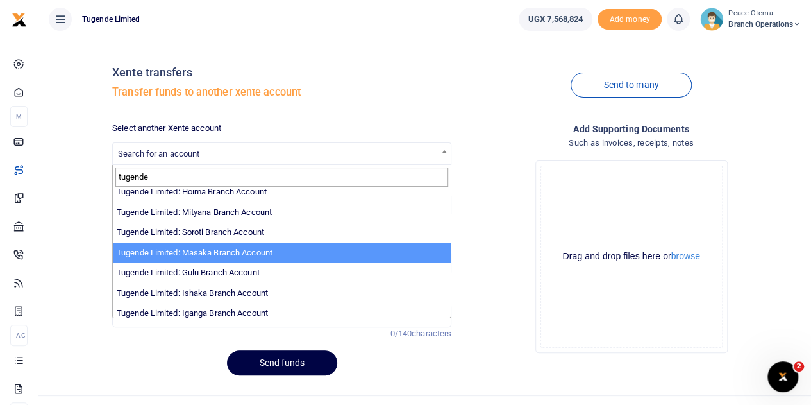
scroll to position [285, 0]
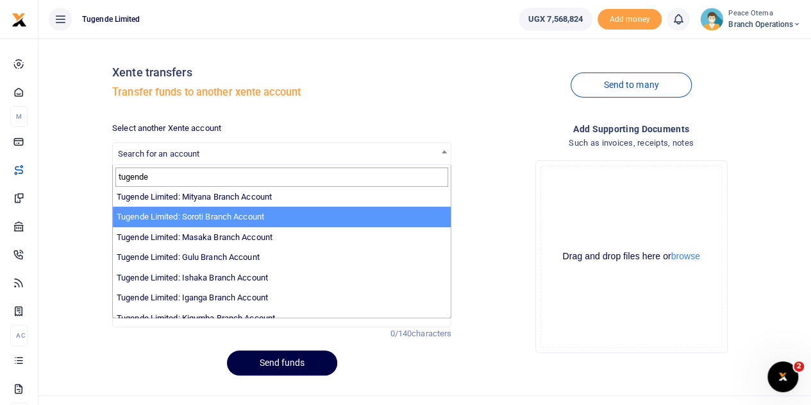
type input "tugende"
select select "3351"
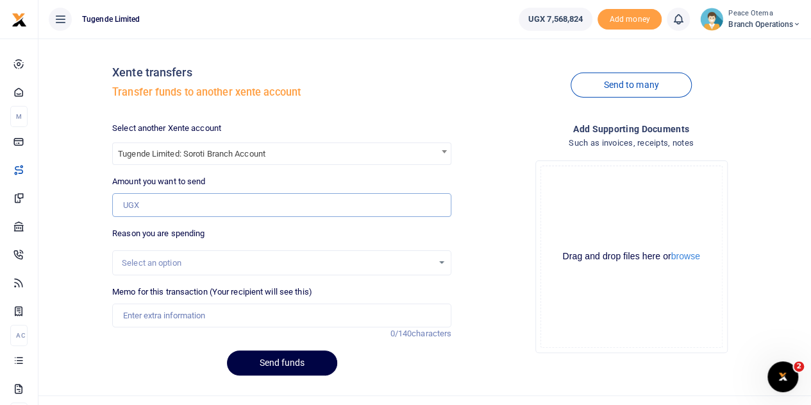
click at [139, 206] on input "Amount you want to send" at bounding box center [281, 205] width 339 height 24
paste input "182,500.00"
type input "182,500"
click at [136, 312] on input "Memo for this transaction (Your recipient will see this)" at bounding box center [281, 315] width 339 height 24
paste input "TLUG-016554"
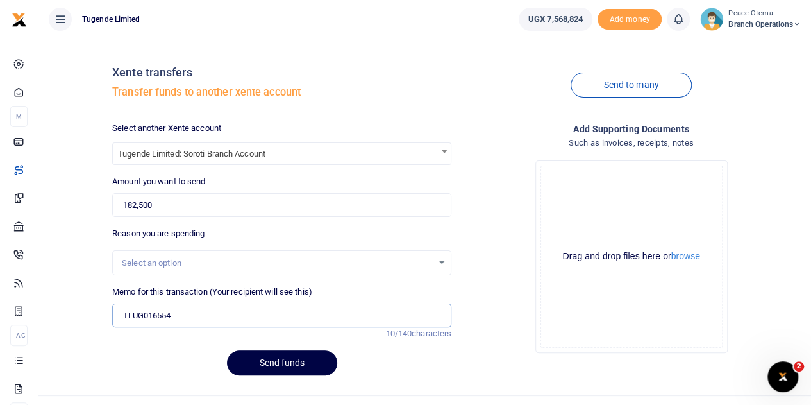
click at [178, 311] on input "TLUG016554" at bounding box center [281, 315] width 339 height 24
click at [187, 314] on input "TLUG016554" at bounding box center [281, 315] width 339 height 24
paste input "Soroti branch requisition for branch operations for a period of 1 week starting…"
drag, startPoint x: 447, startPoint y: 316, endPoint x: 207, endPoint y: 310, distance: 240.0
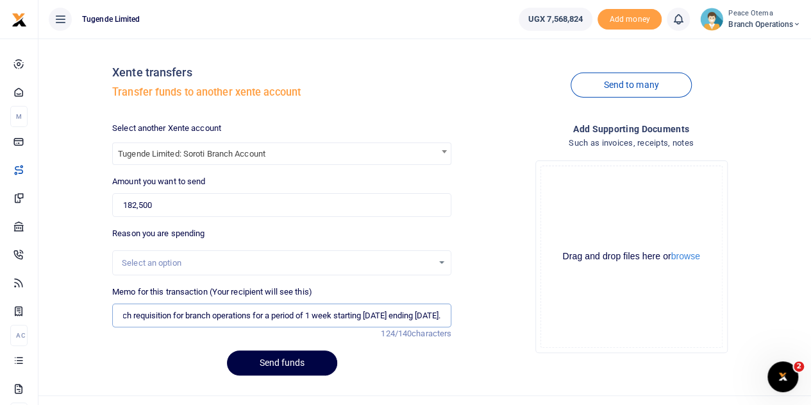
click at [207, 310] on input "TLUG016554 Soroti branch requisition for branch operations for a period of 1 we…" at bounding box center [281, 315] width 339 height 24
type input "TLUG016554 Soroti branch expenses from 15th to 20th sept 2025"
click at [264, 368] on button "Send funds" at bounding box center [282, 362] width 110 height 25
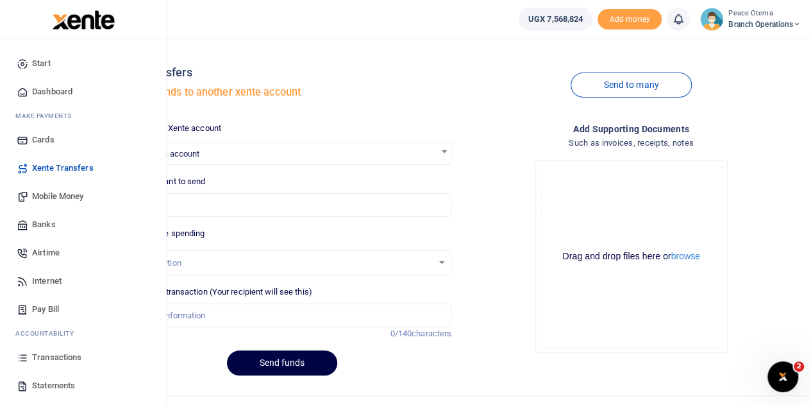
click at [53, 201] on span "Mobile Money" at bounding box center [57, 196] width 51 height 13
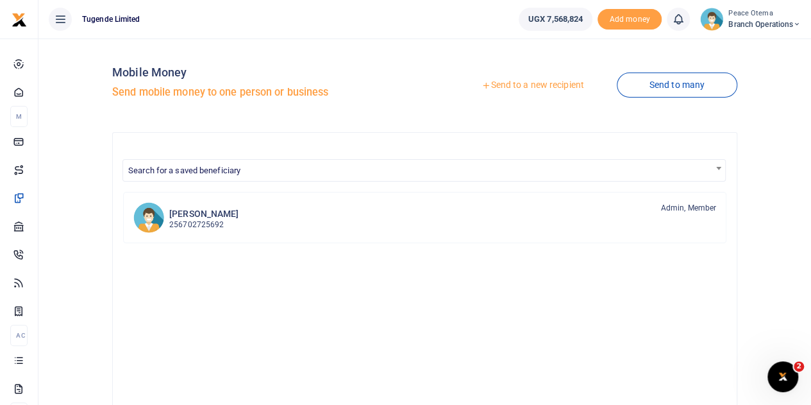
click at [482, 83] on icon at bounding box center [486, 85] width 9 height 9
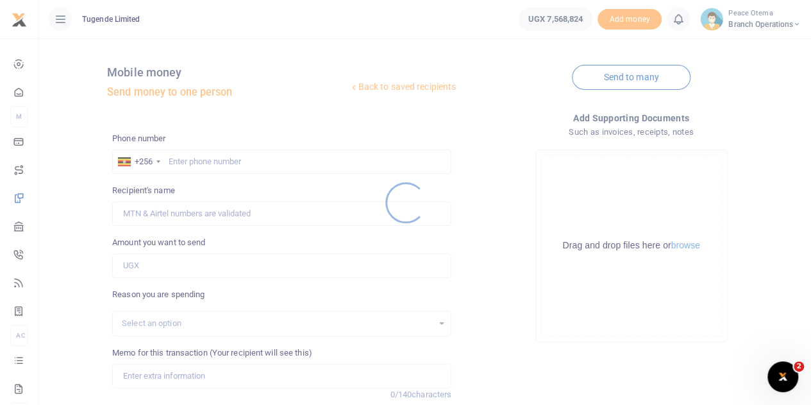
click at [185, 157] on div at bounding box center [405, 202] width 811 height 405
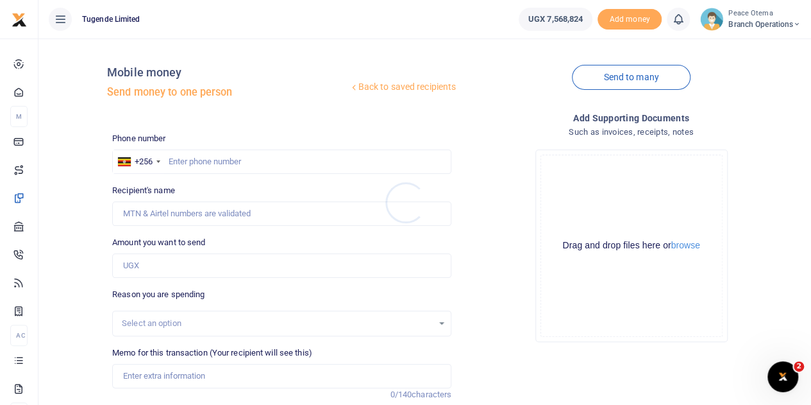
click at [185, 157] on div at bounding box center [405, 202] width 811 height 405
click at [185, 157] on input "text" at bounding box center [281, 161] width 339 height 24
paste input "786579478"
type input "786579478"
type input "[PERSON_NAME]"
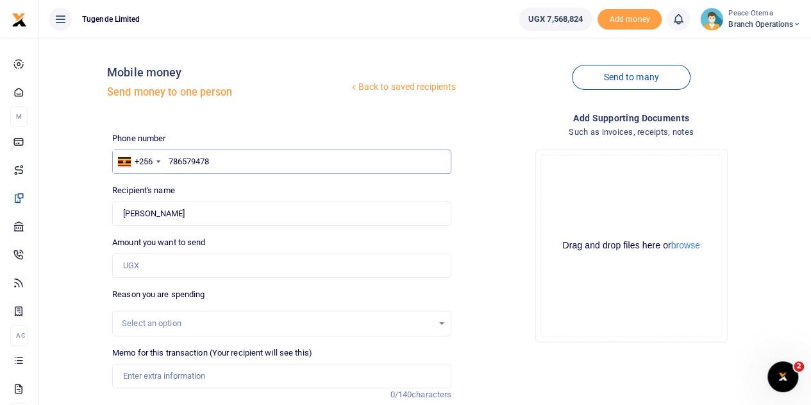
type input "786579478"
click at [149, 269] on input "Amount you want to send" at bounding box center [281, 265] width 339 height 24
paste input "60,000.00"
type input "60,000"
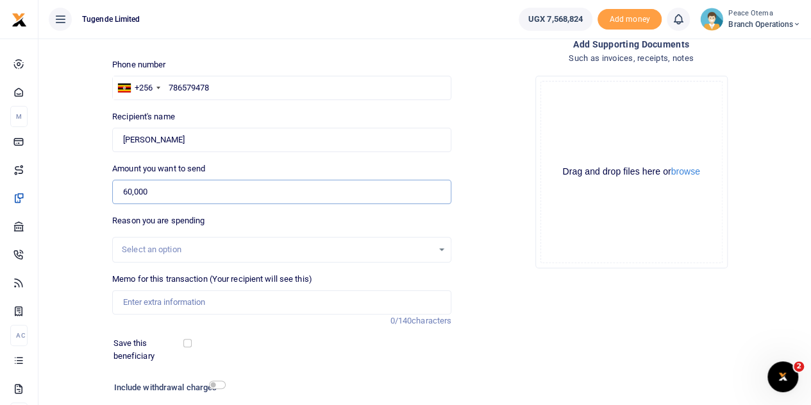
scroll to position [74, 0]
click at [140, 296] on input "Memo for this transaction (Your recipient will see this)" at bounding box center [281, 301] width 339 height 24
paste input "TLUG-016553"
click at [189, 297] on input "TLUG016553" at bounding box center [281, 301] width 339 height 24
click at [198, 300] on input "TLUG016553" at bounding box center [281, 301] width 339 height 24
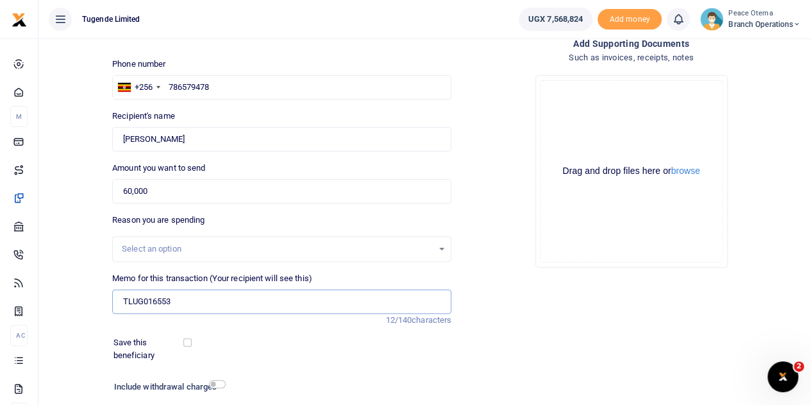
paste input "Office assistant backup for 6 days starting [DATE] ending [DATE] fund request."
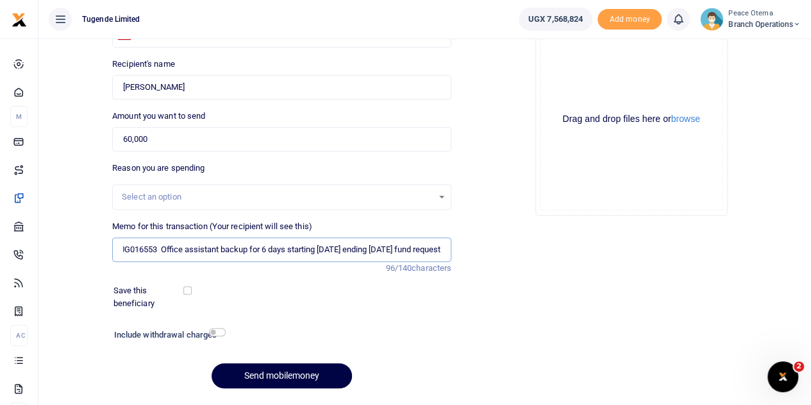
scroll to position [133, 0]
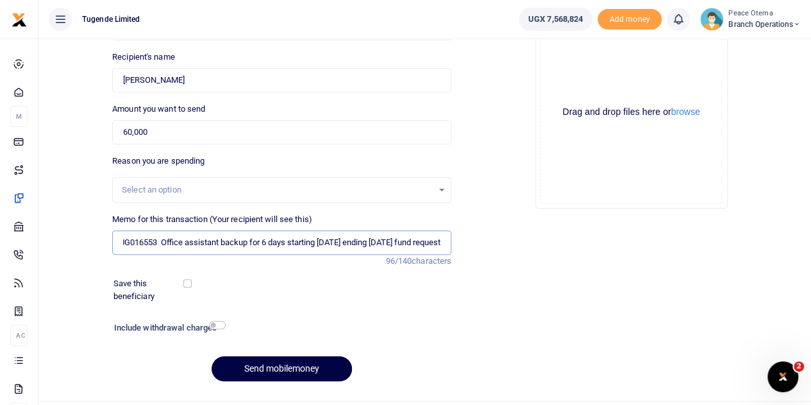
click at [129, 241] on input "TLUG016553 Office assistant backup for 6 days starting 01 sept ending 06 sept 2…" at bounding box center [281, 242] width 339 height 24
type input "TLUG016553 Office assistant backup for 6 days starting 01 sept ending 06 sept 2…"
click at [264, 371] on button "Send mobilemoney" at bounding box center [282, 368] width 140 height 25
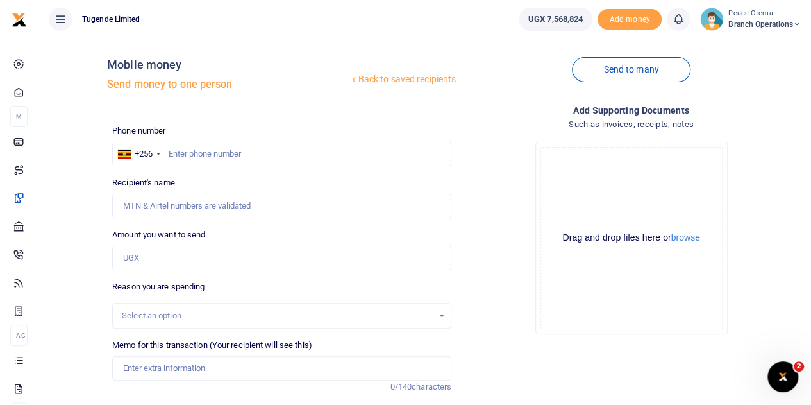
scroll to position [8, 0]
click at [181, 152] on input "text" at bounding box center [281, 154] width 339 height 24
paste input "781118210"
type input "781118210"
type input "Robert Ouket"
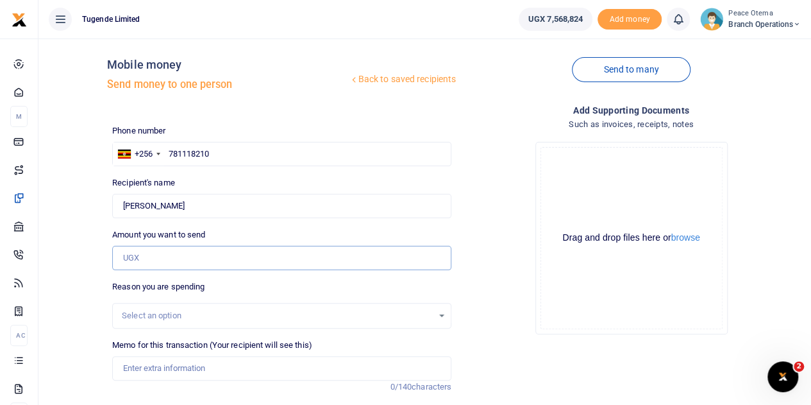
click at [153, 261] on input "Amount you want to send" at bounding box center [281, 258] width 339 height 24
paste input "42,000.00"
type input "42,000"
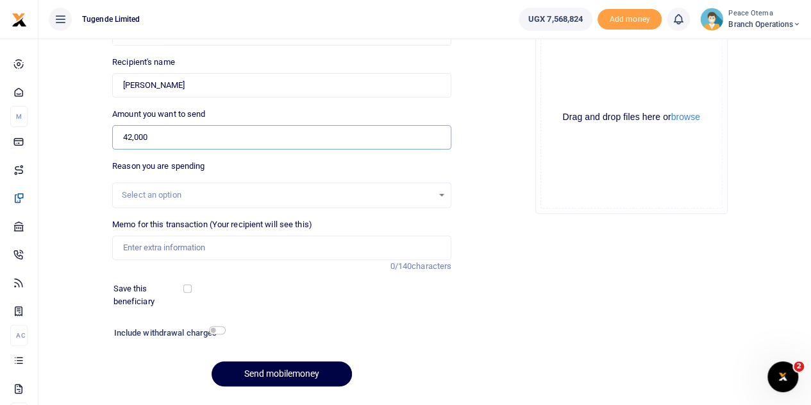
scroll to position [130, 0]
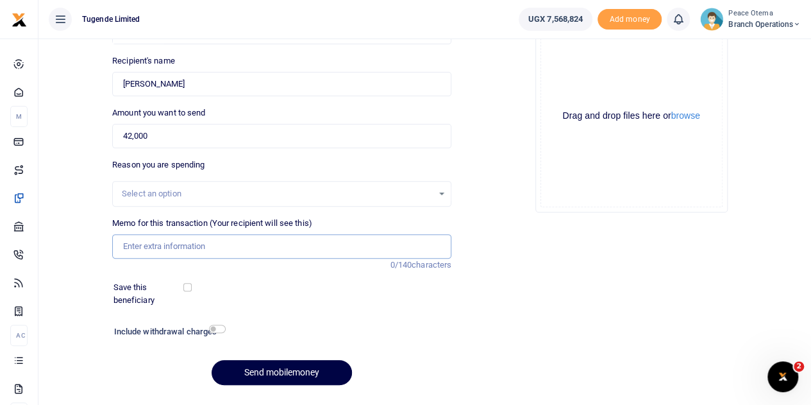
click at [149, 250] on input "Memo for this transaction (Your recipient will see this)" at bounding box center [281, 246] width 339 height 24
paste input "TLUG-016441"
click at [189, 244] on input "TLUG016441" at bounding box center [281, 246] width 339 height 24
paste input "Fund requisition for office trimming."
click at [191, 247] on input "TLUG016441" at bounding box center [281, 246] width 339 height 24
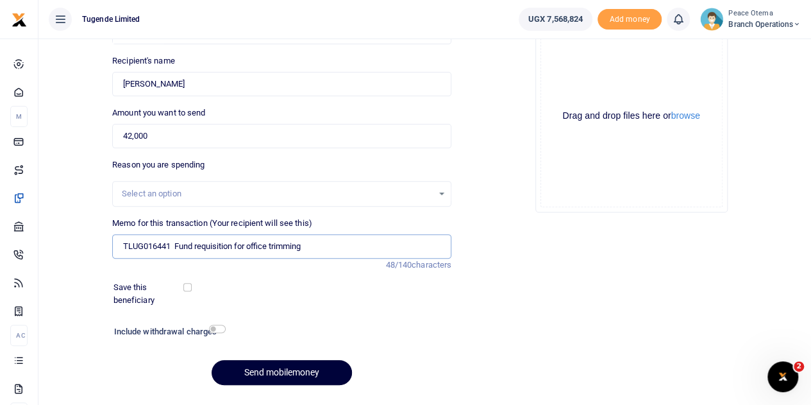
type input "TLUG016441 Fund requisition for office trimming"
click at [281, 376] on button "Send mobilemoney" at bounding box center [282, 372] width 140 height 25
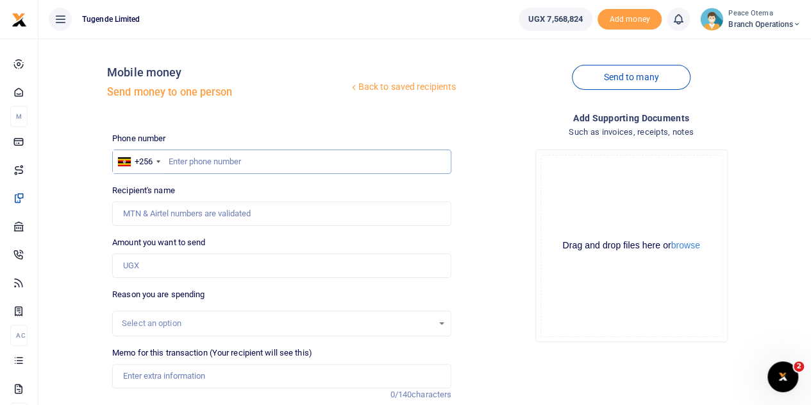
click at [179, 158] on input "text" at bounding box center [281, 161] width 339 height 24
paste input "705009142"
type input "705009142"
click at [157, 273] on input "Amount you want to send" at bounding box center [281, 265] width 339 height 24
type input "Erone Katiti"
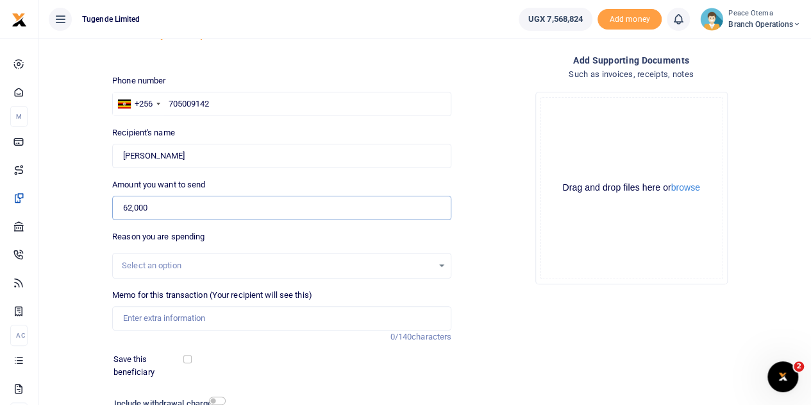
scroll to position [59, 0]
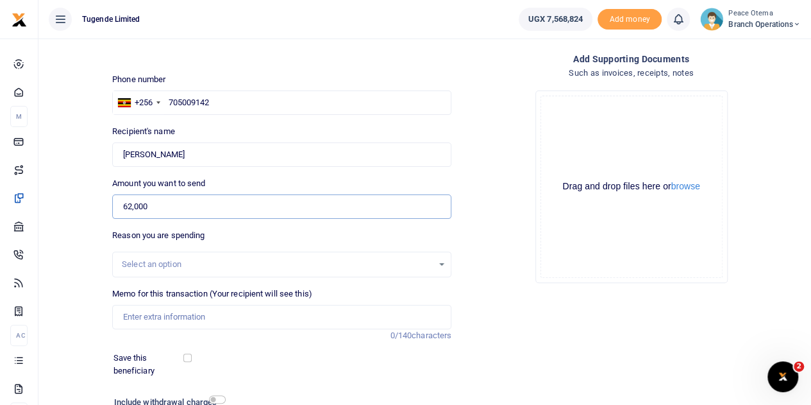
type input "62,000"
click at [153, 312] on input "Memo for this transaction (Your recipient will see this)" at bounding box center [281, 317] width 339 height 24
click at [137, 314] on input "Memo for this transaction (Your recipient will see this)" at bounding box center [281, 317] width 339 height 24
paste input "TLUG-016524"
click at [207, 317] on input "TLUG016524" at bounding box center [281, 317] width 339 height 24
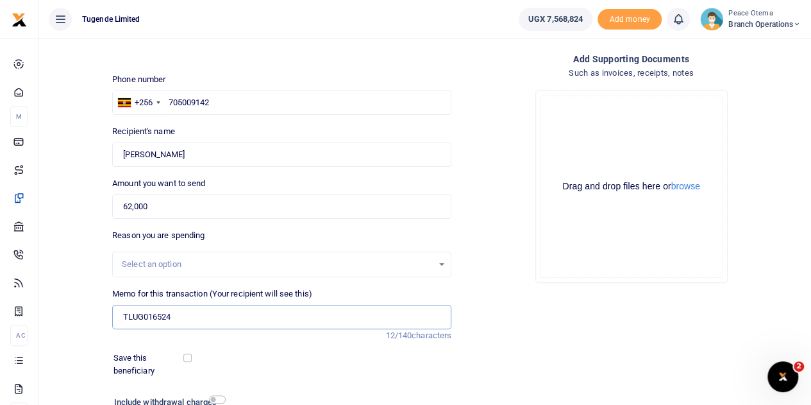
paste input "Wakiso expense on office gabbage collection for August and September"
click at [185, 314] on input "TLUG016524" at bounding box center [281, 317] width 339 height 24
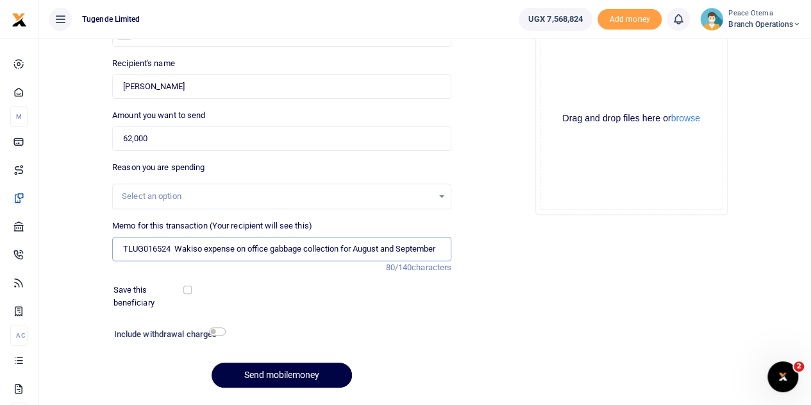
scroll to position [162, 0]
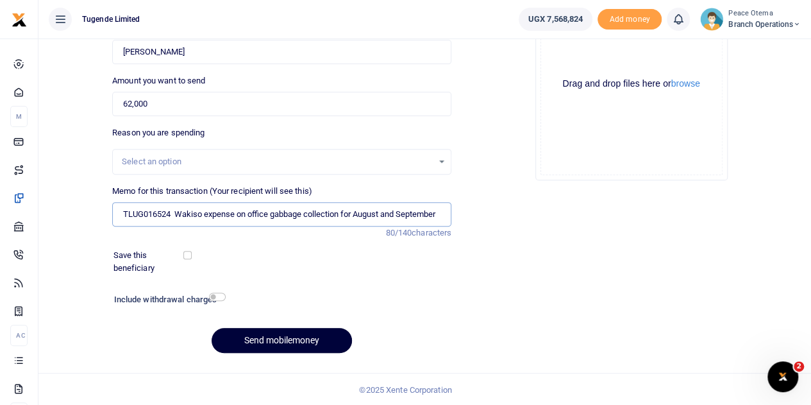
type input "TLUG016524 Wakiso expense on office gabbage collection for August and September"
click at [248, 335] on button "Send mobilemoney" at bounding box center [282, 340] width 140 height 25
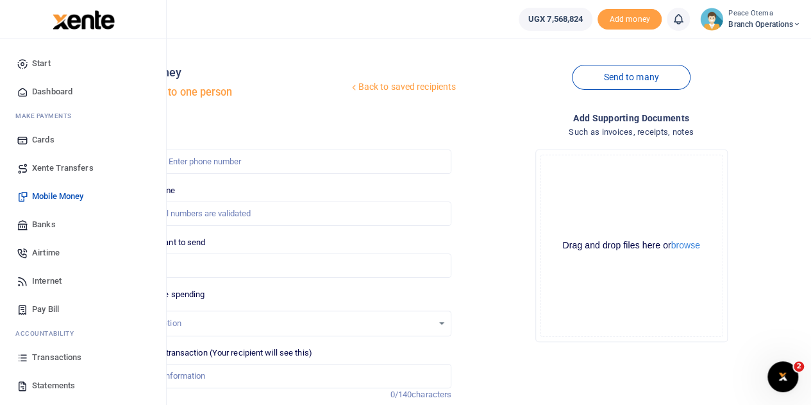
click at [51, 166] on span "Xente Transfers" at bounding box center [63, 168] width 62 height 13
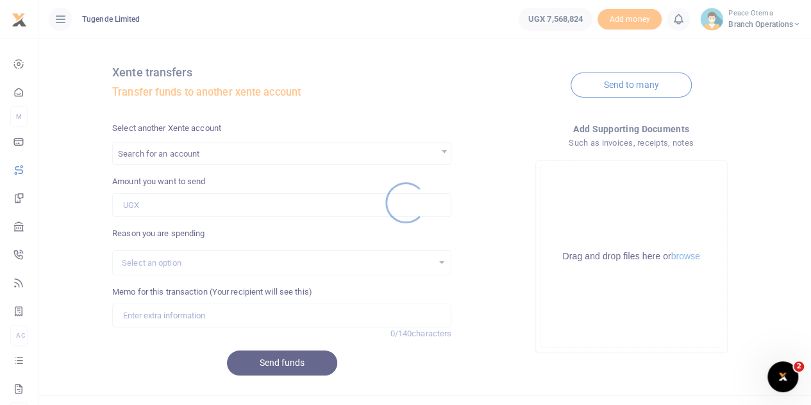
click at [186, 147] on div at bounding box center [405, 202] width 811 height 405
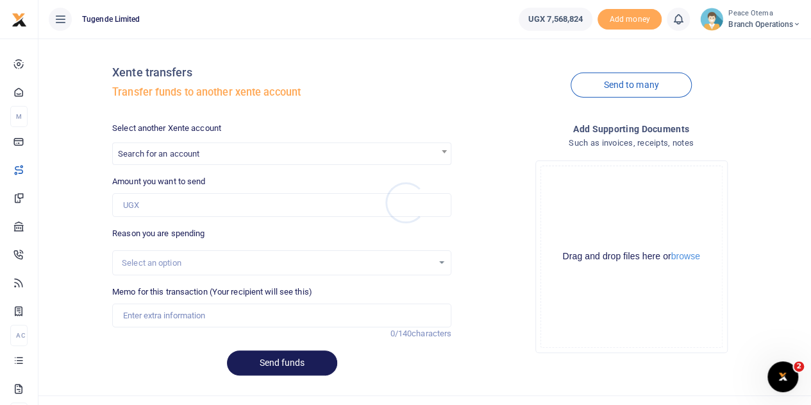
click at [186, 147] on div at bounding box center [405, 202] width 811 height 405
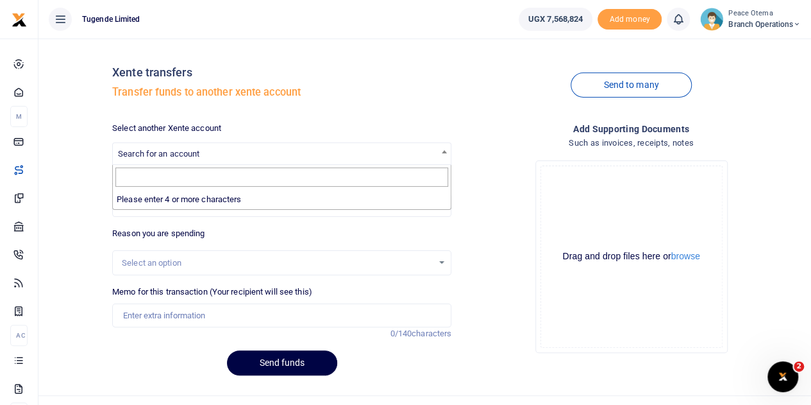
click at [186, 147] on span "Search for an account" at bounding box center [282, 153] width 338 height 20
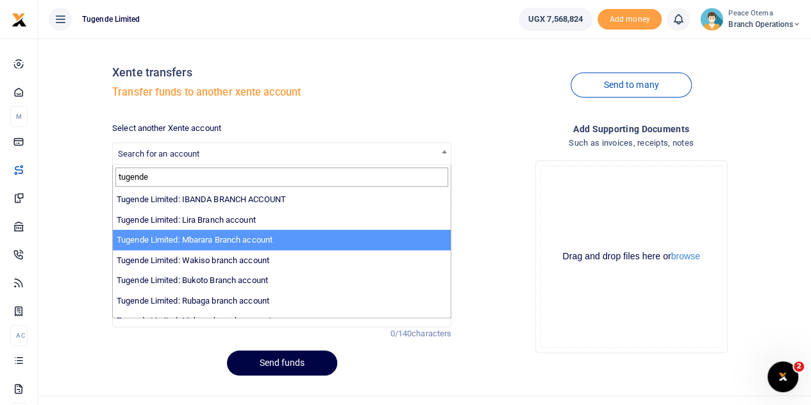
scroll to position [19, 0]
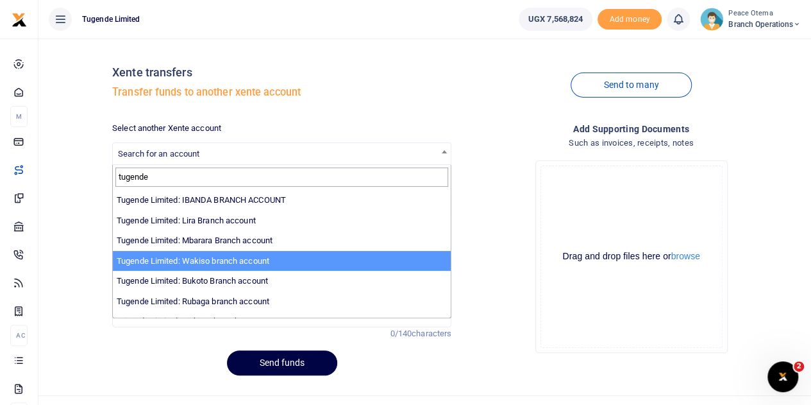
type input "tugende"
select select "3258"
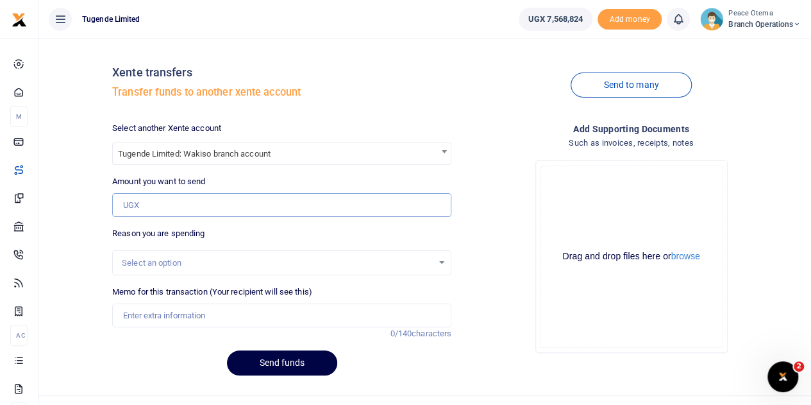
click at [167, 203] on input "Amount you want to send" at bounding box center [281, 205] width 339 height 24
click at [160, 212] on input "Amount you want to send" at bounding box center [281, 205] width 339 height 24
paste input "299,000.00"
type input "299,000"
click at [139, 310] on input "Memo for this transaction (Your recipient will see this)" at bounding box center [281, 315] width 339 height 24
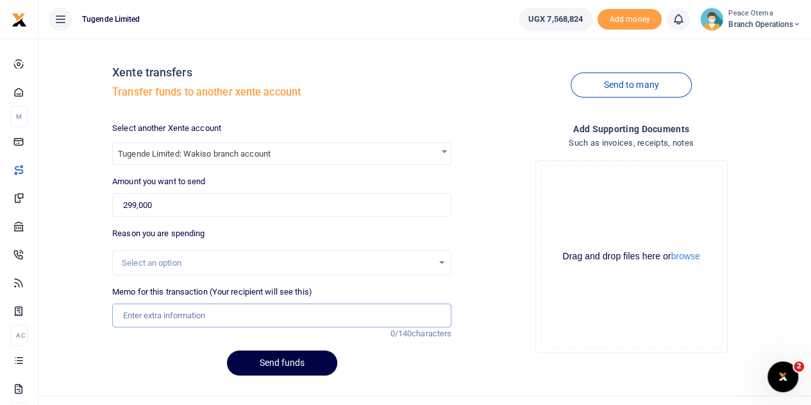
paste input "TLUG-016473"
click at [185, 318] on input "TLUG016473" at bounding box center [281, 315] width 339 height 24
click at [196, 324] on input "TLUG016473" at bounding box center [281, 315] width 339 height 24
paste input "TLUG-016472"
click at [252, 320] on input "TLUG016473 TLUG016472" at bounding box center [281, 315] width 339 height 24
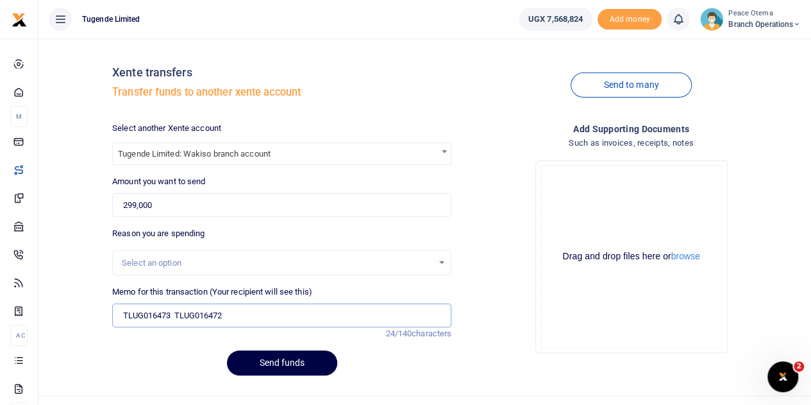
click at [235, 314] on input "TLUG016473 TLUG016472" at bounding box center [281, 315] width 339 height 24
paste input "TLUG-016436"
click at [298, 318] on input "TLUG016473 TLUG016472 TLUG016436" at bounding box center [281, 315] width 339 height 24
type input "TLUG016473 TLUG016472 TLUG016436 Wakiso office extensions for 5 sockets and bra…"
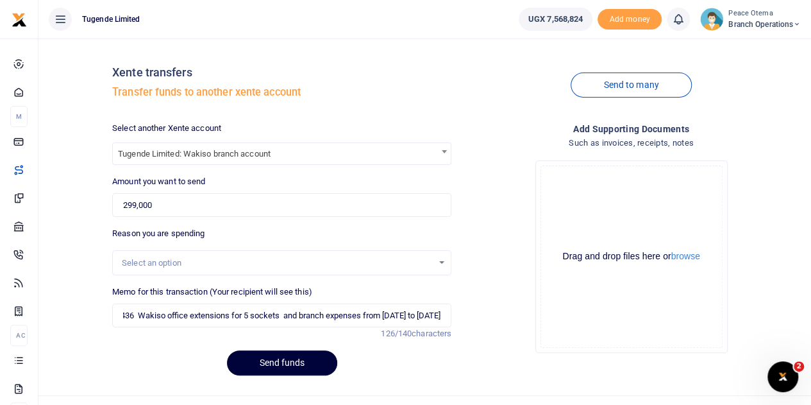
scroll to position [0, 0]
click at [269, 362] on button "Send funds" at bounding box center [282, 362] width 110 height 25
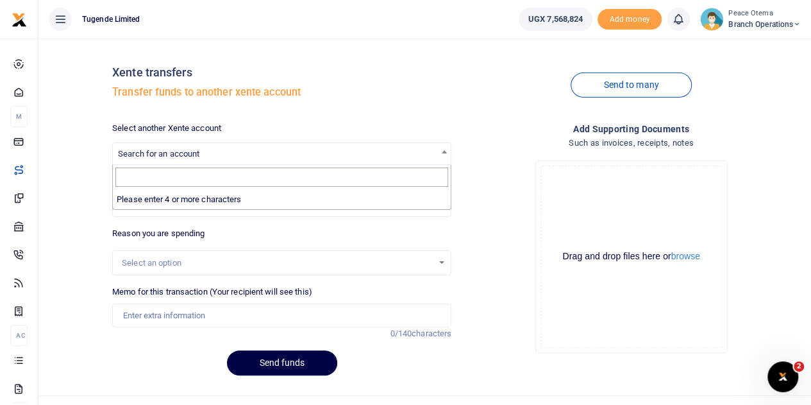
click at [155, 151] on span "Search for an account" at bounding box center [158, 154] width 81 height 10
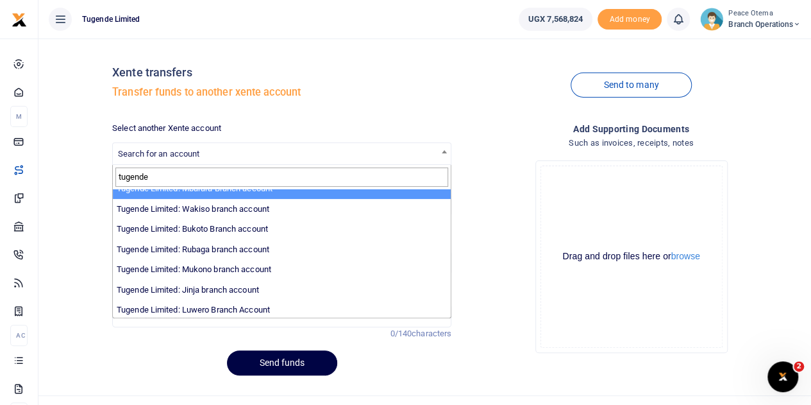
scroll to position [72, 0]
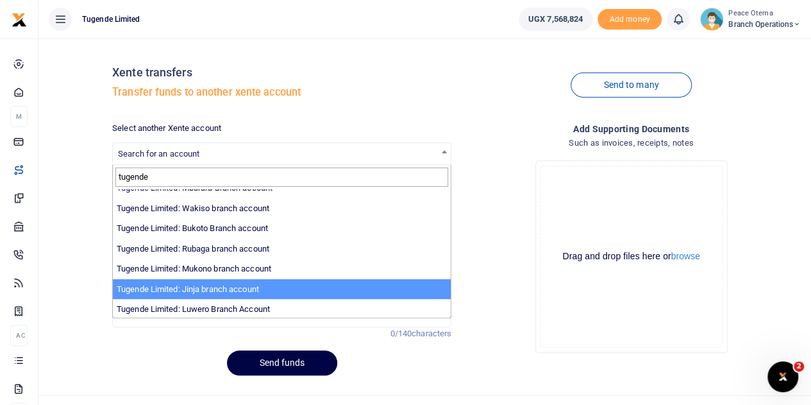
type input "tugende"
select select "3262"
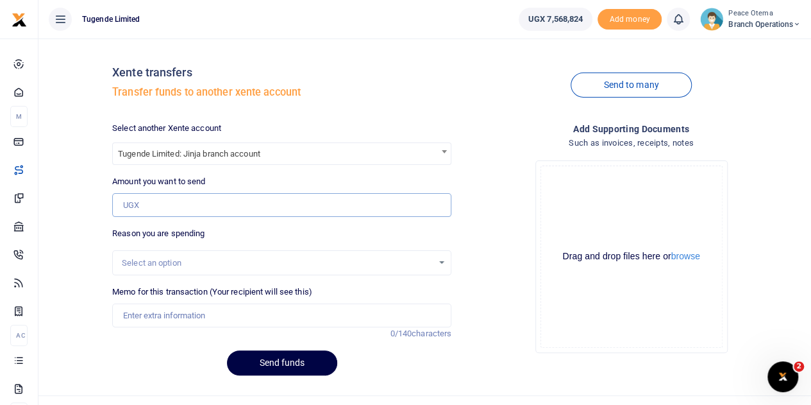
click at [149, 199] on input "Amount you want to send" at bounding box center [281, 205] width 339 height 24
click at [170, 212] on input "Amount you want to send" at bounding box center [281, 205] width 339 height 24
paste input "286,000.00"
type input "286,000"
click at [145, 318] on input "Memo for this transaction (Your recipient will see this)" at bounding box center [281, 315] width 339 height 24
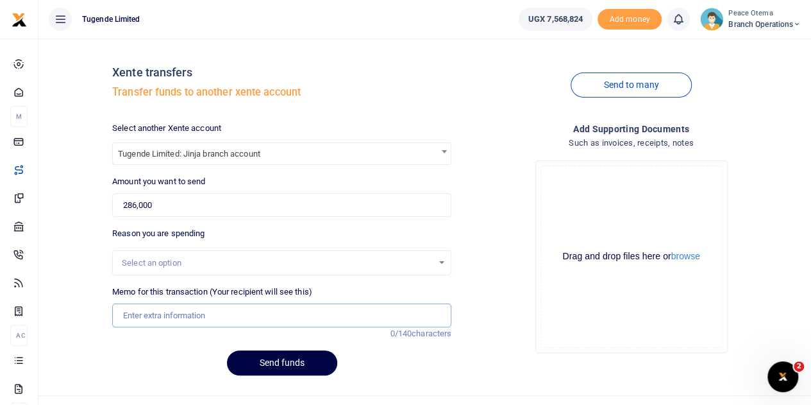
paste input "TLUG-016528"
click at [187, 319] on input "TLUG016528" at bounding box center [281, 315] width 339 height 24
click at [185, 315] on input "TLUG016528" at bounding box center [281, 315] width 339 height 24
paste input "Jinja branch requisition for week ending 06 Aug 2025"
type input "TLUG016528 Jinja branch requisition for week ending 06 Aug 2025"
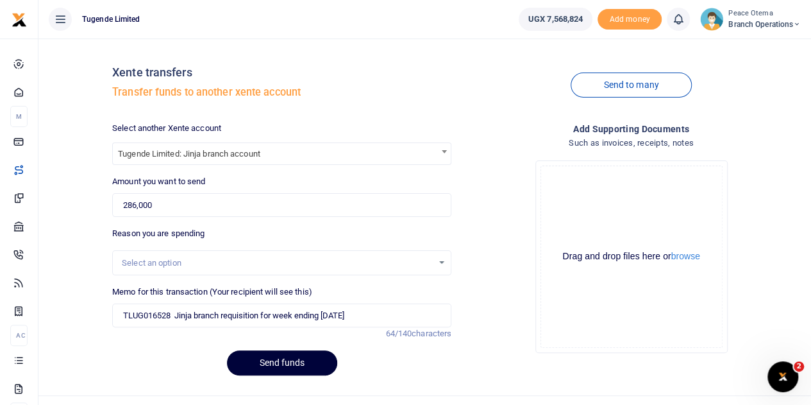
click at [293, 360] on button "Send funds" at bounding box center [282, 362] width 110 height 25
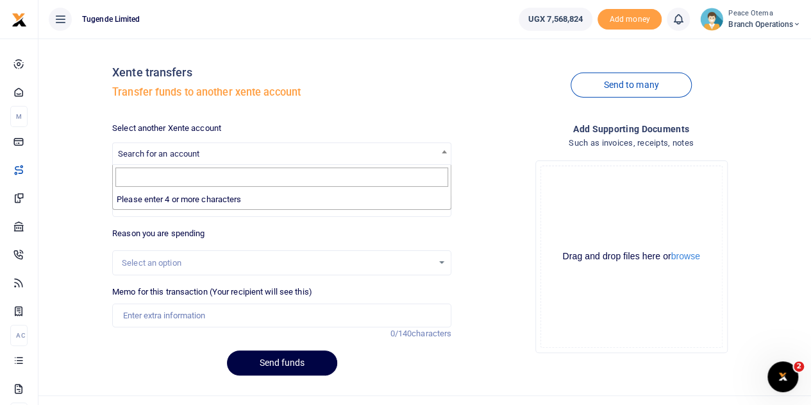
click at [169, 151] on span "Search for an account" at bounding box center [158, 154] width 81 height 10
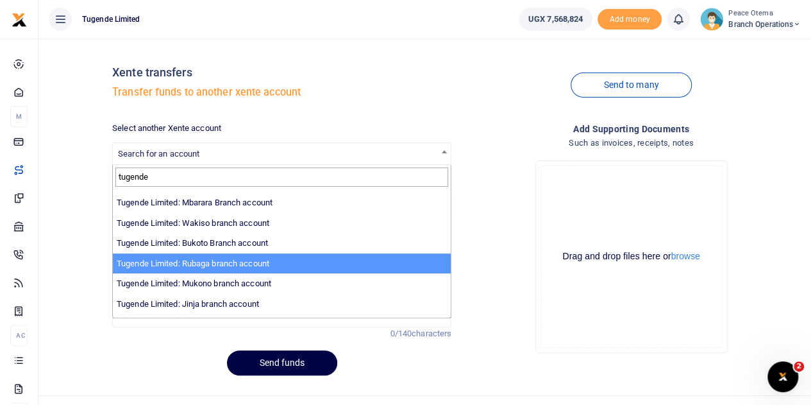
scroll to position [85, 0]
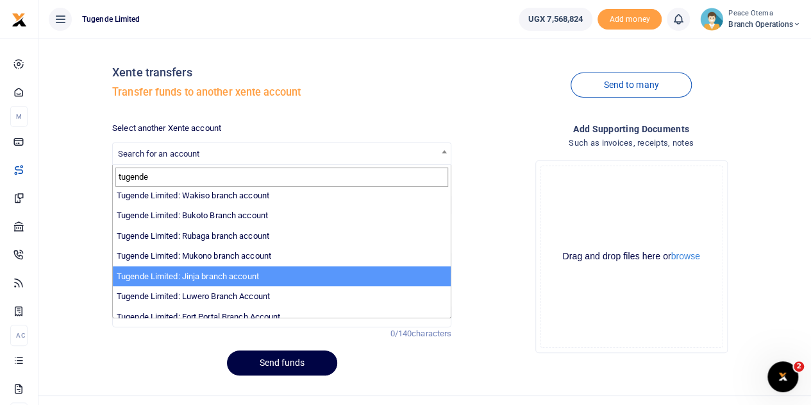
type input "tugende"
select select "3262"
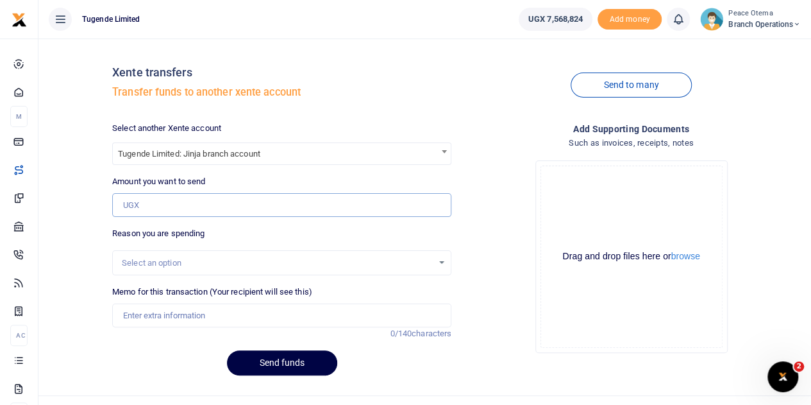
click at [149, 204] on input "Amount you want to send" at bounding box center [281, 205] width 339 height 24
click at [153, 201] on input "Amount you want to send" at bounding box center [281, 205] width 339 height 24
paste input "289,505.00"
type input "289,505"
click at [136, 313] on input "Memo for this transaction (Your recipient will see this)" at bounding box center [281, 315] width 339 height 24
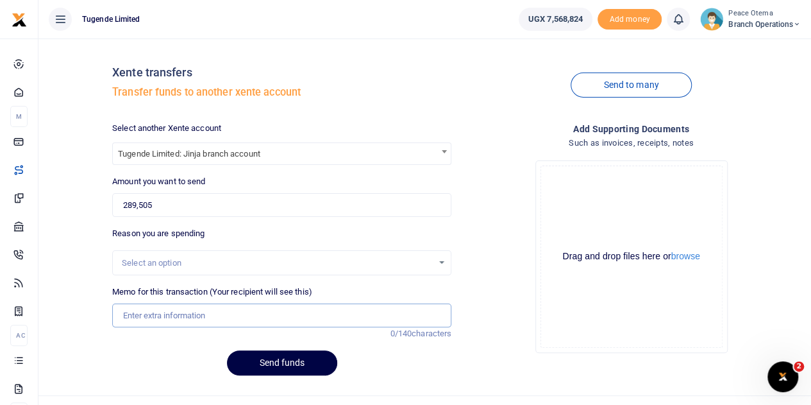
paste input "TLUG-016527"
click at [183, 317] on input "TLUG016527" at bounding box center [281, 315] width 339 height 24
paste input "TLUG-016526"
click at [207, 311] on input "TLUG016527 and TLUG-016526" at bounding box center [281, 315] width 339 height 24
click at [254, 316] on input "TLUG016527 and TLUG016526" at bounding box center [281, 315] width 339 height 24
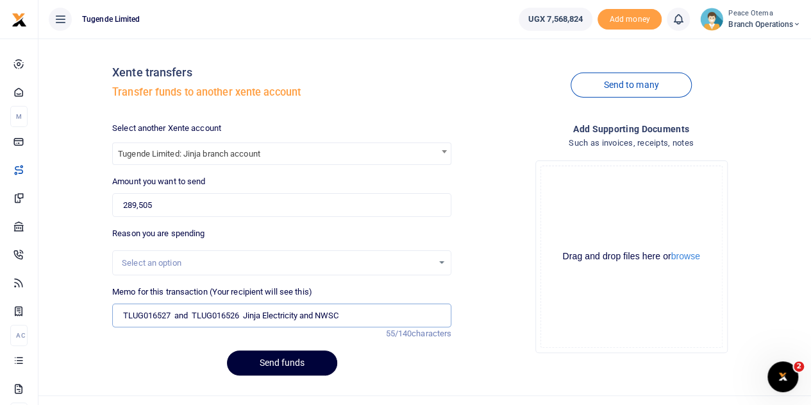
type input "TLUG016527 and TLUG016526 Jinja Electricity and NWSC"
click at [263, 359] on button "Send funds" at bounding box center [282, 362] width 110 height 25
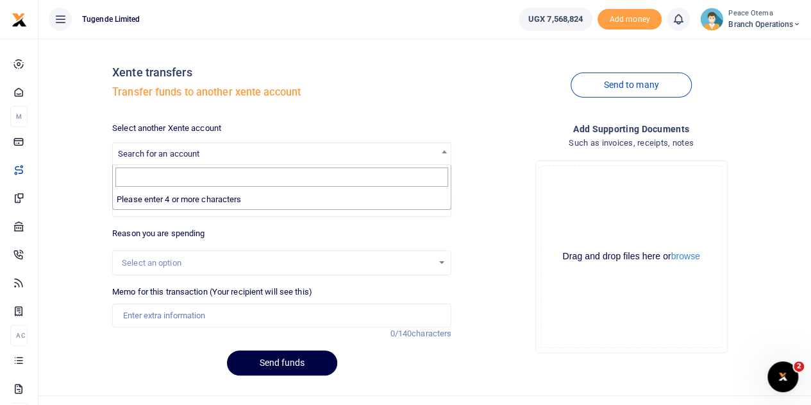
click at [161, 153] on span "Search for an account" at bounding box center [158, 154] width 81 height 10
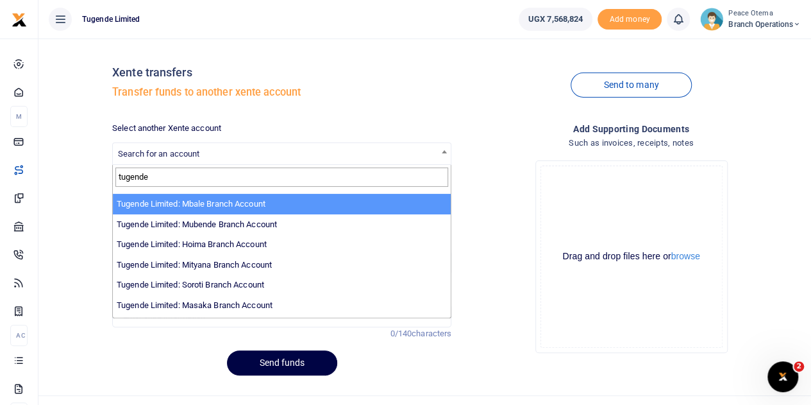
scroll to position [218, 0]
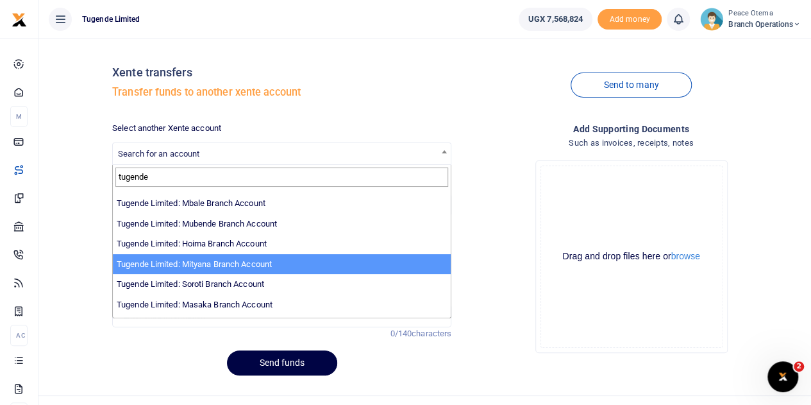
type input "tugende"
select select "3350"
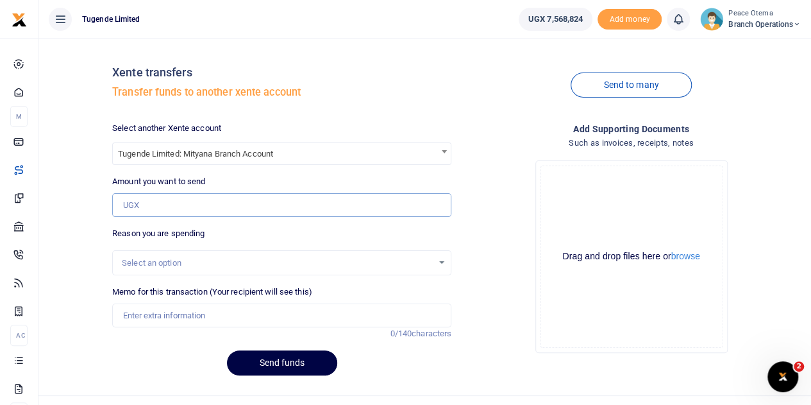
click at [154, 202] on input "Amount you want to send" at bounding box center [281, 205] width 339 height 24
paste input "TLUG-016453"
type input "N"
drag, startPoint x: 138, startPoint y: 207, endPoint x: 89, endPoint y: 197, distance: 49.7
click at [89, 197] on div "Xente transfers Transfer funds to another xente account Send to many Select ano…" at bounding box center [425, 217] width 763 height 337
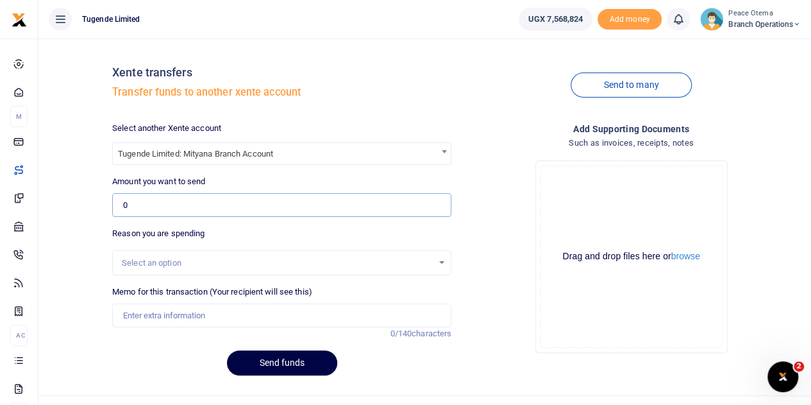
paste input "231,000.0"
type input "231,000"
click at [143, 315] on input "Memo for this transaction (Your recipient will see this)" at bounding box center [281, 315] width 339 height 24
paste input "TLUG-016453"
click at [186, 315] on input "TLUG016453" at bounding box center [281, 315] width 339 height 24
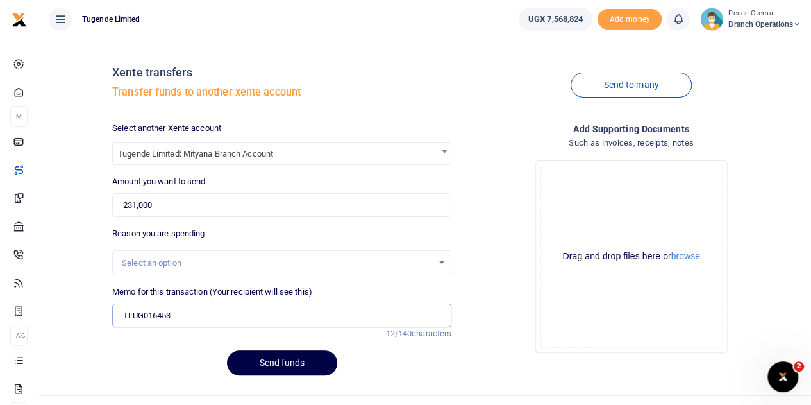
click at [190, 312] on input "TLUG016453" at bounding box center [281, 315] width 339 height 24
paste input "Mubende requisition week from 18th-23rd Aug 2025"
type input "TLUG016453 Mubende requisition week from 18th to 23rd Aug 2025"
click at [286, 371] on button "Send funds" at bounding box center [282, 362] width 110 height 25
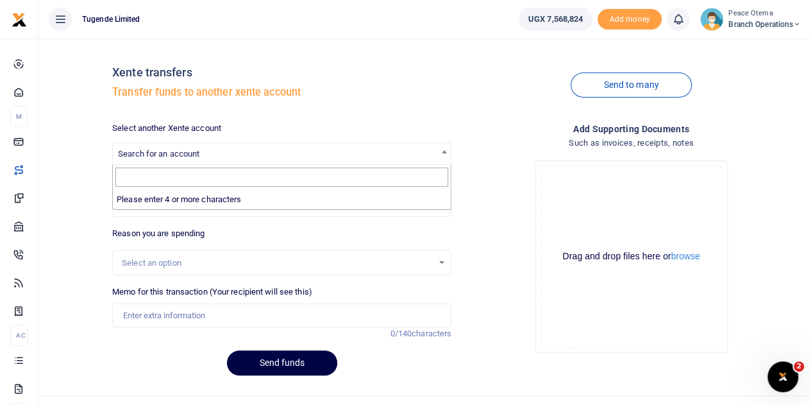
click at [158, 151] on span "Search for an account" at bounding box center [158, 154] width 81 height 10
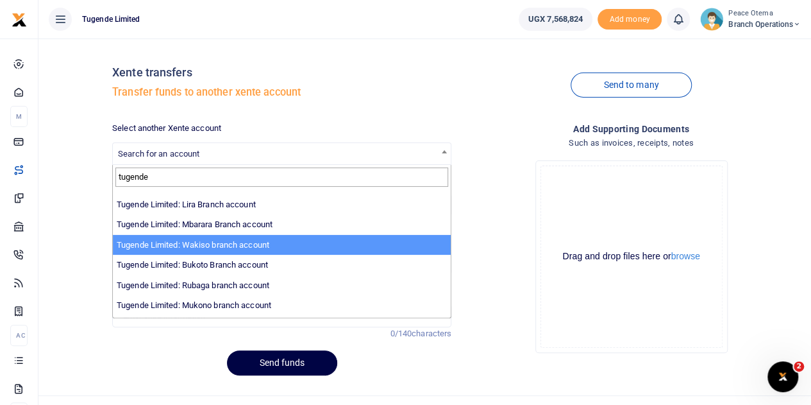
scroll to position [63, 0]
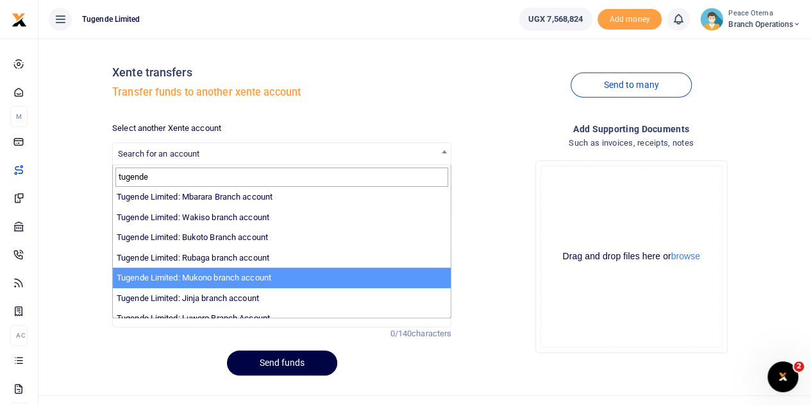
type input "tugende"
select select "3261"
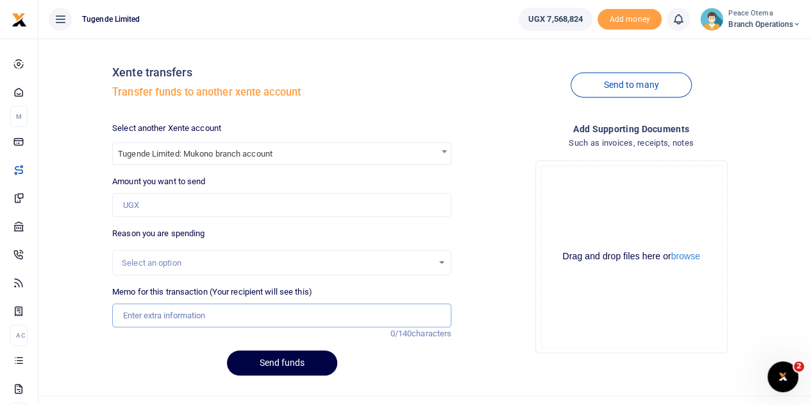
click at [142, 315] on input "Memo for this transaction (Your recipient will see this)" at bounding box center [281, 315] width 339 height 24
paste input "TLUG-016504"
type input "TLUG016504"
click at [145, 201] on input "Amount you want to send" at bounding box center [281, 205] width 339 height 24
paste input "367,000.00"
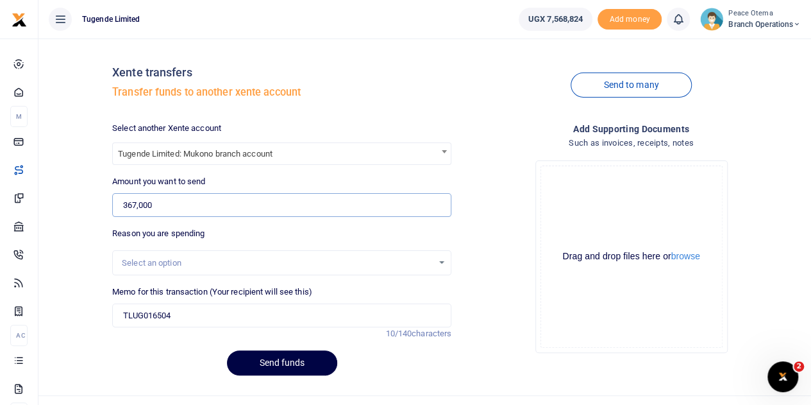
type input "367,000"
click at [208, 314] on input "TLUG016504" at bounding box center [281, 315] width 339 height 24
click at [188, 323] on input "TLUG016504" at bounding box center [281, 315] width 339 height 24
paste input "TLUG-016502"
click at [256, 312] on input "TLUG016504 TLUG016502" at bounding box center [281, 315] width 339 height 24
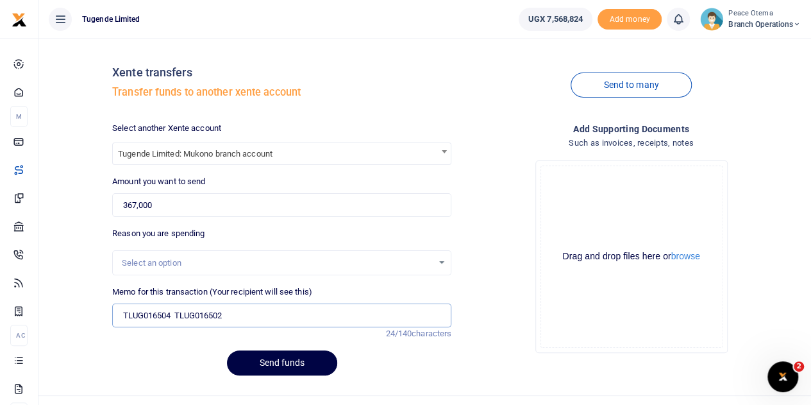
click at [236, 320] on input "TLUG016504 TLUG016502" at bounding box center [281, 315] width 339 height 24
paste input "TLUG-016414"
click at [299, 318] on input "TLUG016504 TLUG016502 TLUG016414" at bounding box center [281, 315] width 339 height 24
type input "TLUG016504 TLUG016502 TLUG016414"
drag, startPoint x: 158, startPoint y: 206, endPoint x: 94, endPoint y: 205, distance: 64.2
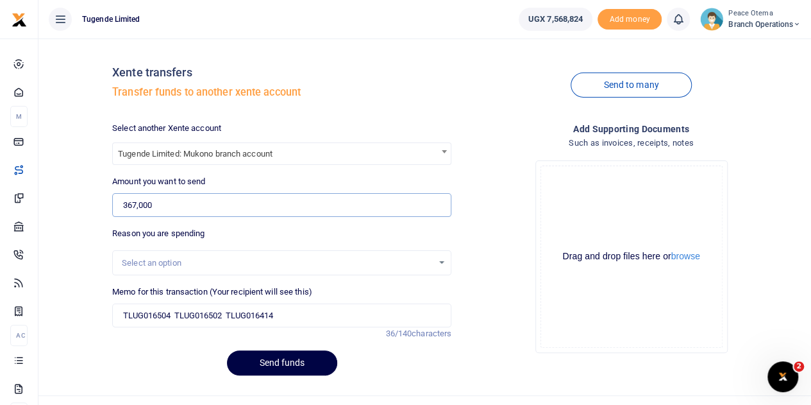
click at [94, 205] on div "Xente transfers Transfer funds to another xente account Send to many Select ano…" at bounding box center [425, 217] width 763 height 337
paste input "103,000."
type input "103,000"
click at [228, 312] on input "TLUG016504 TLUG016502 TLUG016414" at bounding box center [281, 315] width 339 height 24
click at [228, 312] on input "TLUG016414" at bounding box center [281, 315] width 339 height 24
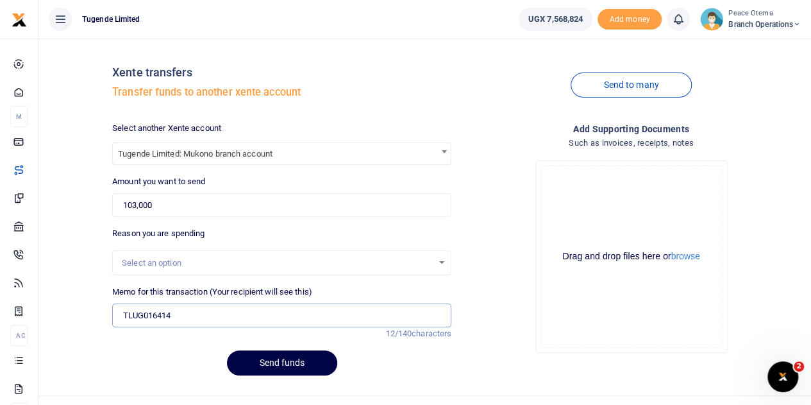
paste input "Transportation of 4 new bikes from Rubaga to Mukono"
click at [187, 318] on input "TLUG016414" at bounding box center [281, 315] width 339 height 24
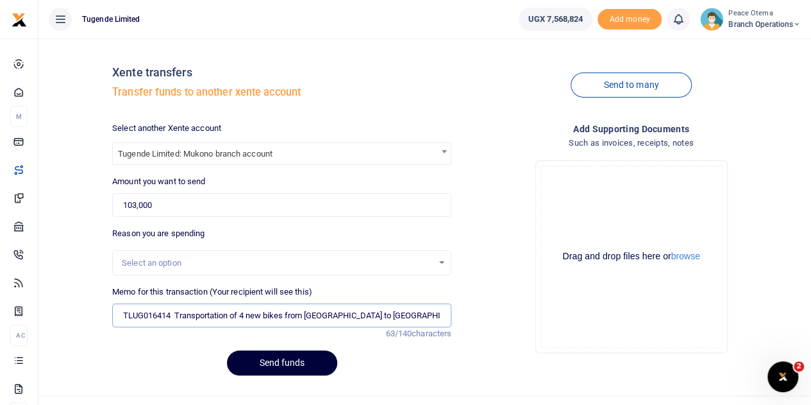
type input "TLUG016414 Transportation of 4 new bikes from Rubaga to Mukono"
click at [278, 367] on button "Send funds" at bounding box center [282, 362] width 110 height 25
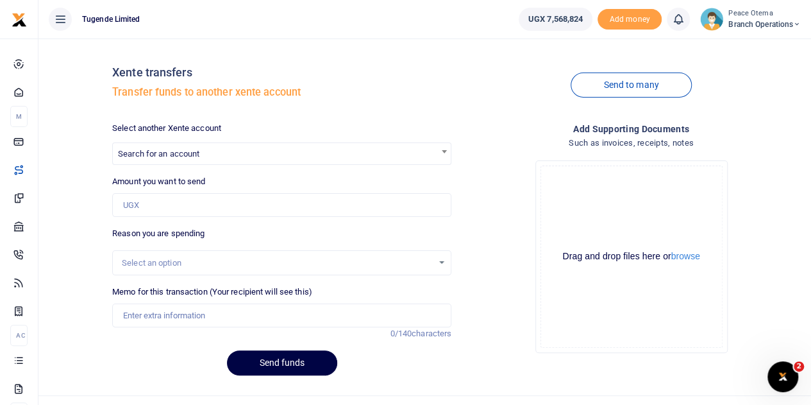
click at [152, 148] on span "Search for an account" at bounding box center [282, 153] width 338 height 20
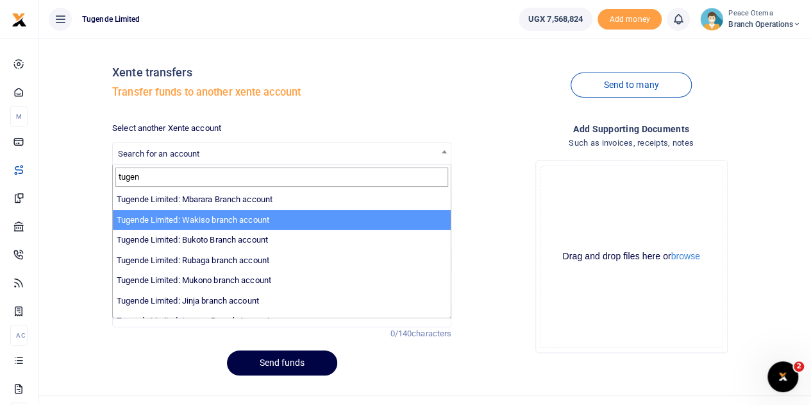
scroll to position [74, 0]
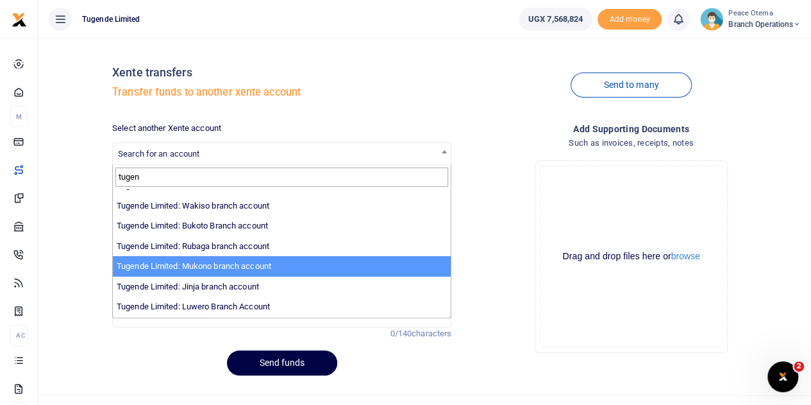
type input "tugen"
select select "3261"
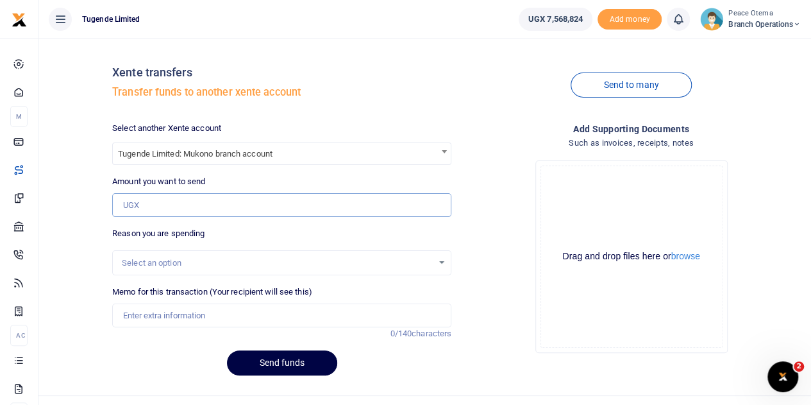
click at [140, 205] on input "Amount you want to send" at bounding box center [281, 205] width 339 height 24
paste input "137,000.00"
type input "137,000"
click at [143, 316] on input "Memo for this transaction (Your recipient will see this)" at bounding box center [281, 315] width 339 height 24
paste input "TLUG-016502"
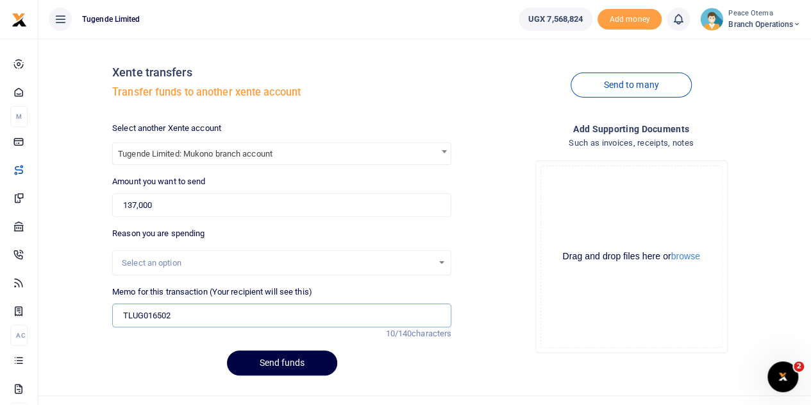
click at [192, 312] on input "TLUG016502" at bounding box center [281, 315] width 339 height 24
click at [183, 307] on input "TLUG016502" at bounding box center [281, 315] width 339 height 24
paste input "Mukono Branch Staff Meals for September"
type input "TLUG016502 Mukono Branch Staff Meals for September"
click at [270, 357] on button "Send funds" at bounding box center [282, 362] width 110 height 25
